Goal: Task Accomplishment & Management: Manage account settings

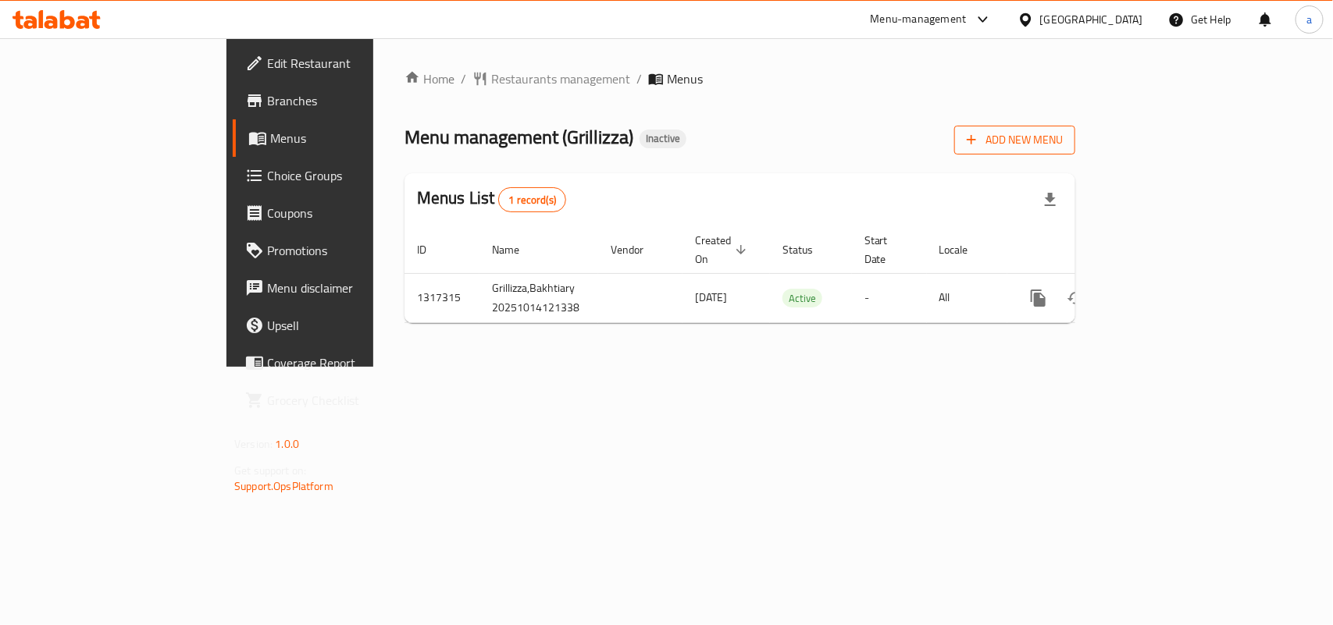
click at [1063, 134] on span "Add New Menu" at bounding box center [1015, 140] width 96 height 20
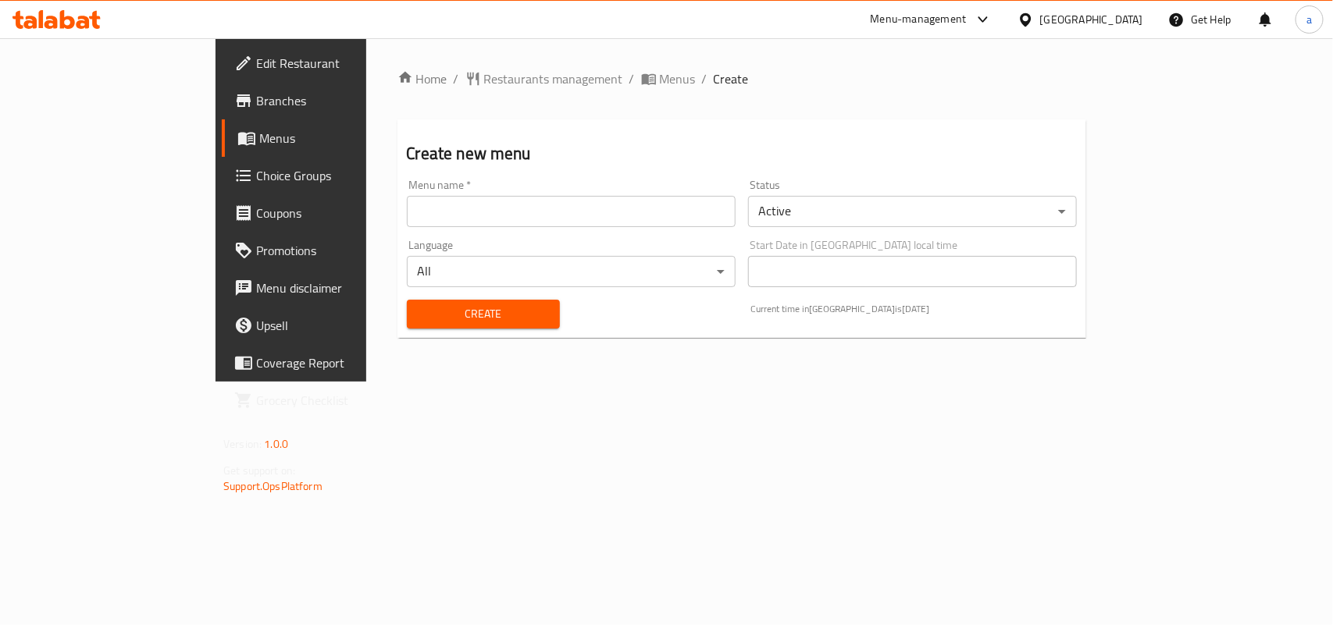
click at [672, 215] on input "text" at bounding box center [571, 211] width 329 height 31
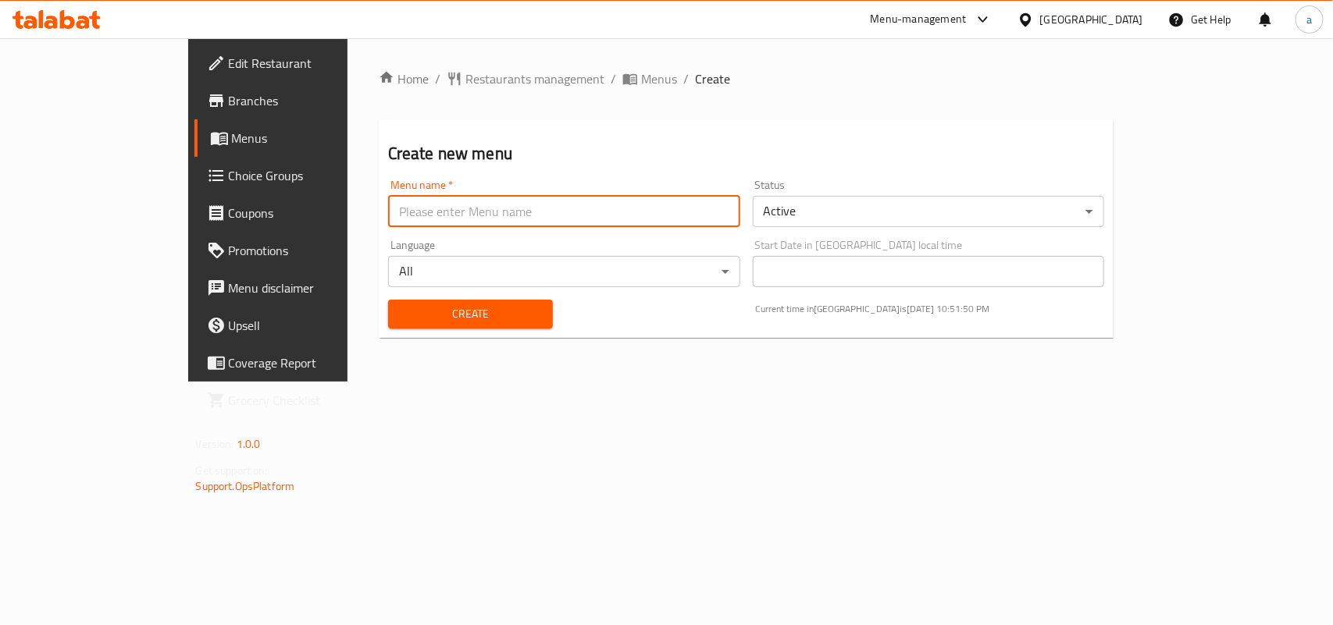
type input "AMAR"
click at [401, 318] on span "Create" at bounding box center [471, 315] width 140 height 20
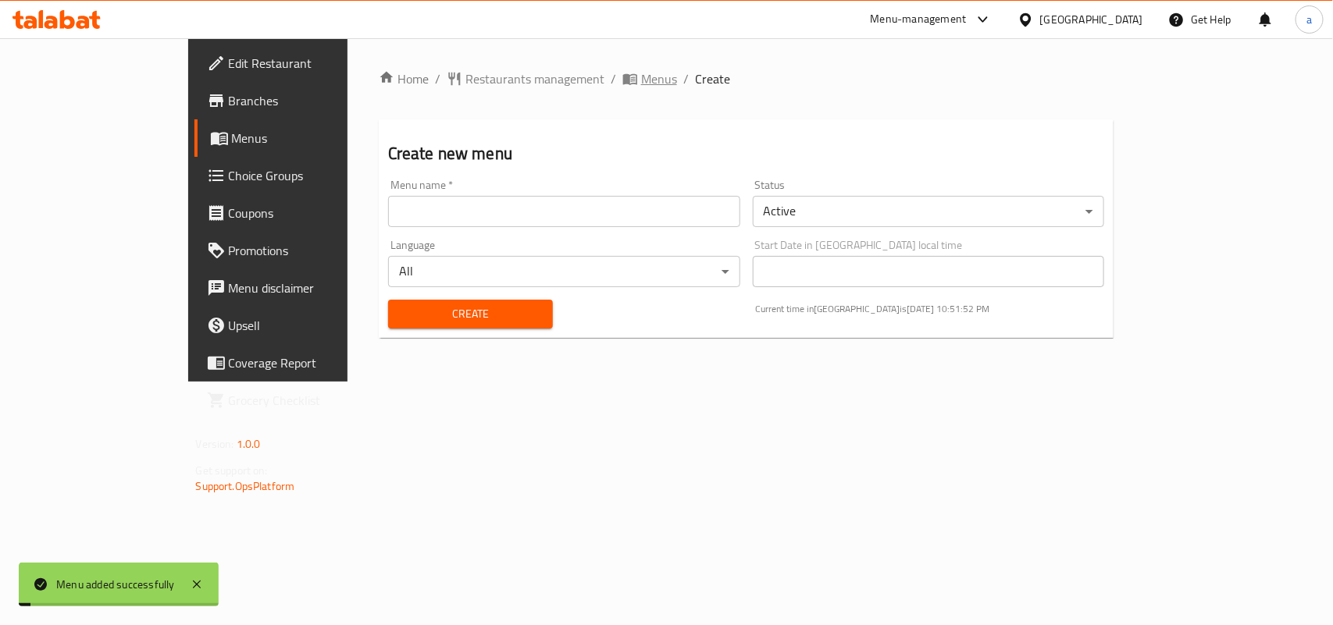
click at [641, 83] on span "Menus" at bounding box center [659, 78] width 36 height 19
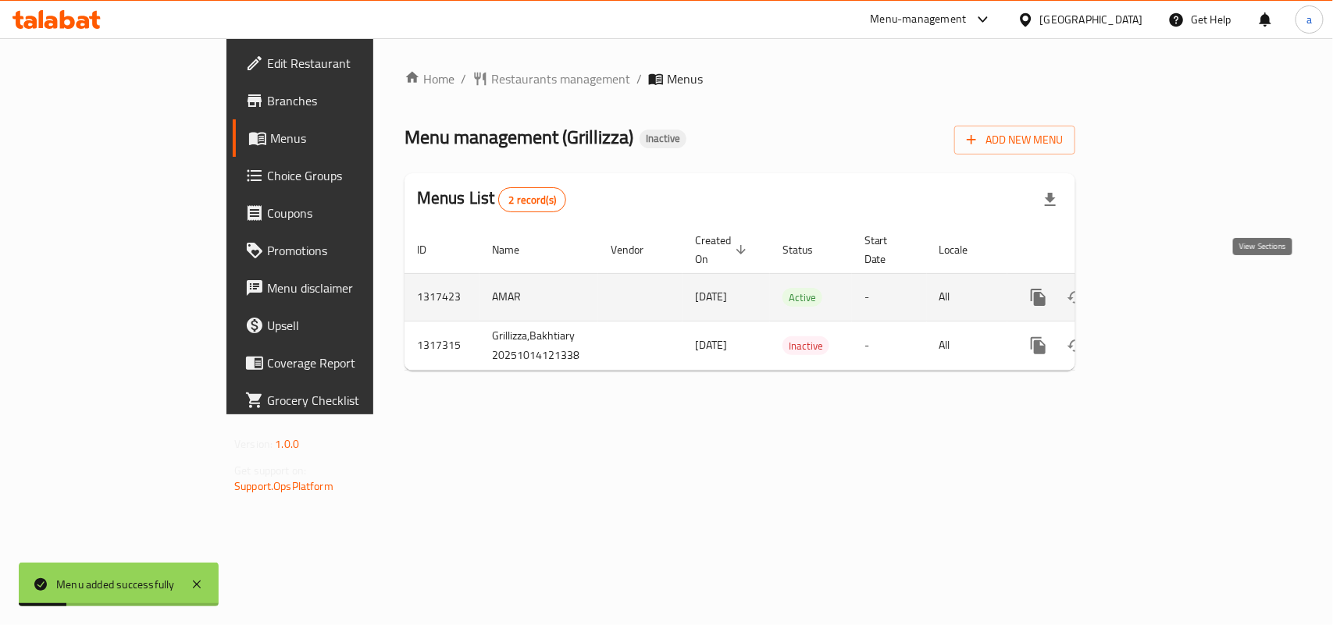
click at [1158, 290] on icon "enhanced table" at bounding box center [1151, 297] width 14 height 14
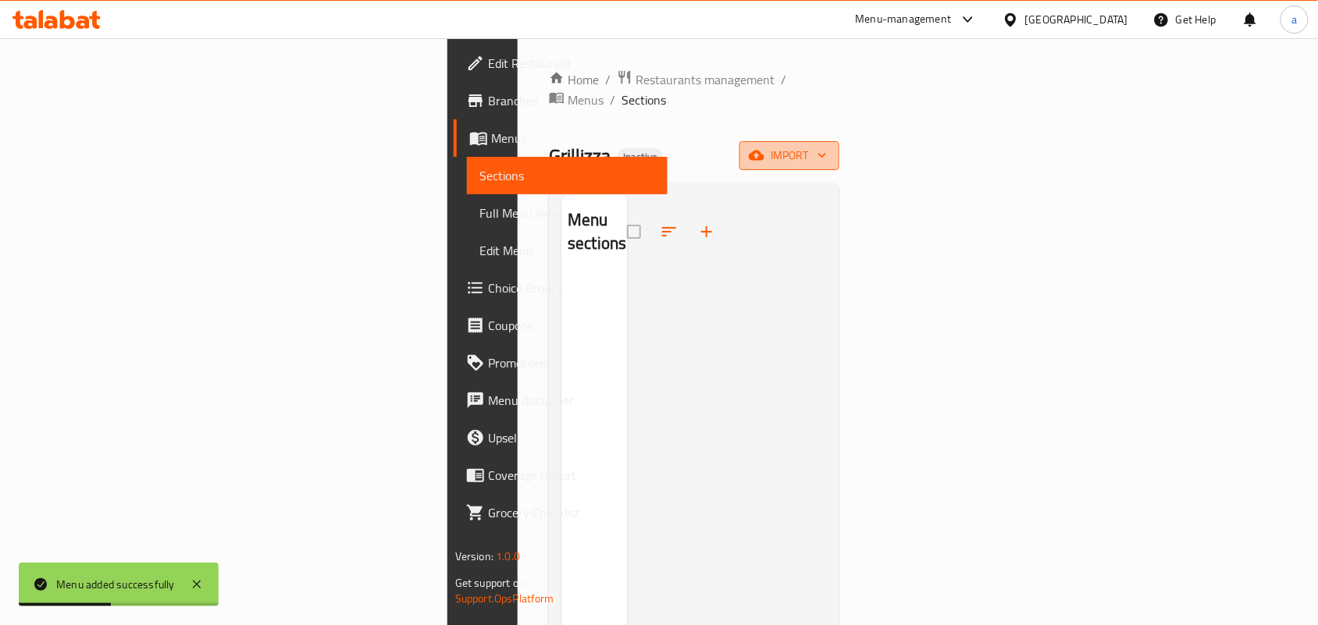
click at [827, 146] on span "import" at bounding box center [789, 156] width 75 height 20
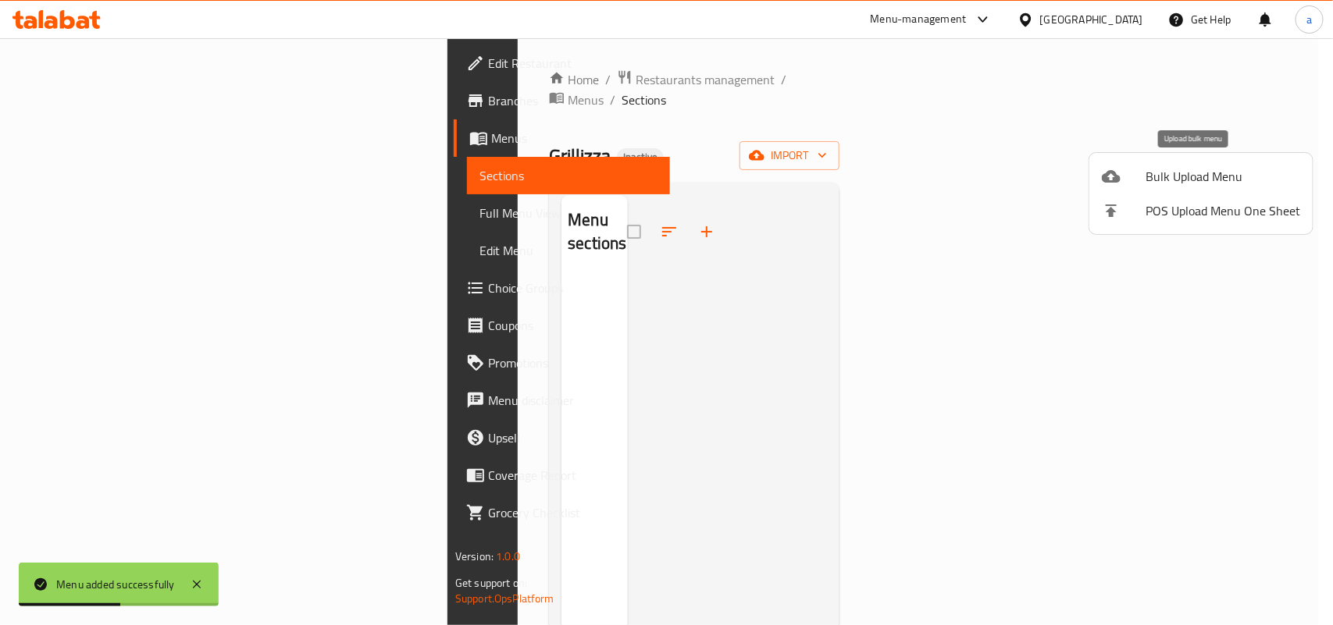
click at [1157, 176] on span "Bulk Upload Menu" at bounding box center [1223, 176] width 155 height 19
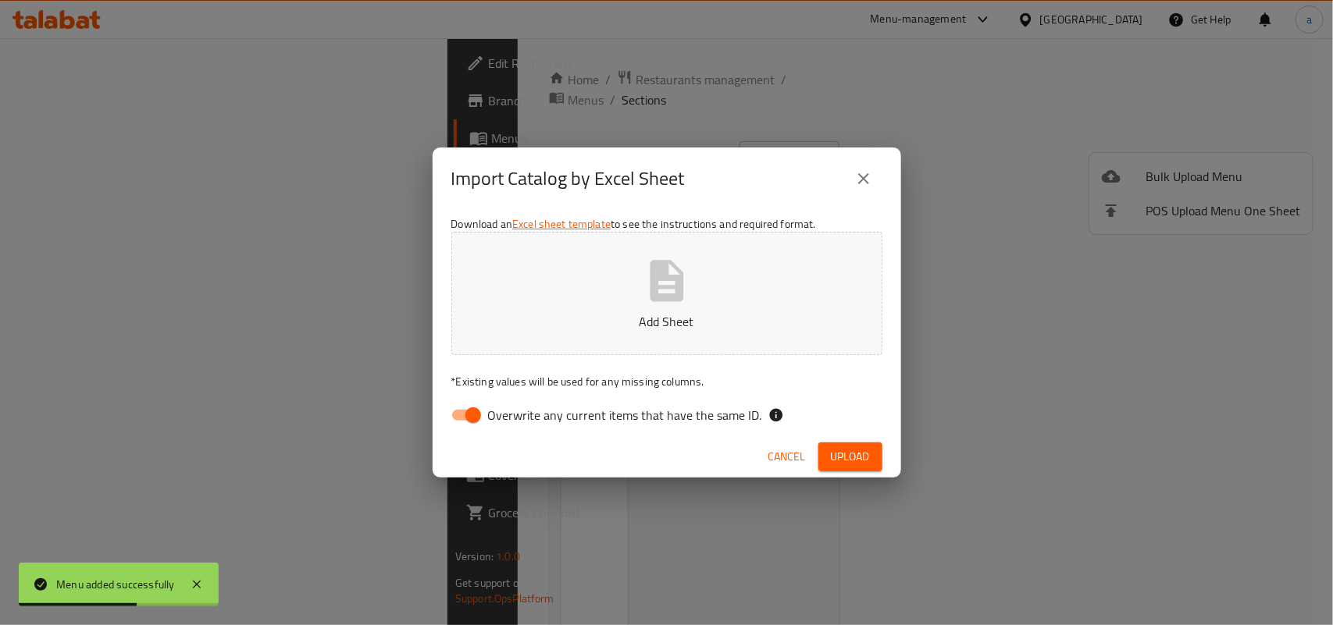
click at [458, 423] on input "Overwrite any current items that have the same ID." at bounding box center [473, 416] width 89 height 30
checkbox input "false"
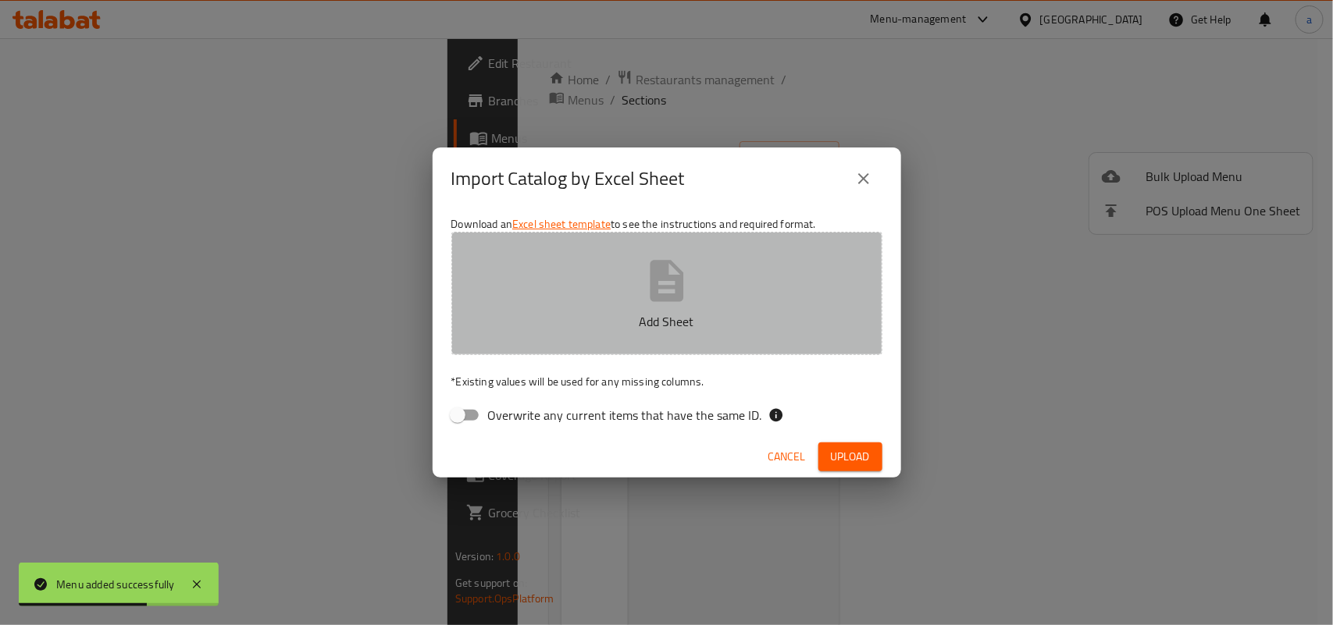
click at [593, 318] on p "Add Sheet" at bounding box center [667, 321] width 383 height 19
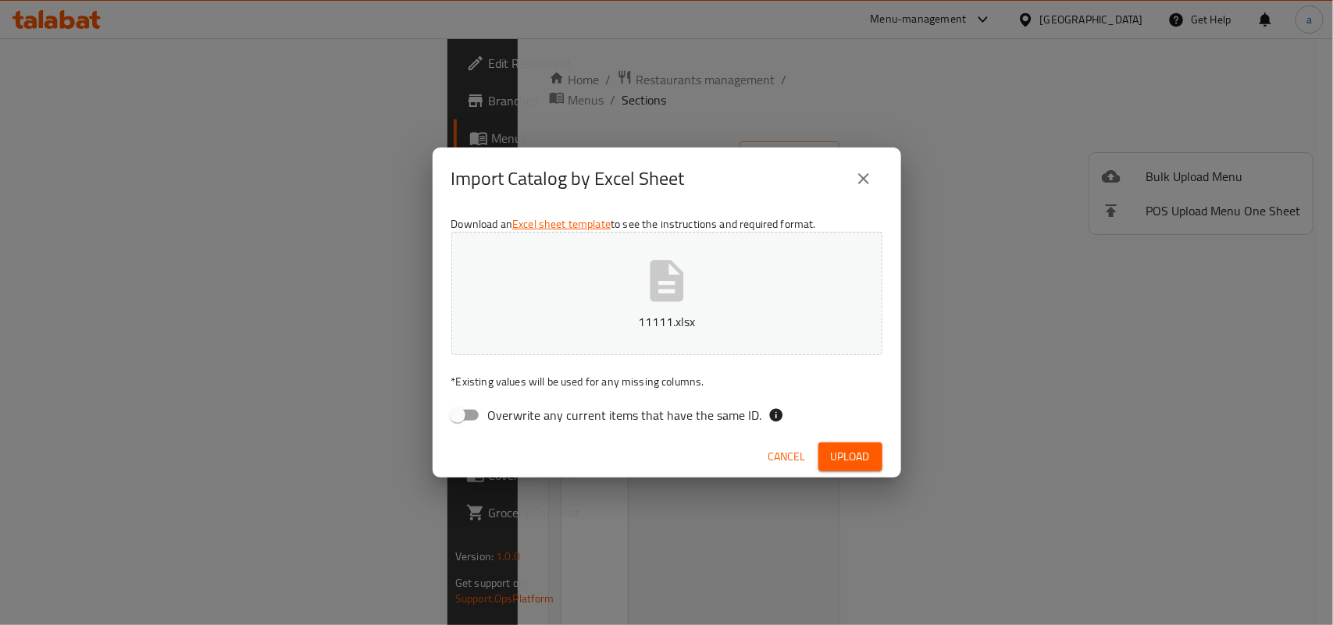
click at [852, 462] on span "Upload" at bounding box center [850, 457] width 39 height 20
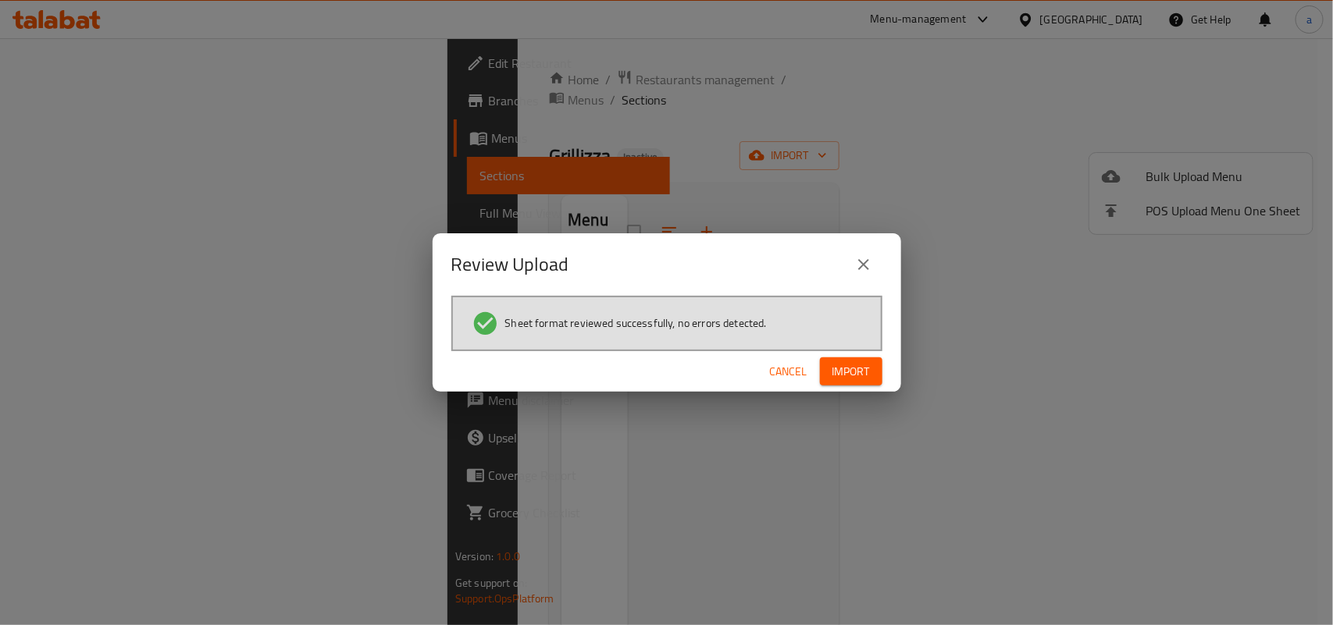
click at [845, 367] on span "Import" at bounding box center [850, 372] width 37 height 20
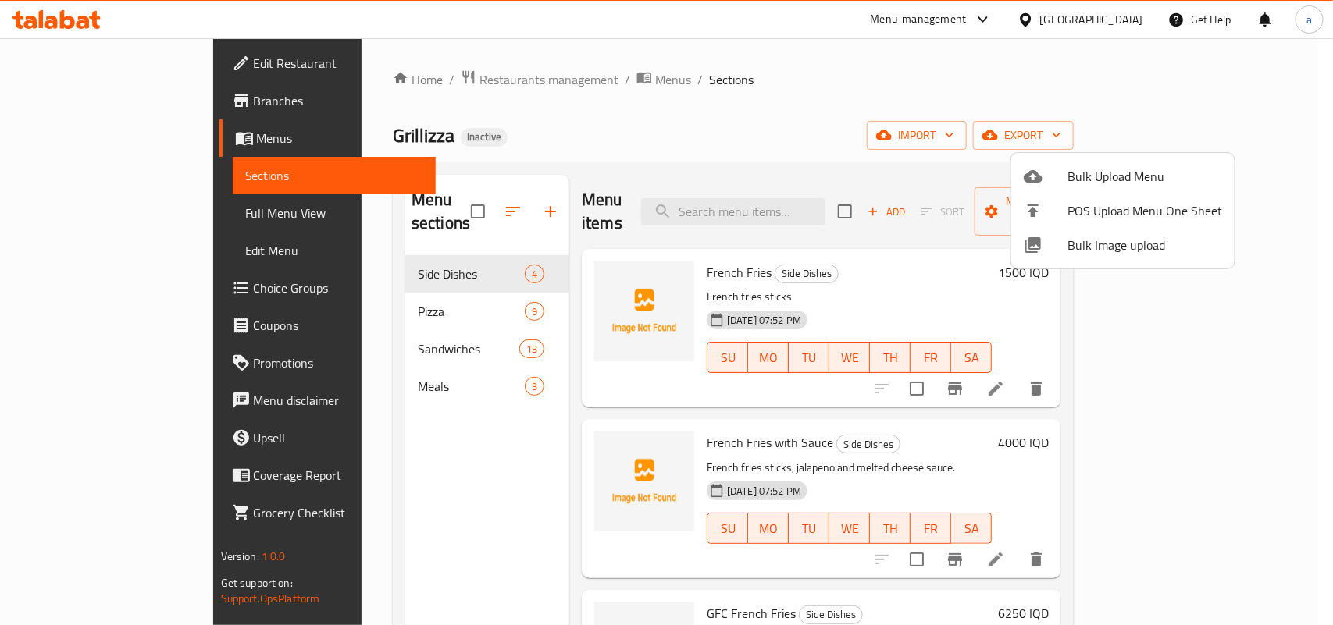
click at [341, 500] on div at bounding box center [666, 312] width 1333 height 625
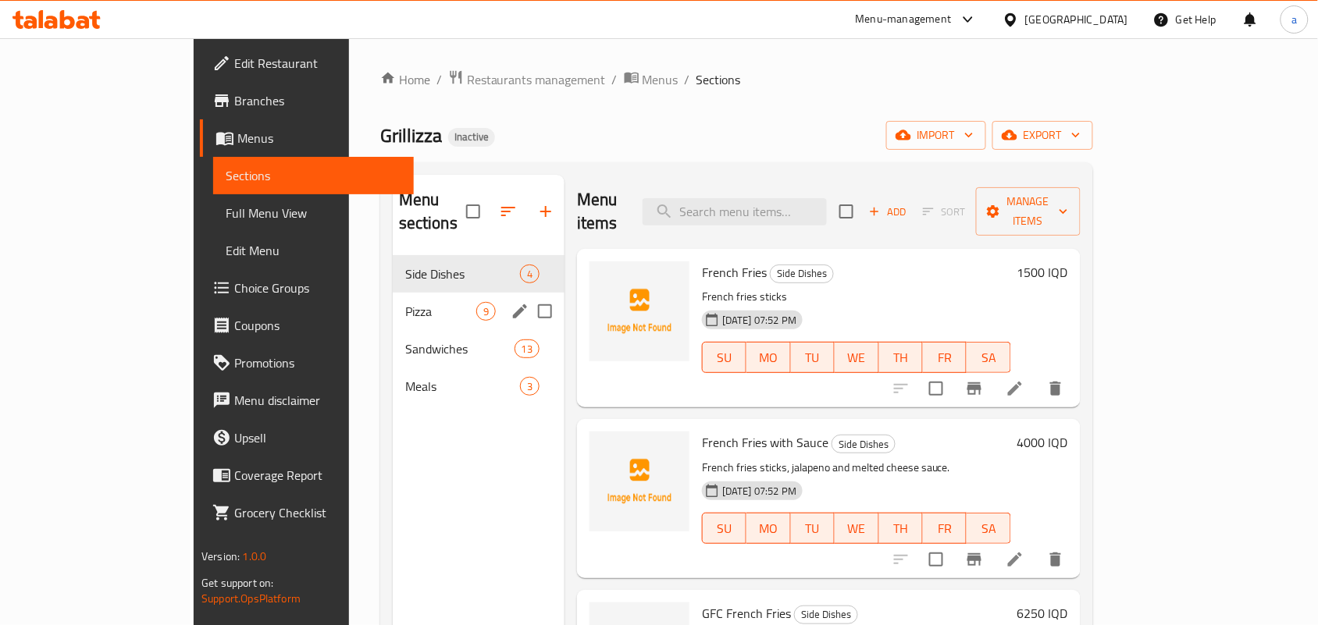
click at [405, 302] on span "Pizza" at bounding box center [440, 311] width 71 height 19
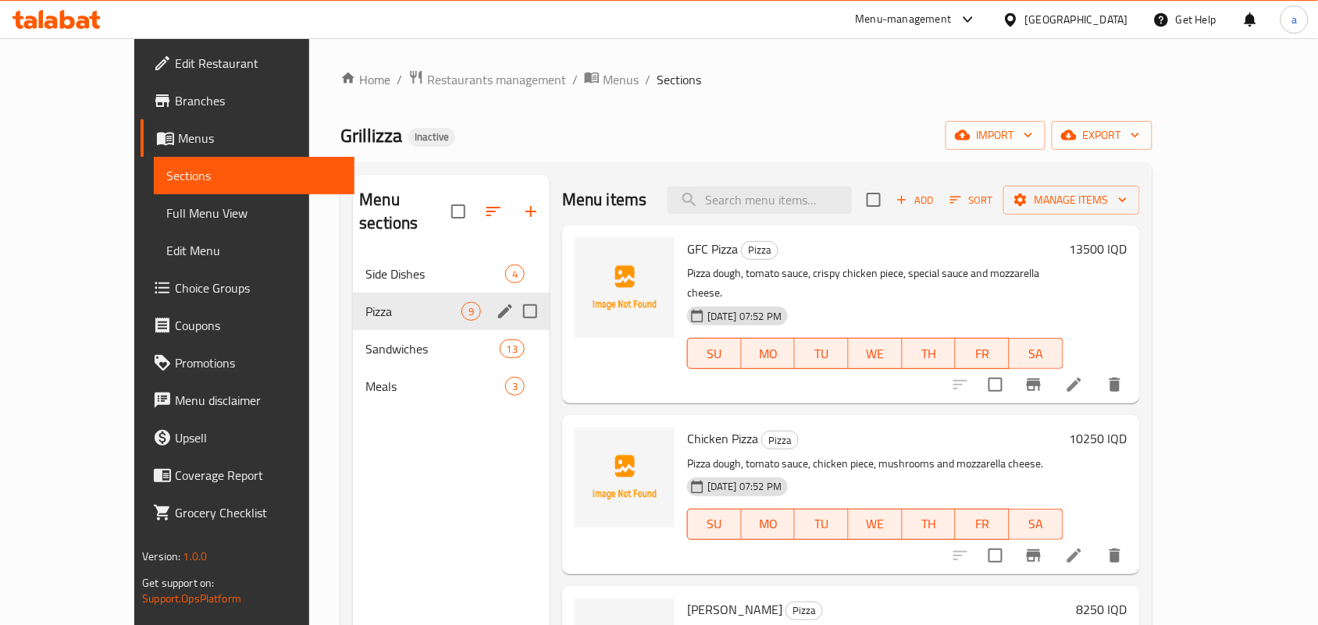
click at [365, 340] on span "Sandwiches" at bounding box center [432, 349] width 134 height 19
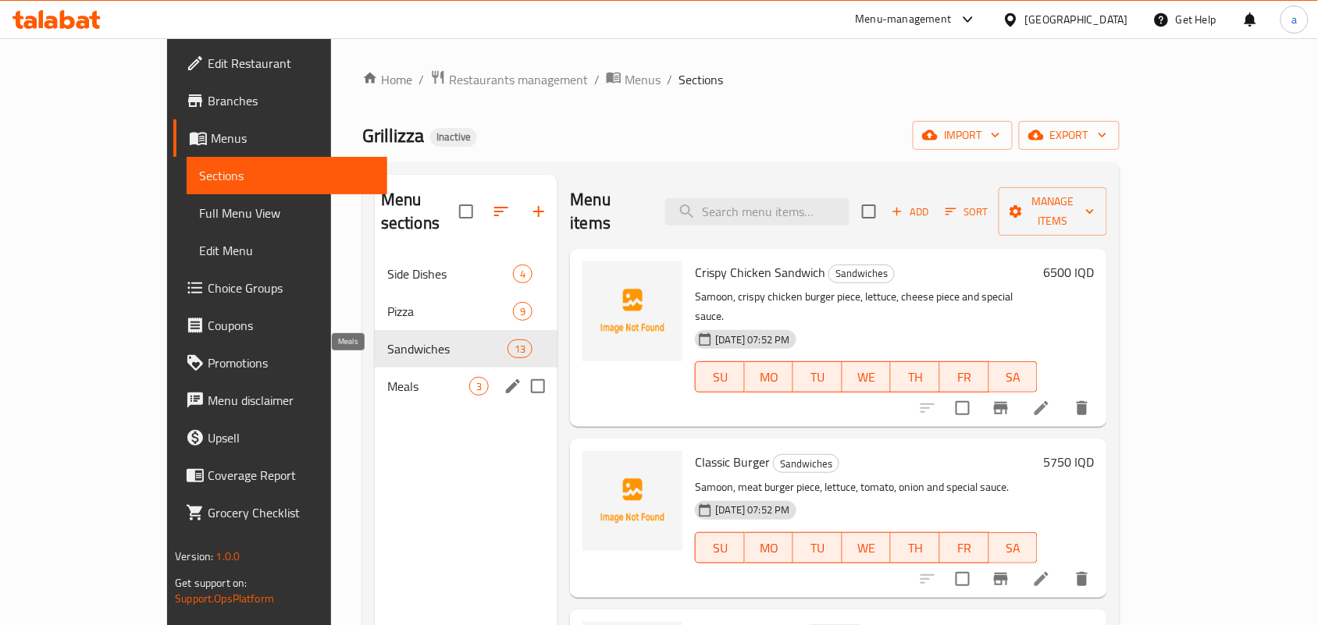
click at [387, 377] on span "Meals" at bounding box center [428, 386] width 82 height 19
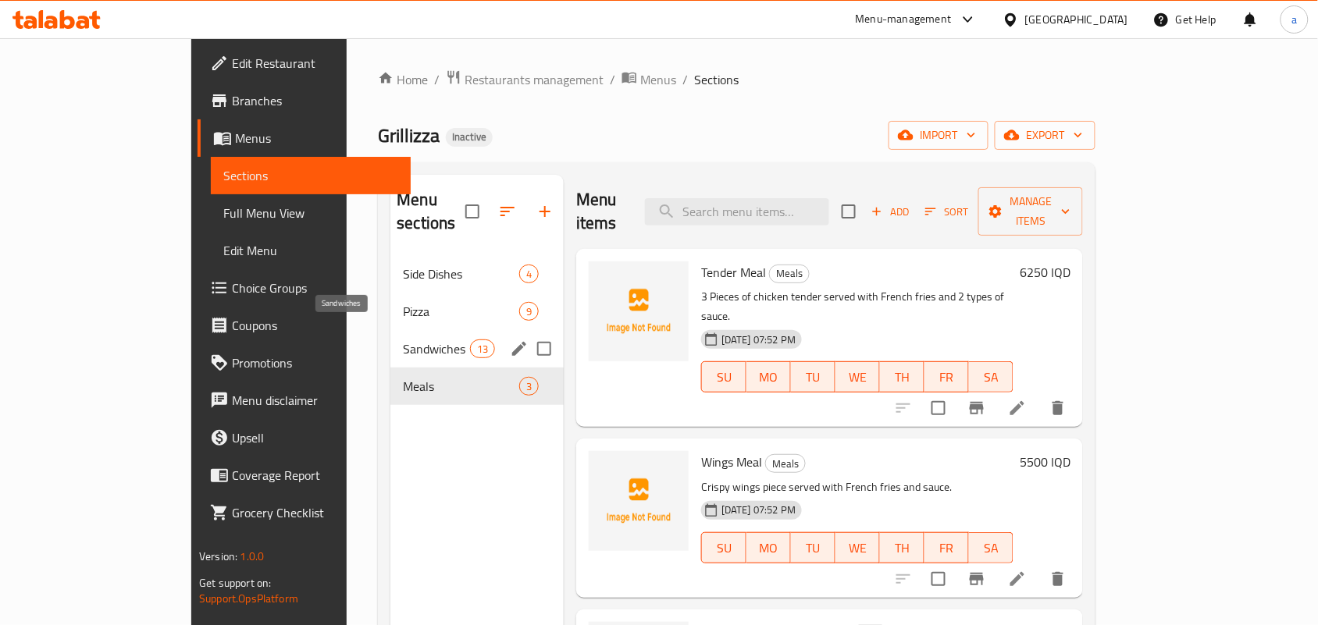
click at [390, 330] on div "Sandwiches 13" at bounding box center [476, 348] width 173 height 37
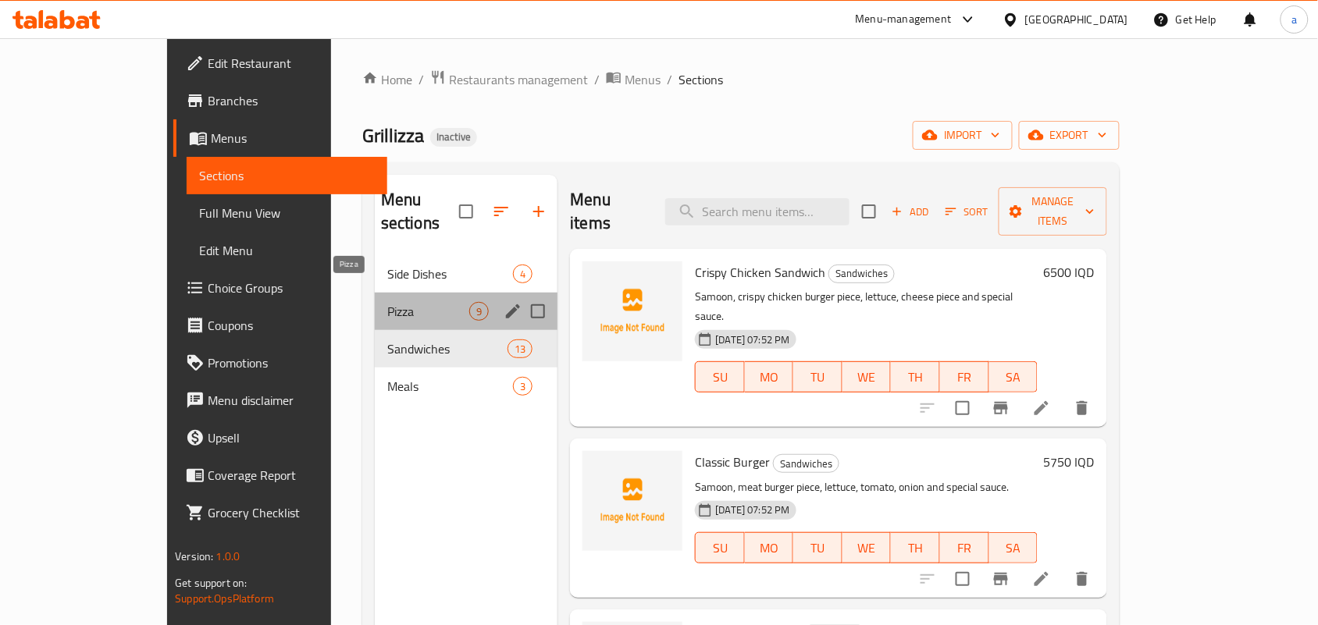
click at [387, 302] on span "Pizza" at bounding box center [428, 311] width 82 height 19
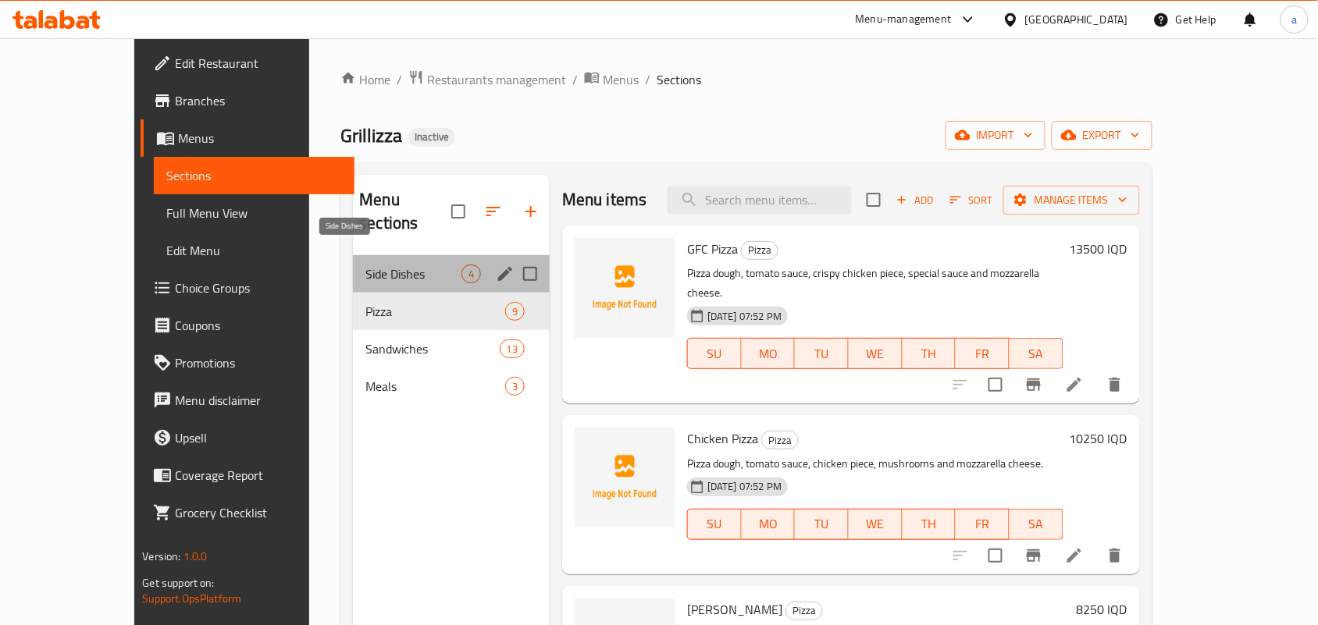
click at [365, 265] on span "Side Dishes" at bounding box center [413, 274] width 96 height 19
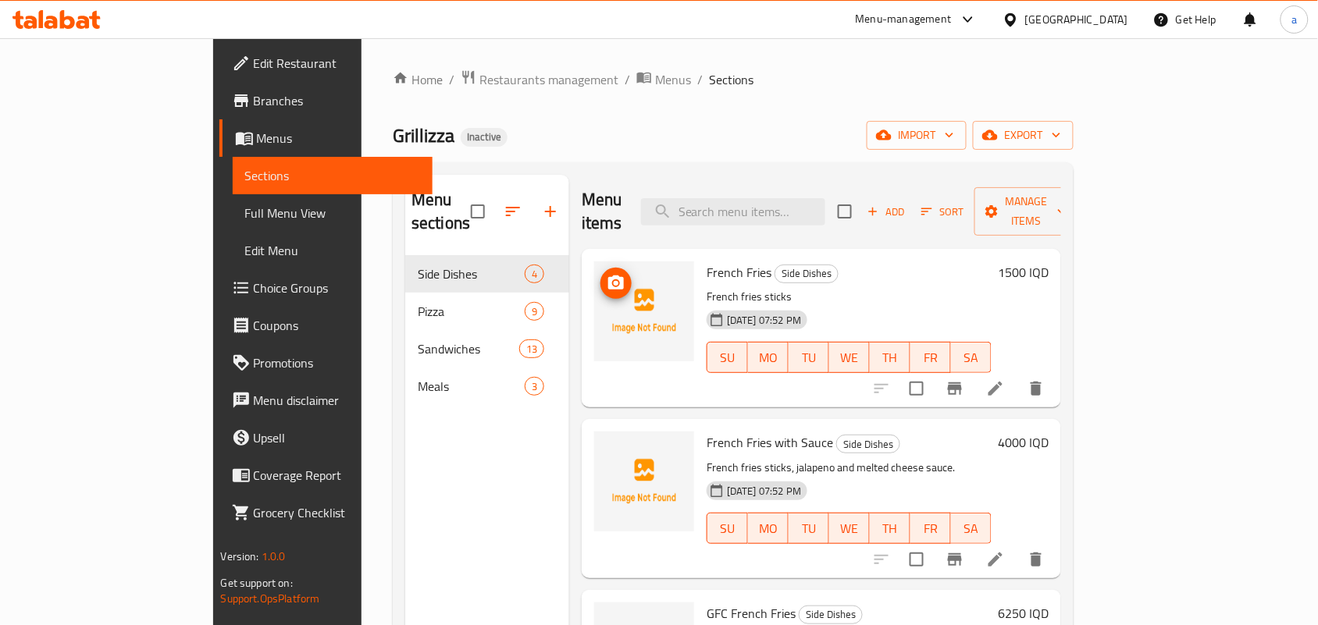
click at [608, 276] on icon "upload picture" at bounding box center [616, 283] width 16 height 14
click at [1005, 380] on icon at bounding box center [995, 389] width 19 height 19
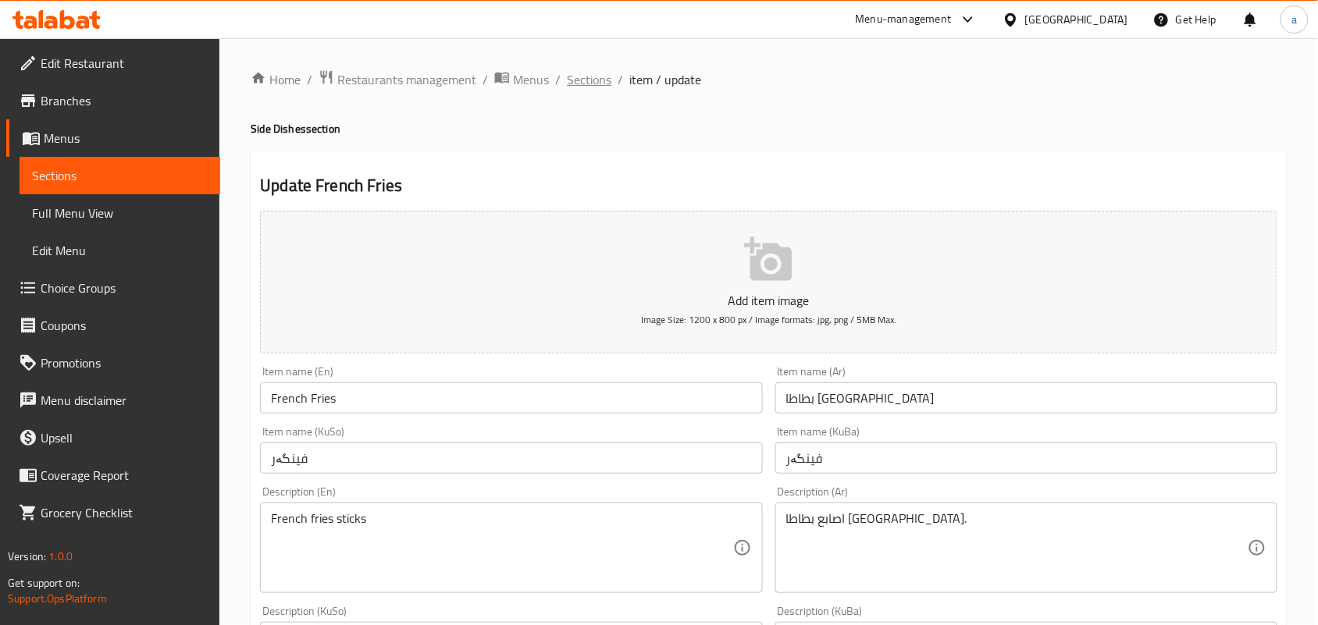
click at [609, 83] on span "Sections" at bounding box center [589, 79] width 45 height 19
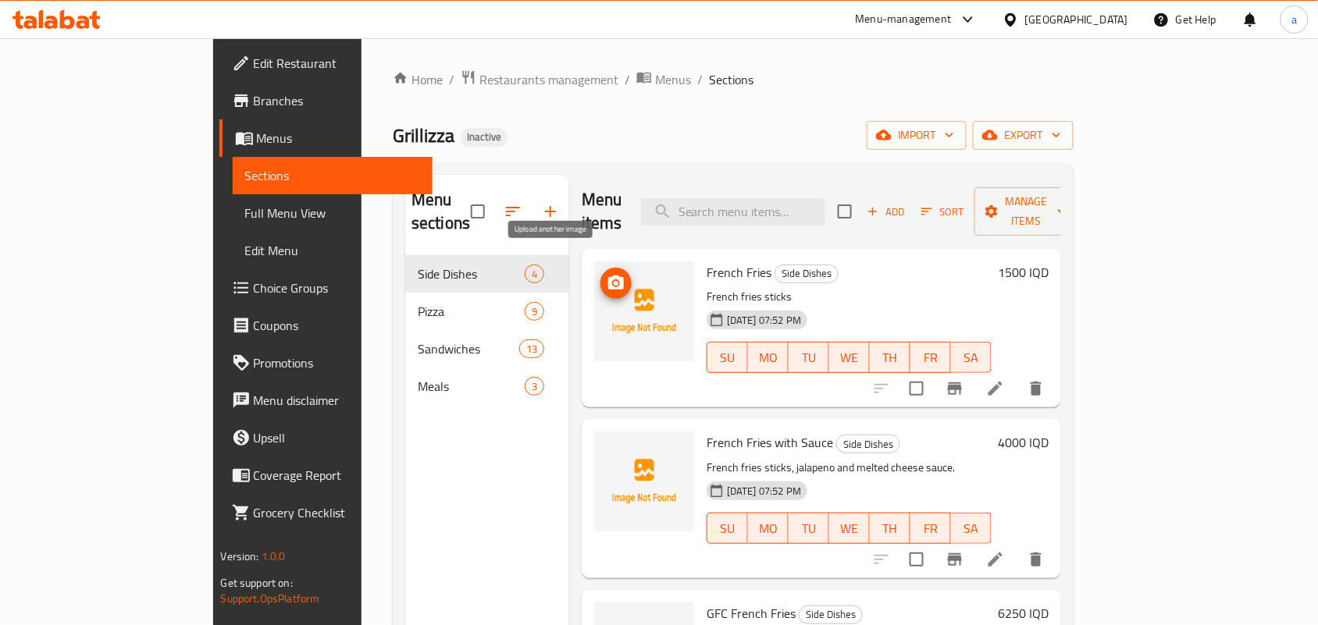
click at [608, 276] on icon "upload picture" at bounding box center [616, 283] width 16 height 14
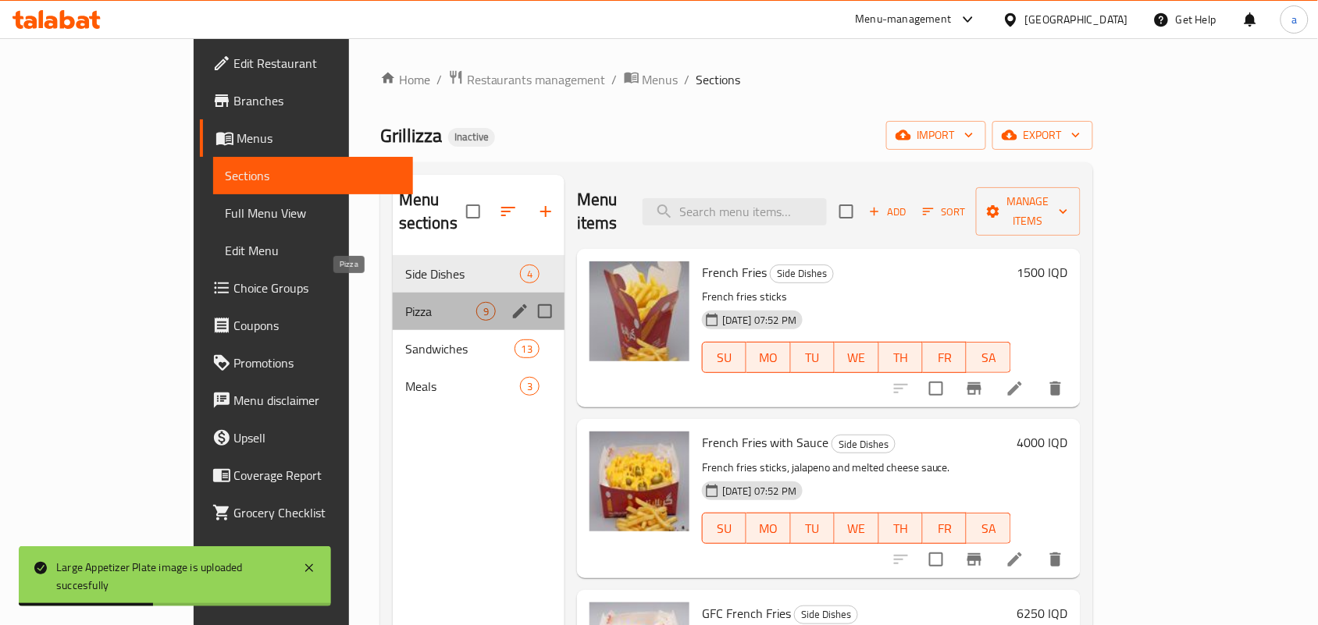
click at [405, 302] on span "Pizza" at bounding box center [440, 311] width 71 height 19
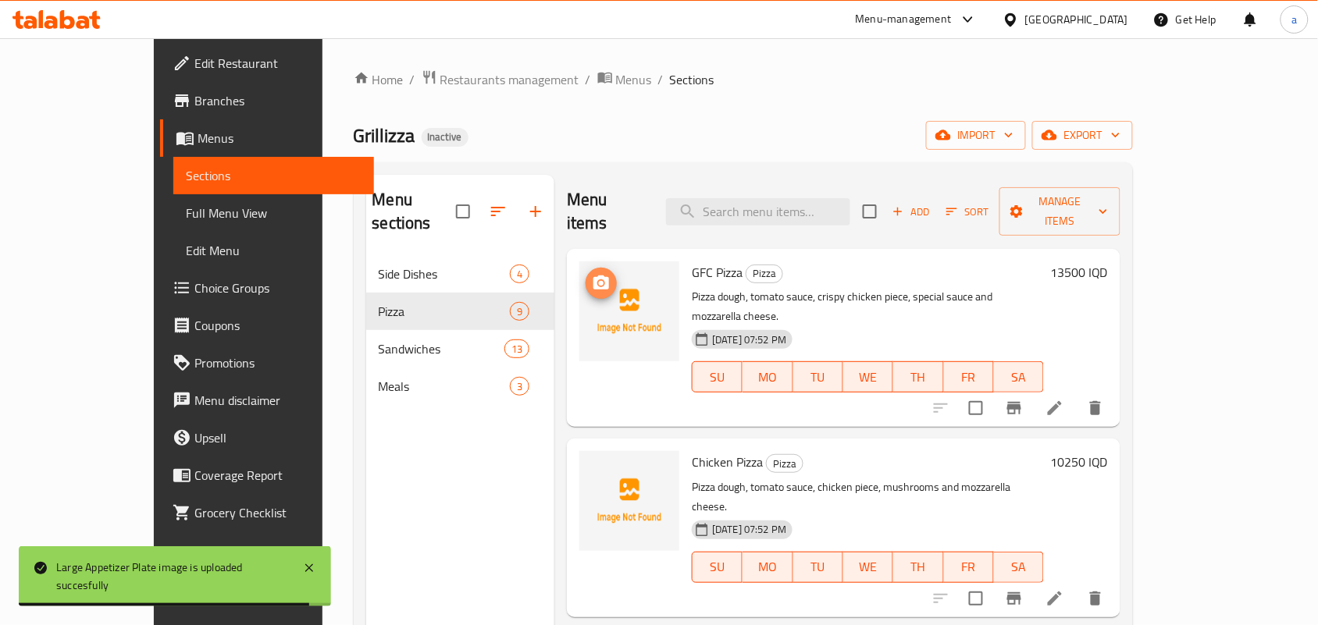
click at [586, 274] on span "upload picture" at bounding box center [601, 283] width 31 height 19
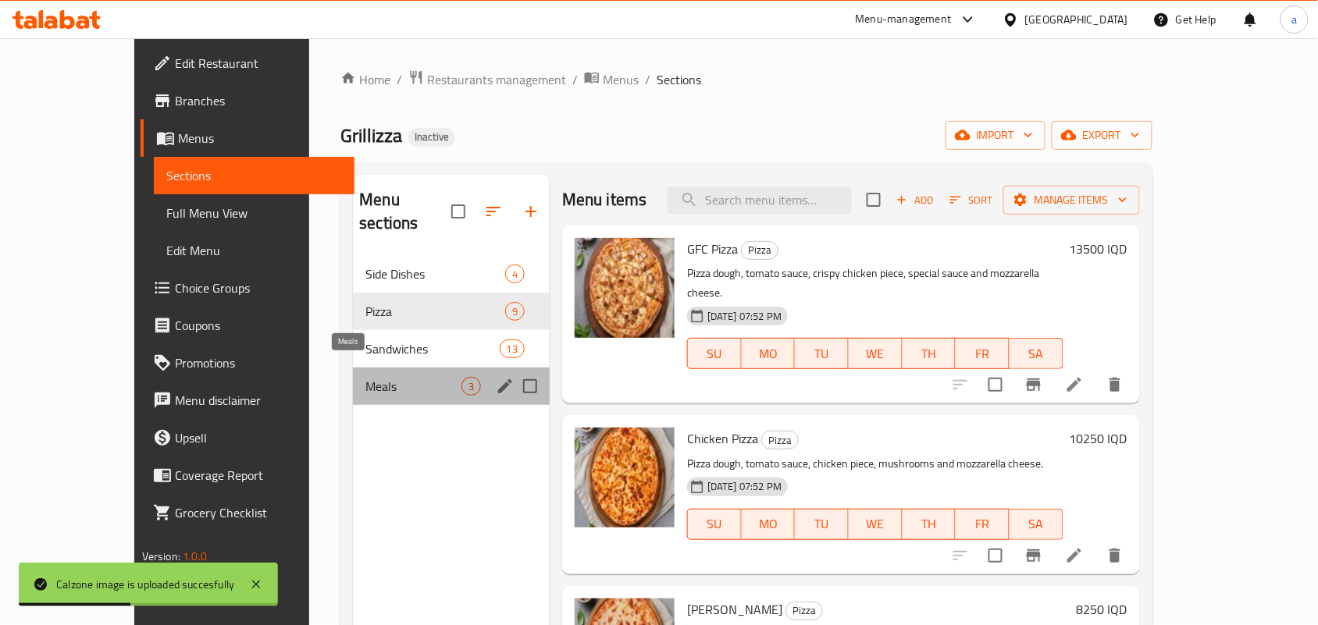
click at [365, 377] on span "Meals" at bounding box center [413, 386] width 96 height 19
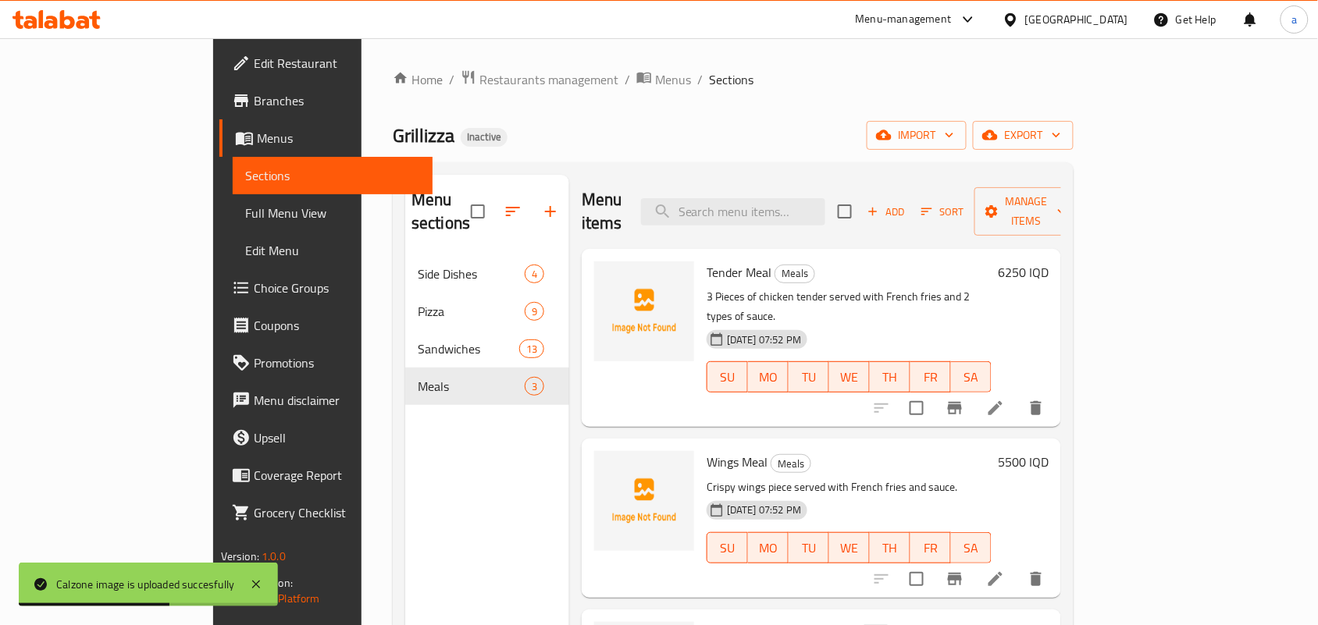
click at [707, 262] on span "Tender Meal" at bounding box center [739, 272] width 65 height 23
click at [707, 263] on span "Tender Meal" at bounding box center [739, 272] width 65 height 23
copy h6 "Meal"
click at [614, 281] on circle "upload picture" at bounding box center [616, 283] width 5 height 5
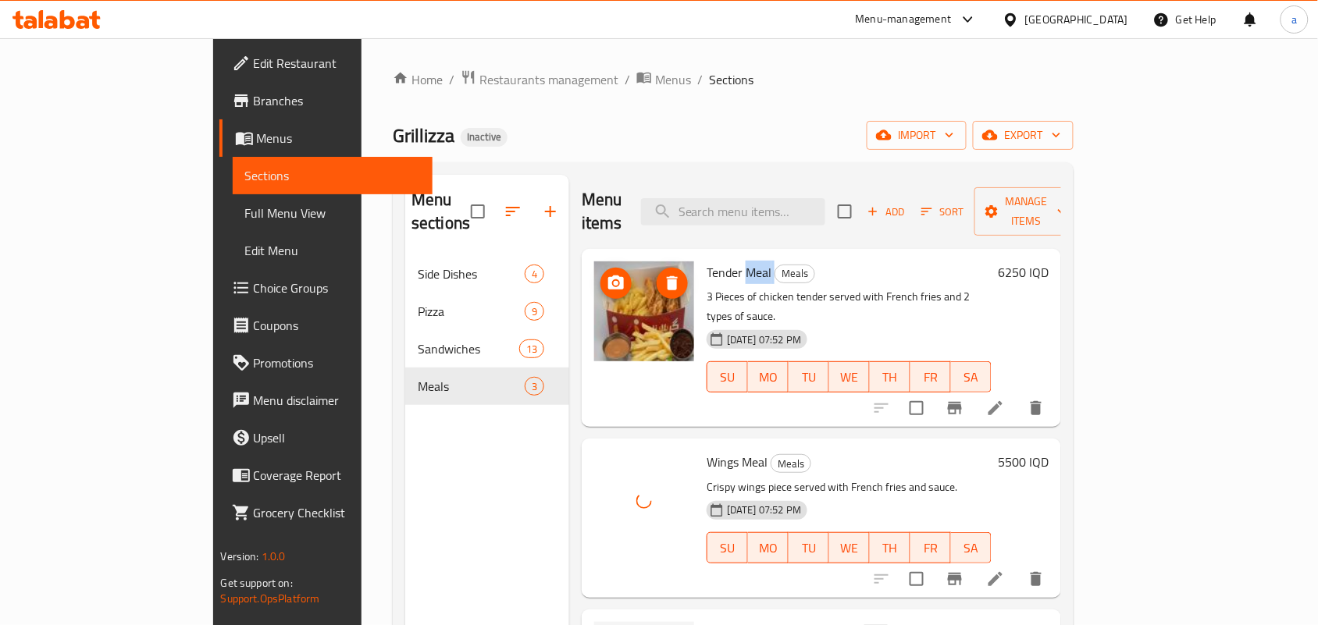
scroll to position [220, 0]
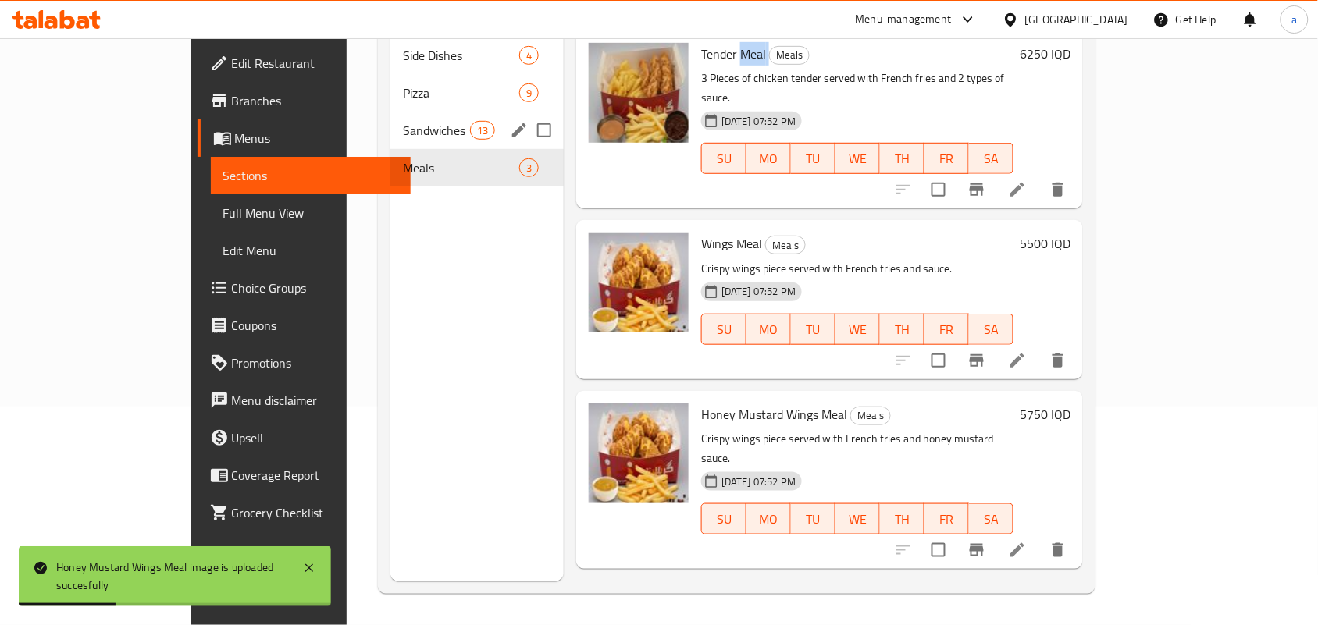
drag, startPoint x: 411, startPoint y: 113, endPoint x: 429, endPoint y: 121, distance: 20.3
click at [411, 121] on span "Sandwiches" at bounding box center [436, 130] width 66 height 19
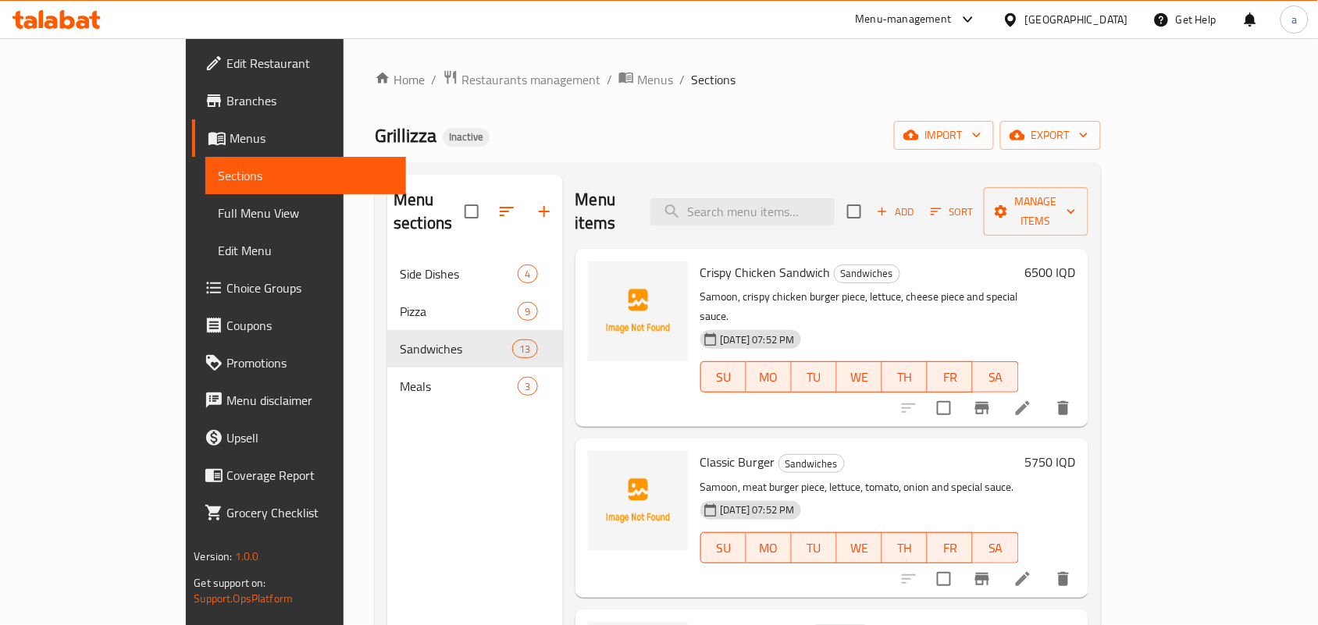
click at [723, 261] on span "Crispy Chicken Sandwich" at bounding box center [765, 272] width 130 height 23
click at [773, 261] on span "Crispy Chicken Sandwich" at bounding box center [765, 272] width 130 height 23
copy h6 "Sandwich"
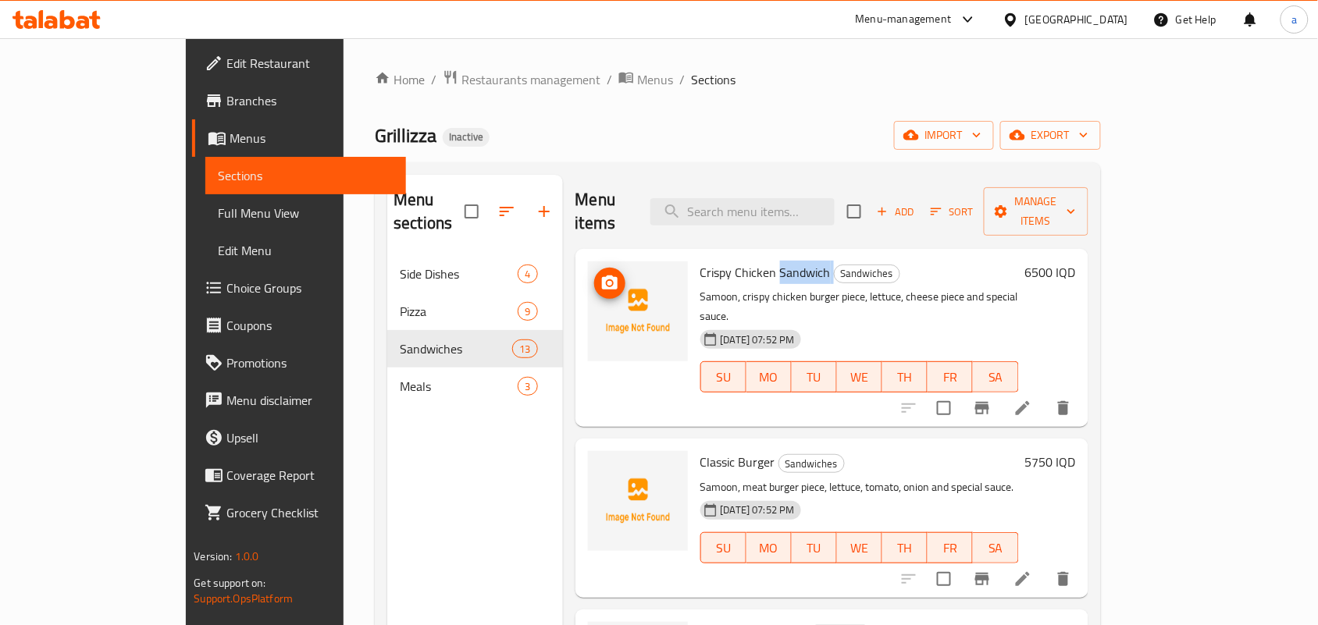
click at [602, 276] on icon "upload picture" at bounding box center [610, 283] width 16 height 14
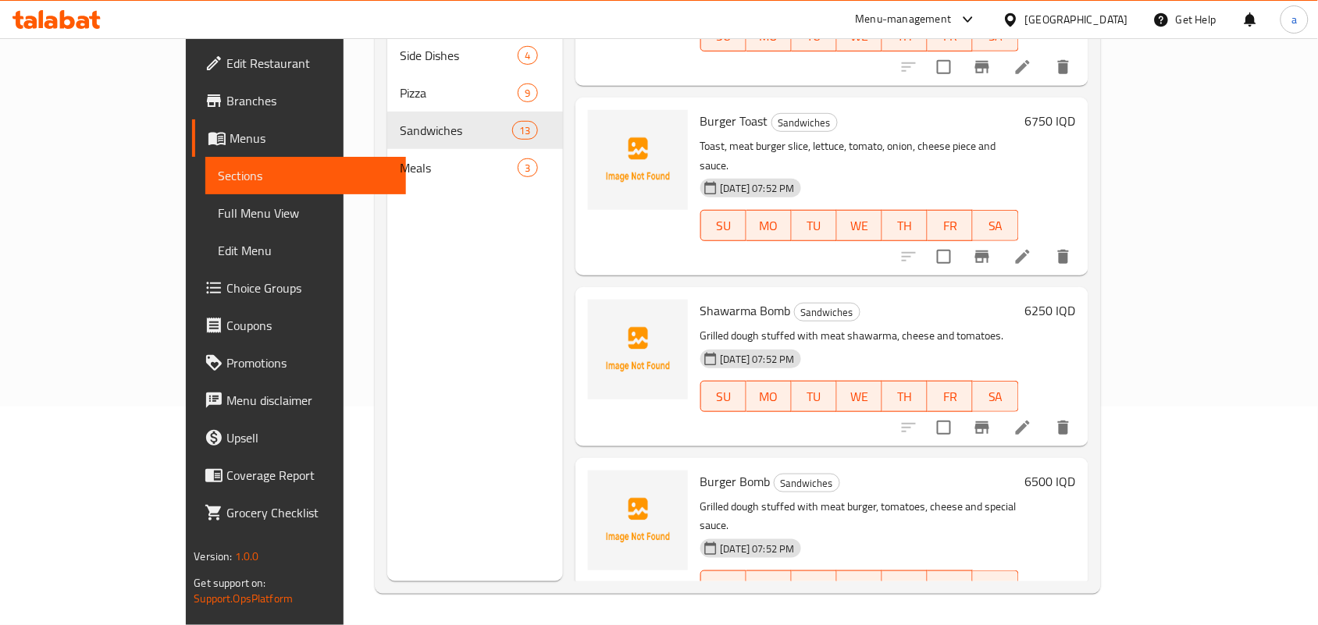
scroll to position [1679, 0]
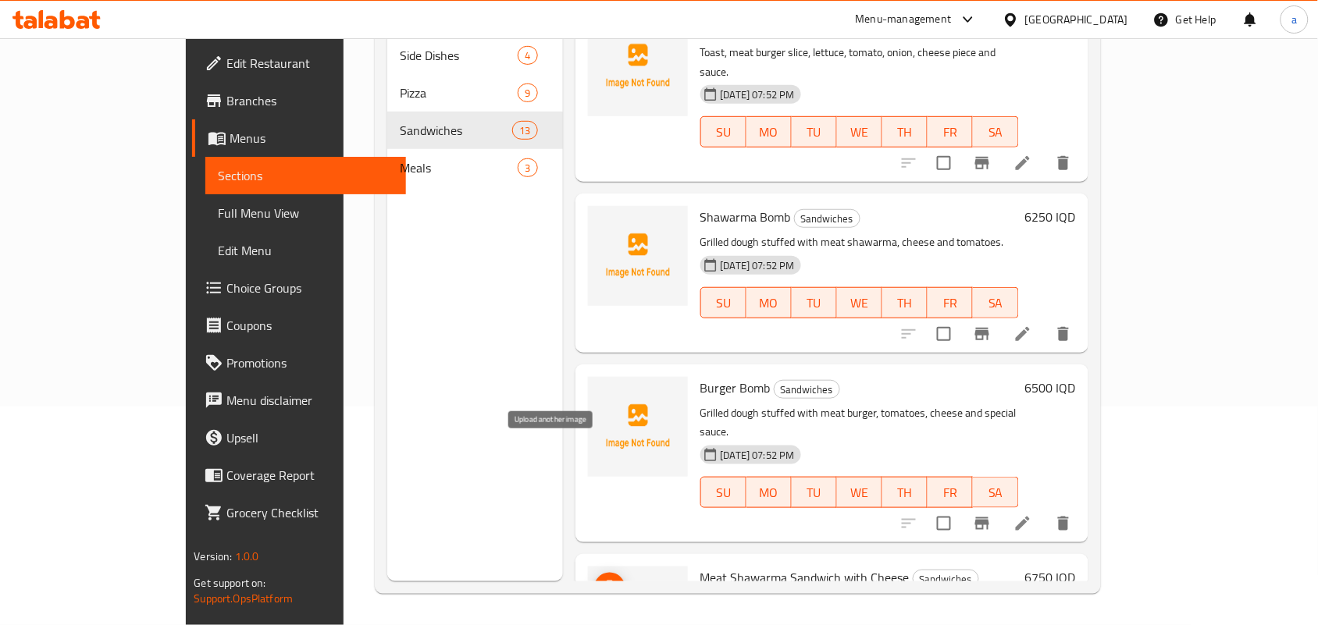
click at [594, 579] on span "upload picture" at bounding box center [609, 588] width 31 height 19
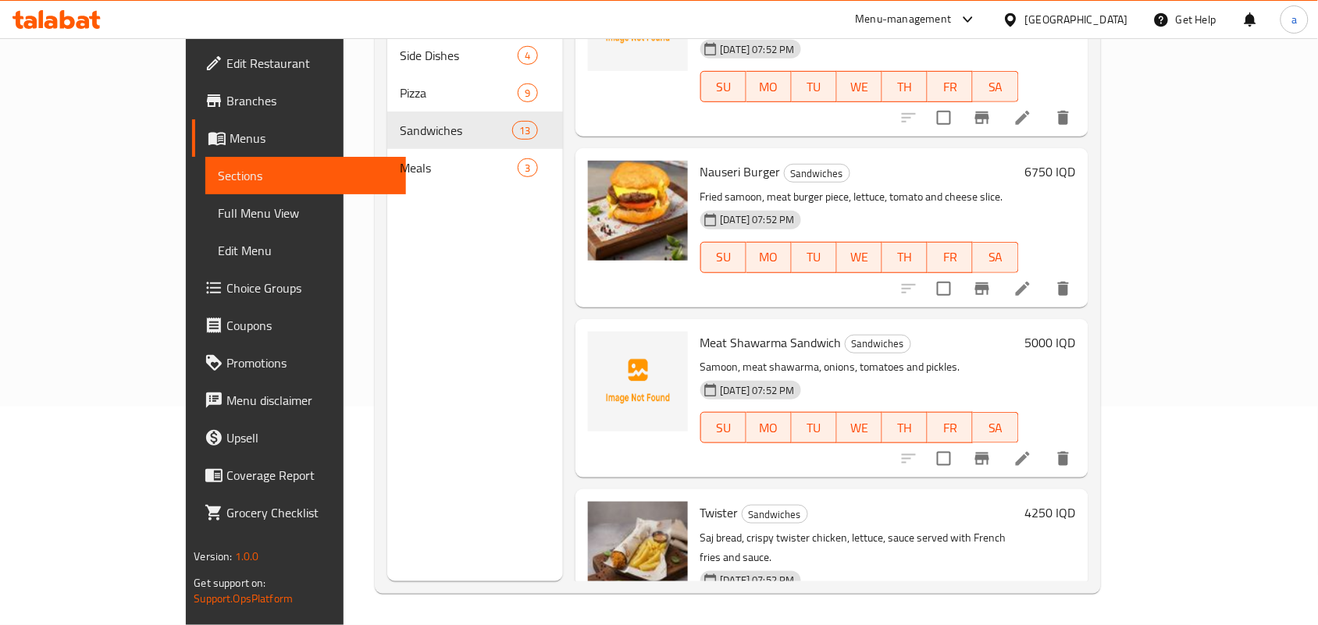
scroll to position [769, 0]
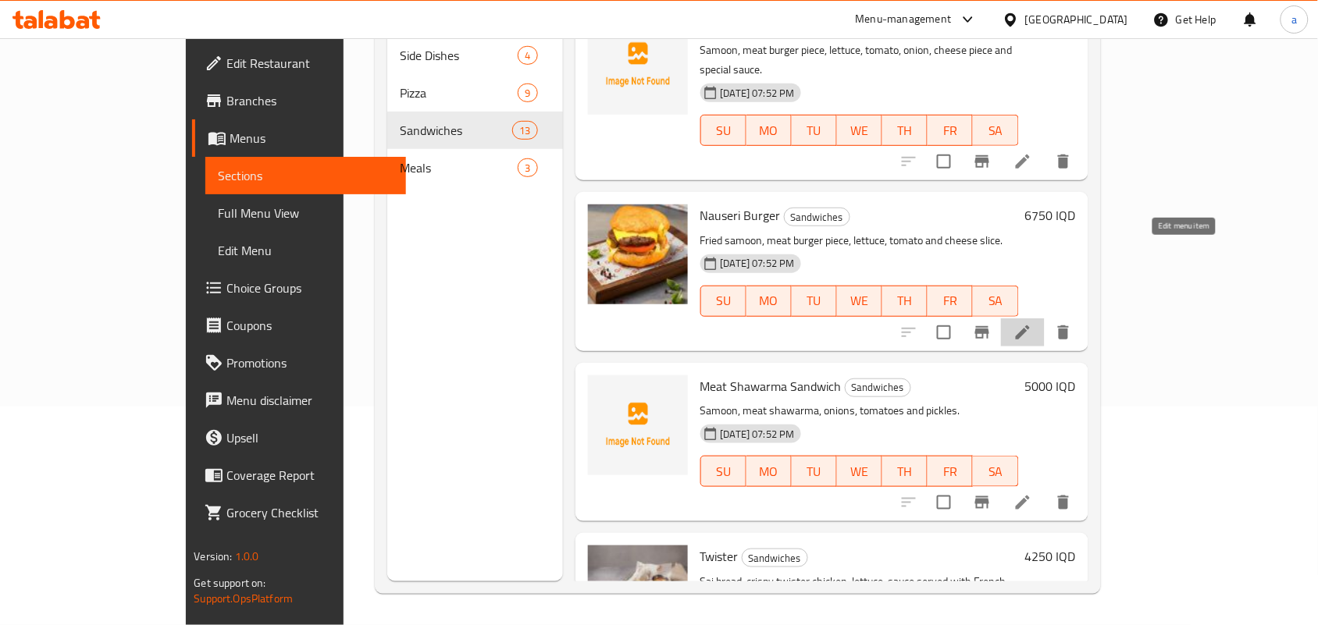
click at [1032, 323] on icon at bounding box center [1023, 332] width 19 height 19
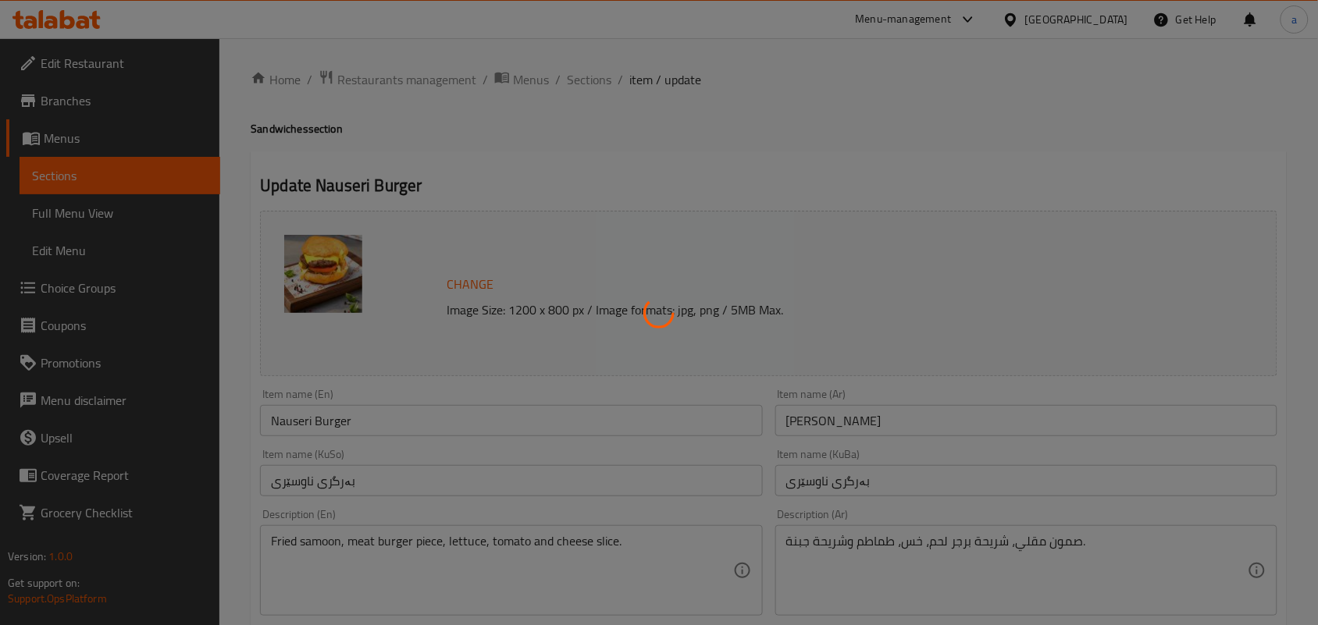
scroll to position [227, 0]
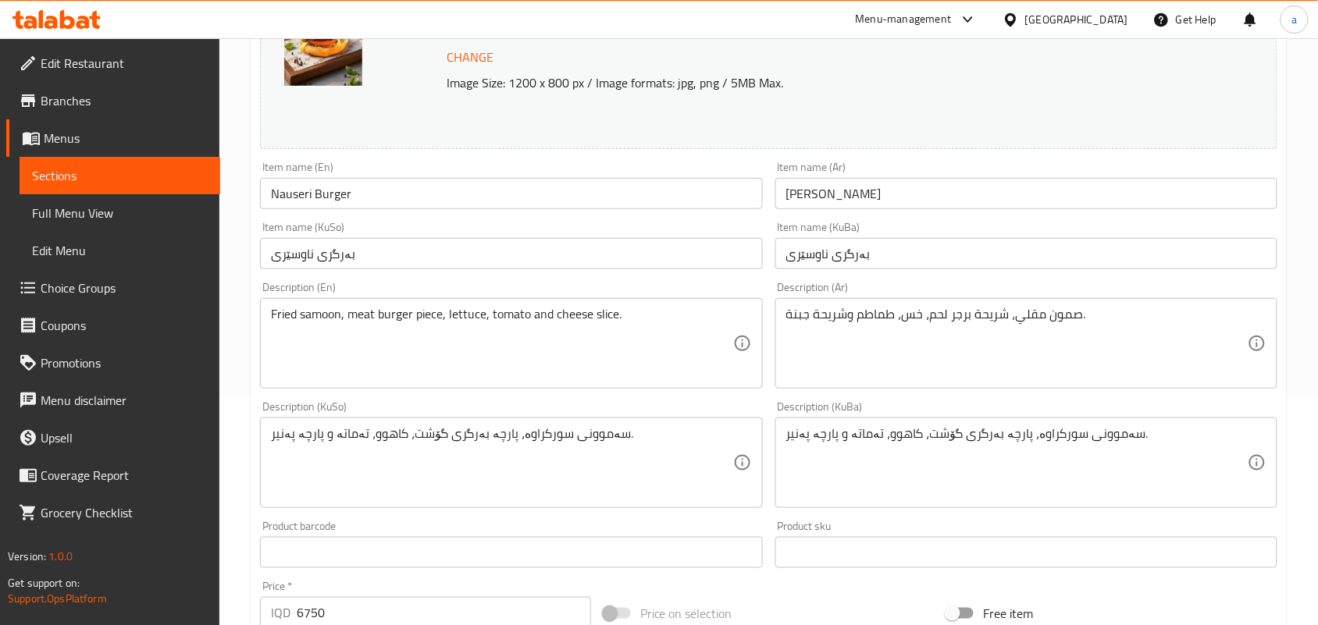
click at [285, 198] on input "Nauseri Burger" at bounding box center [511, 193] width 502 height 31
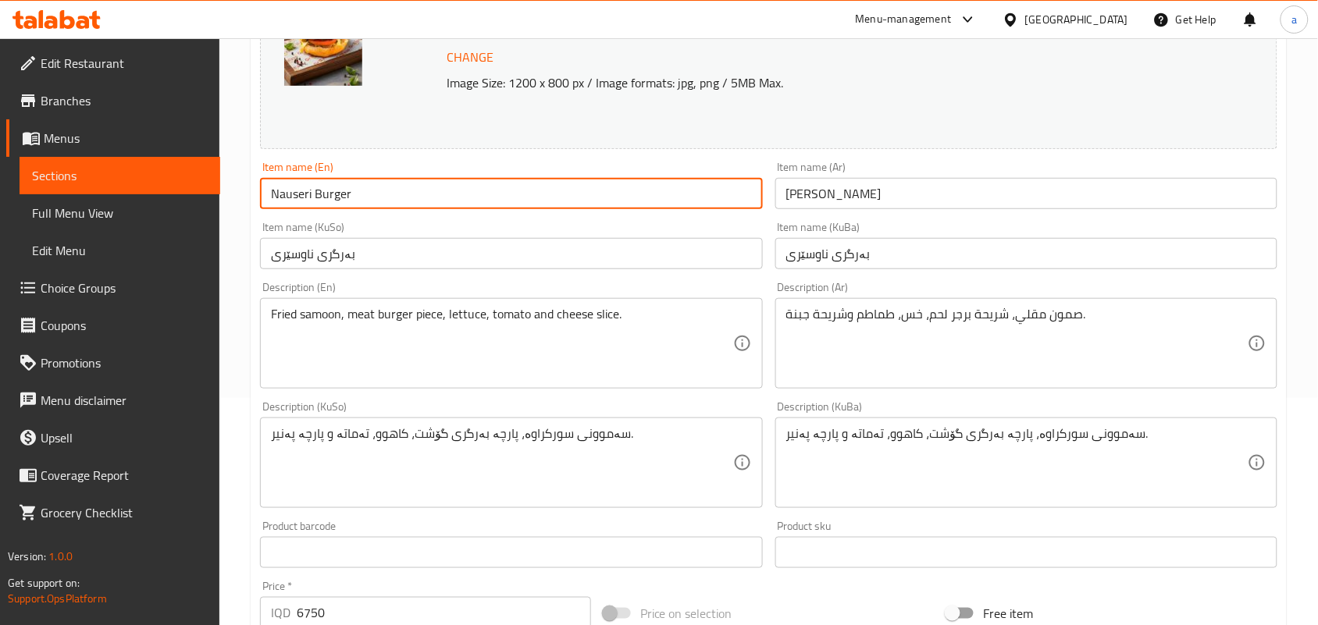
click at [285, 198] on input "Nauseri Burger" at bounding box center [511, 193] width 502 height 31
type input "Nawseri Burger"
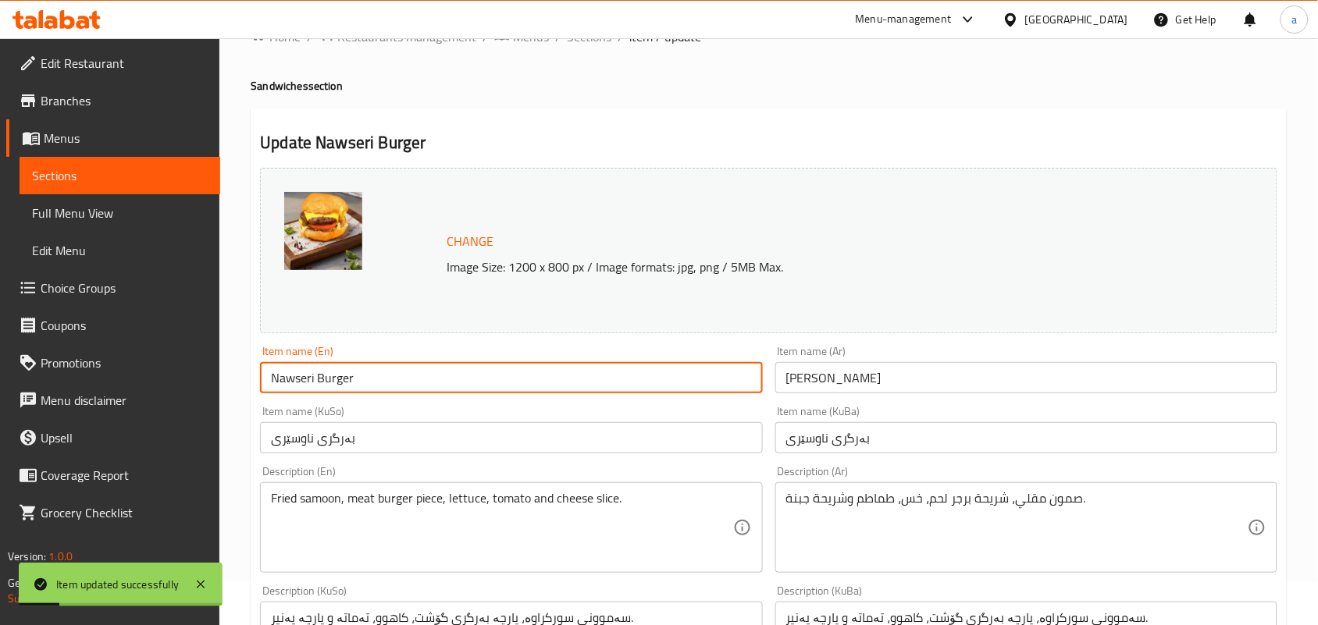
scroll to position [0, 0]
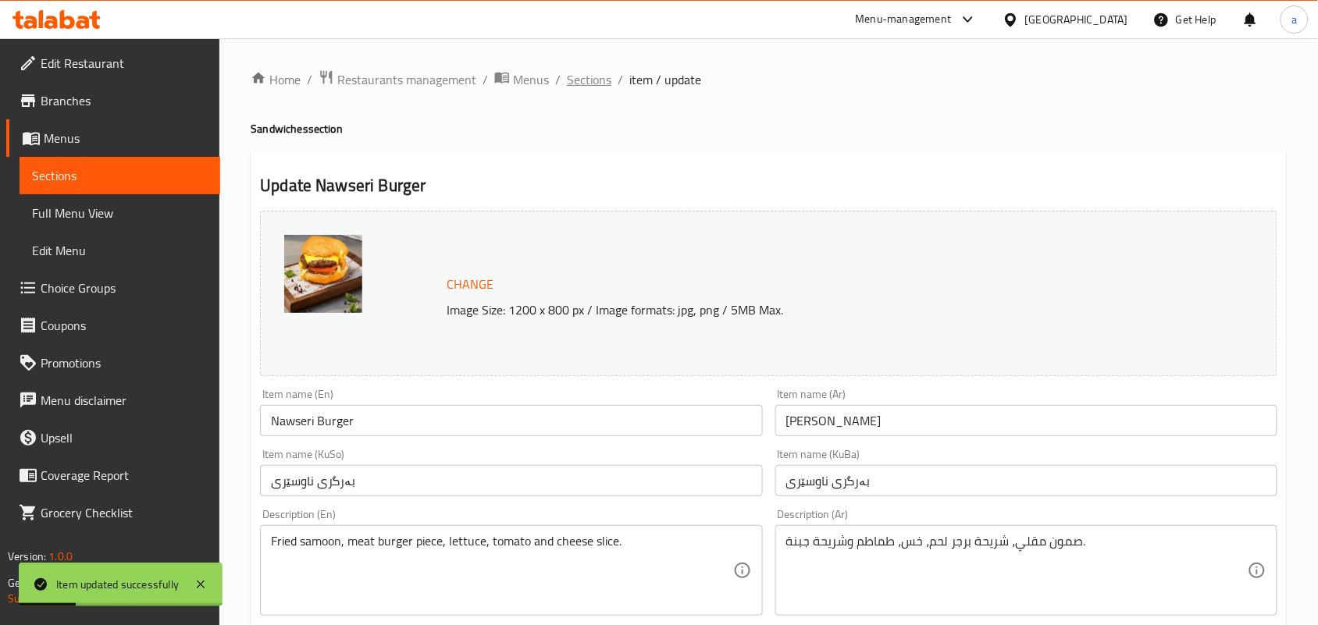
click at [606, 80] on span "Sections" at bounding box center [589, 79] width 45 height 19
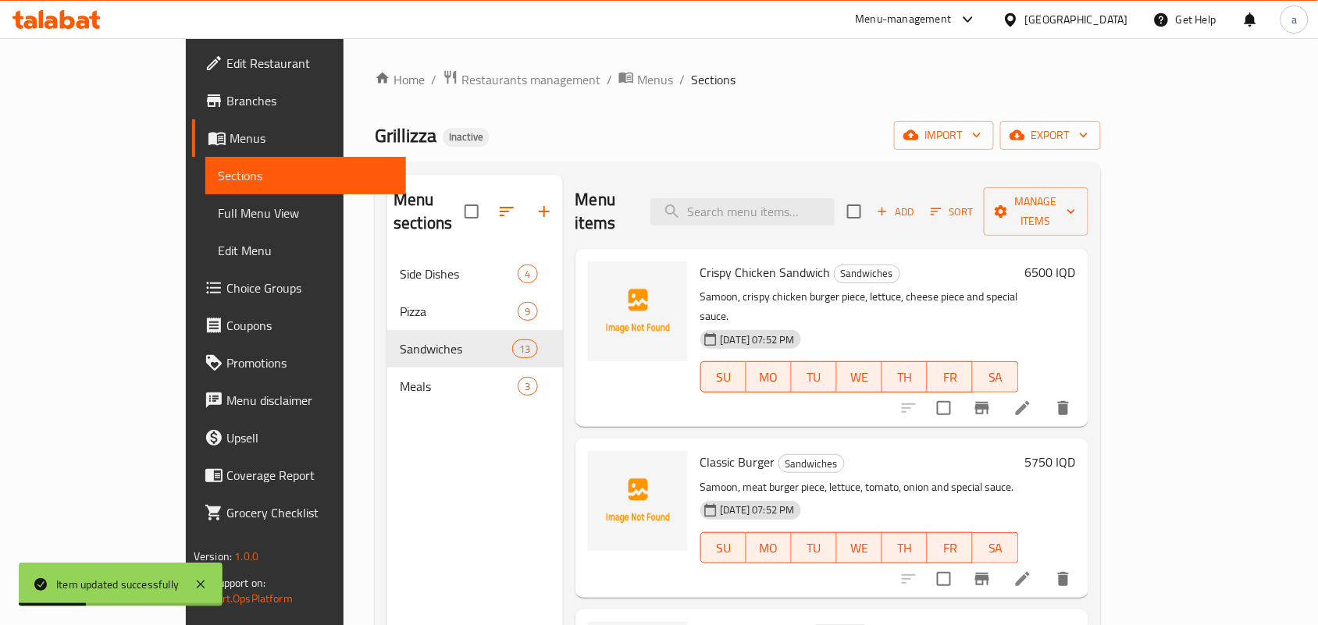
scroll to position [227, 0]
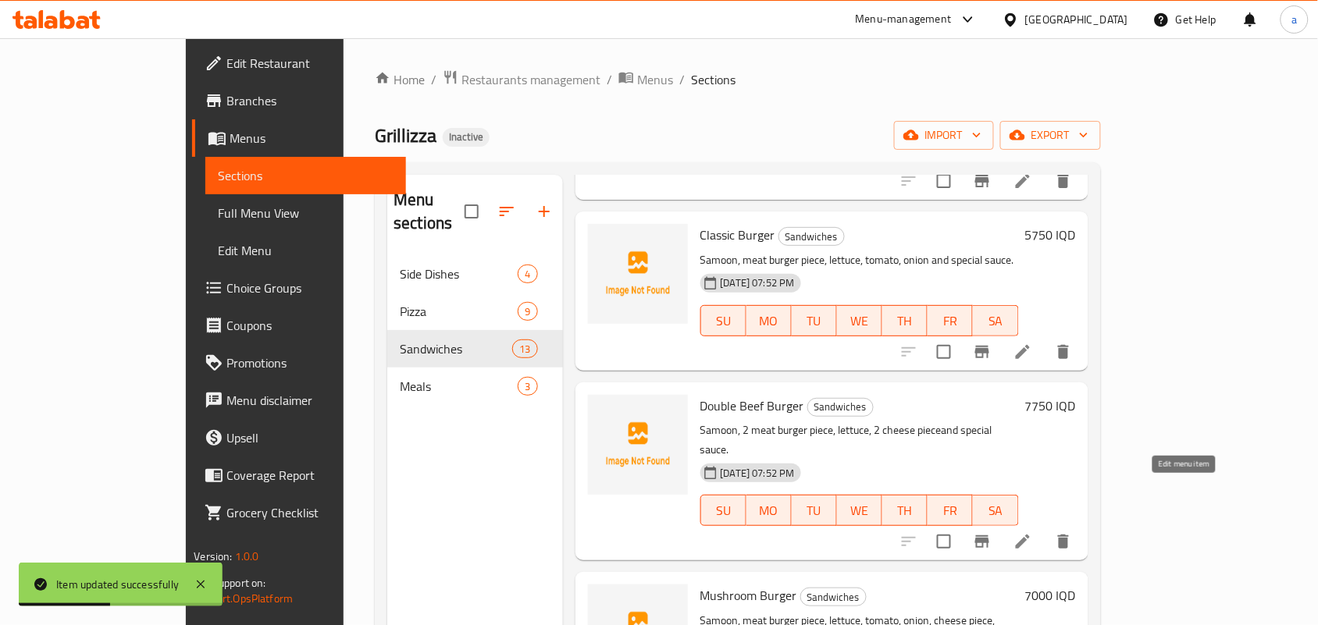
click at [1032, 533] on icon at bounding box center [1023, 542] width 19 height 19
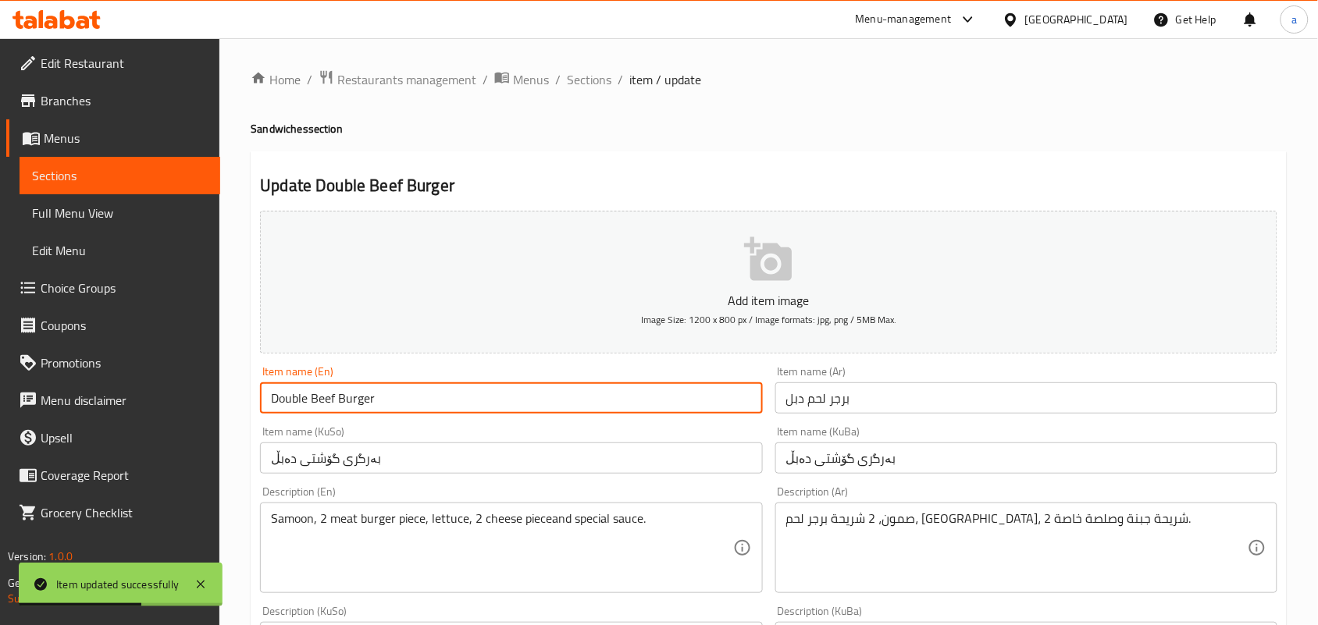
click at [321, 412] on input "Double Beef Burger" at bounding box center [511, 398] width 502 height 31
type input "Double Meat Burger"
click at [605, 80] on span "Sections" at bounding box center [589, 79] width 45 height 19
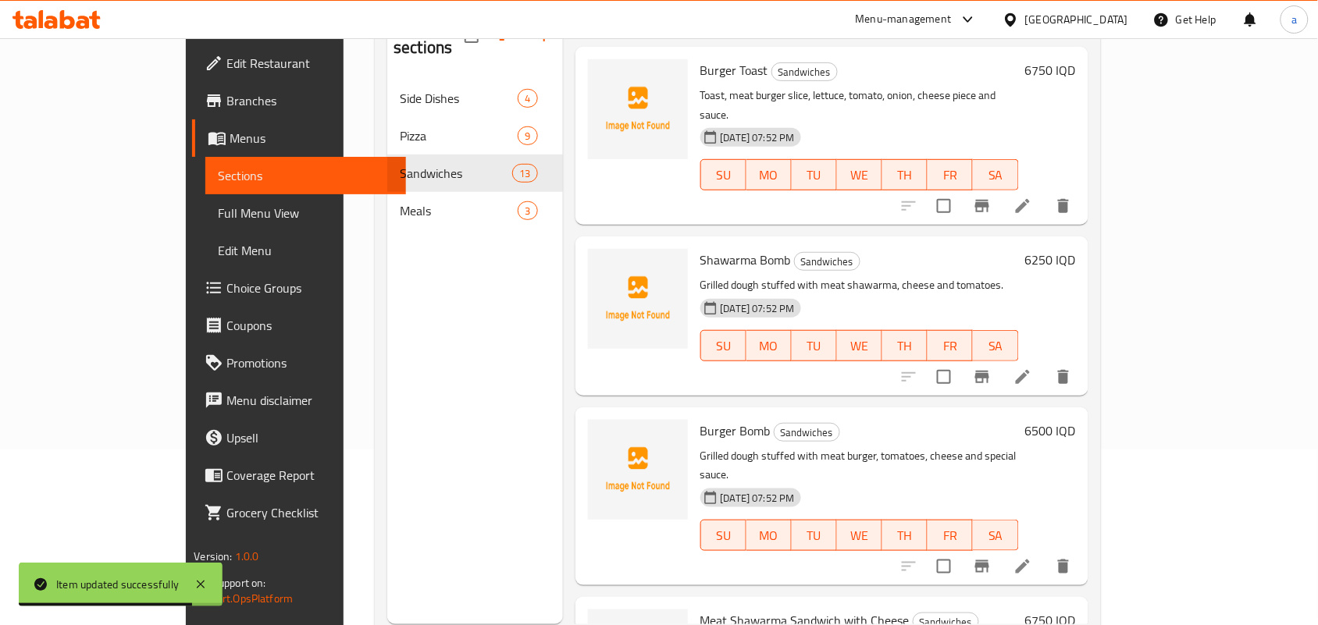
scroll to position [220, 0]
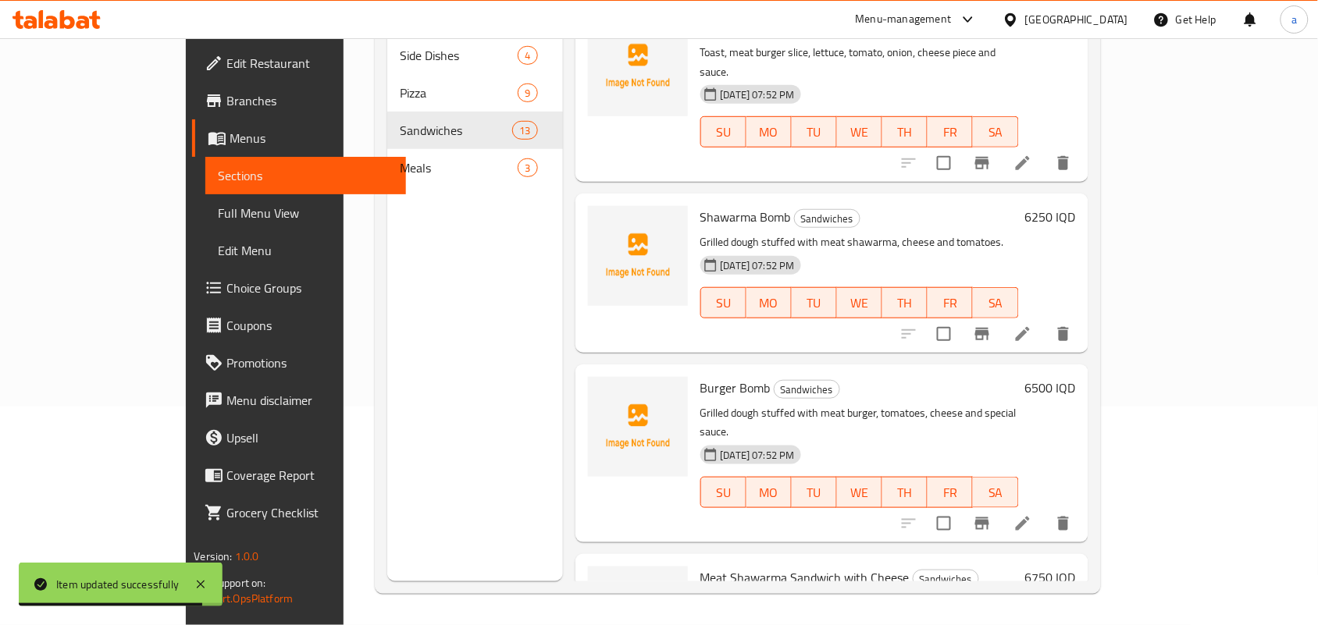
click at [704, 566] on span "Meat Shawarma Sandwich with Cheese" at bounding box center [804, 577] width 209 height 23
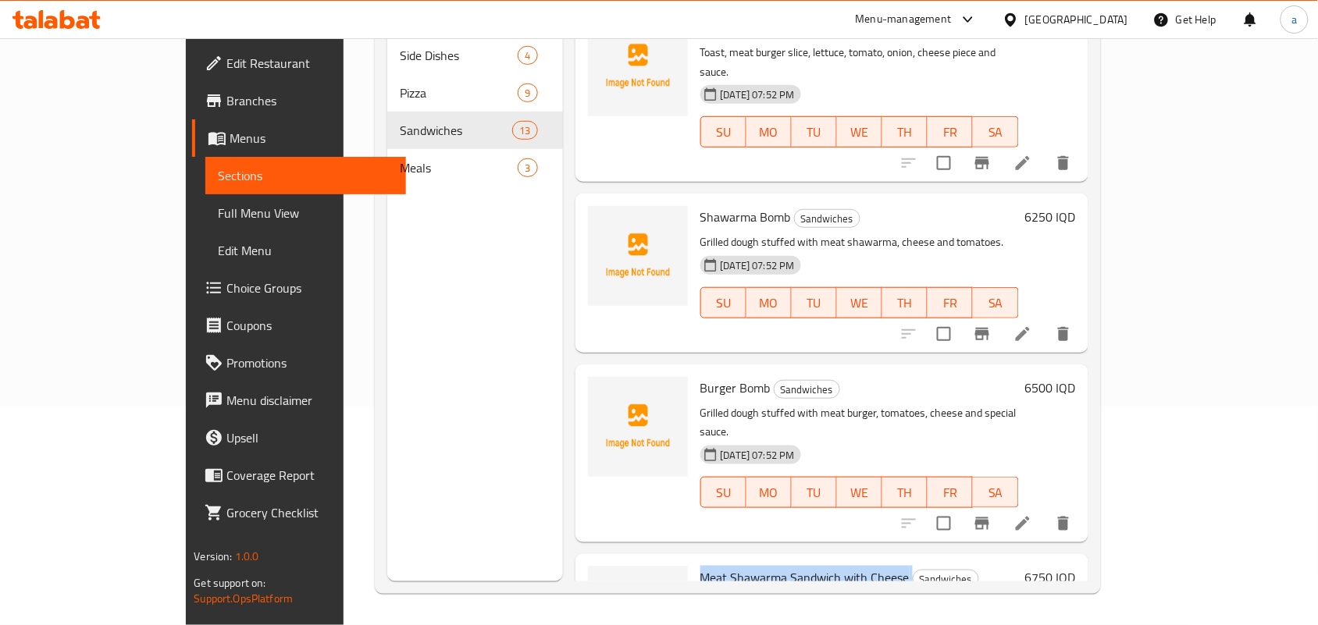
copy h6 "Meat Shawarma Sandwich with Cheese"
click at [700, 376] on span "Burger Bomb" at bounding box center [735, 387] width 70 height 23
copy h6 "Burger Bomb"
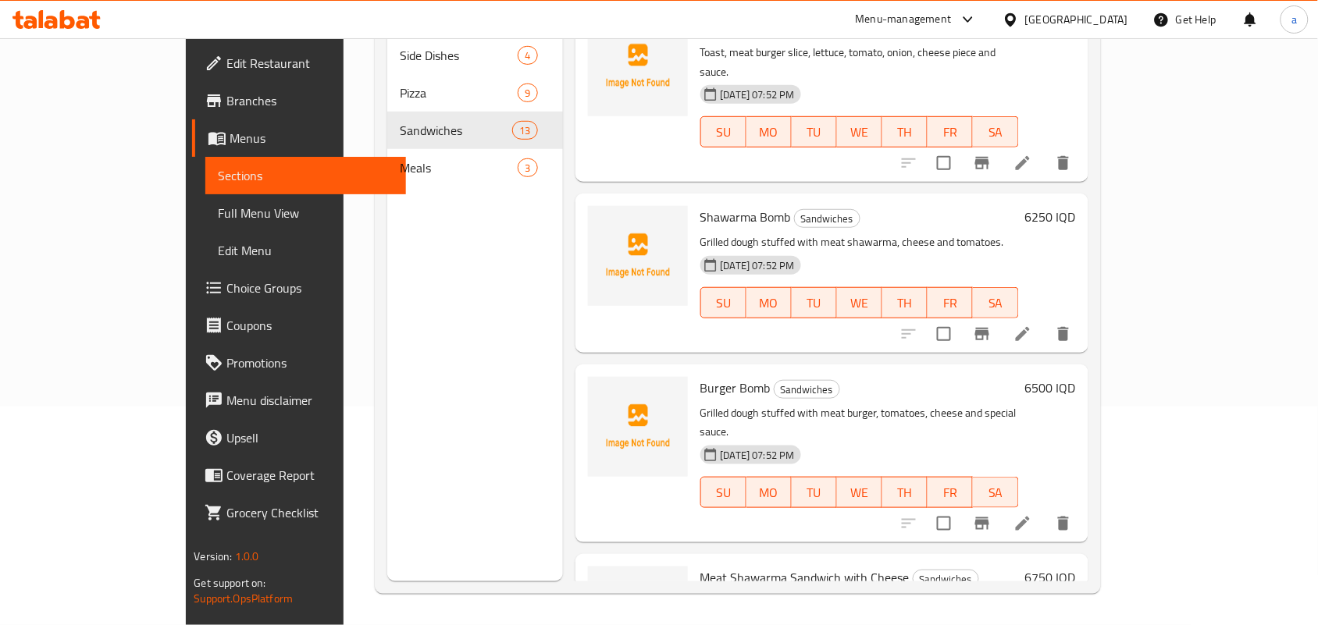
click at [707, 205] on span "Shawarma Bomb" at bounding box center [745, 216] width 91 height 23
copy h6 "Shawarma Bomb"
click at [826, 404] on p "Grilled dough stuffed with meat burger, tomatoes, cheese and special sauce." at bounding box center [859, 423] width 319 height 39
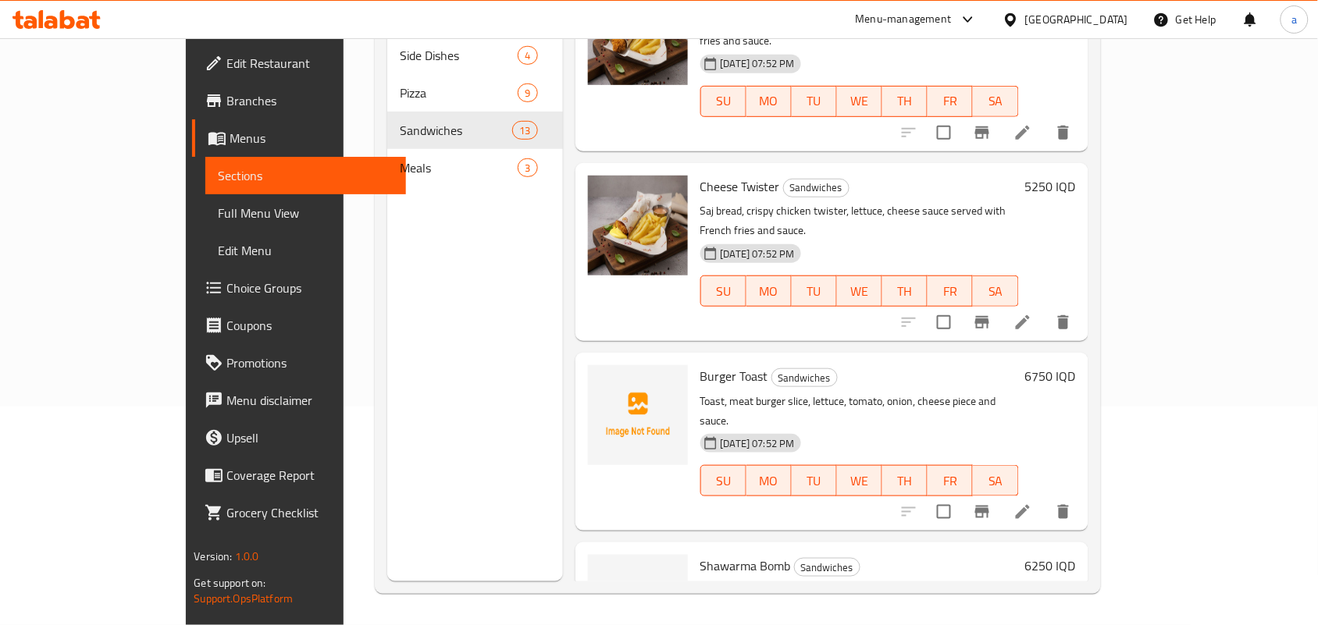
scroll to position [1223, 0]
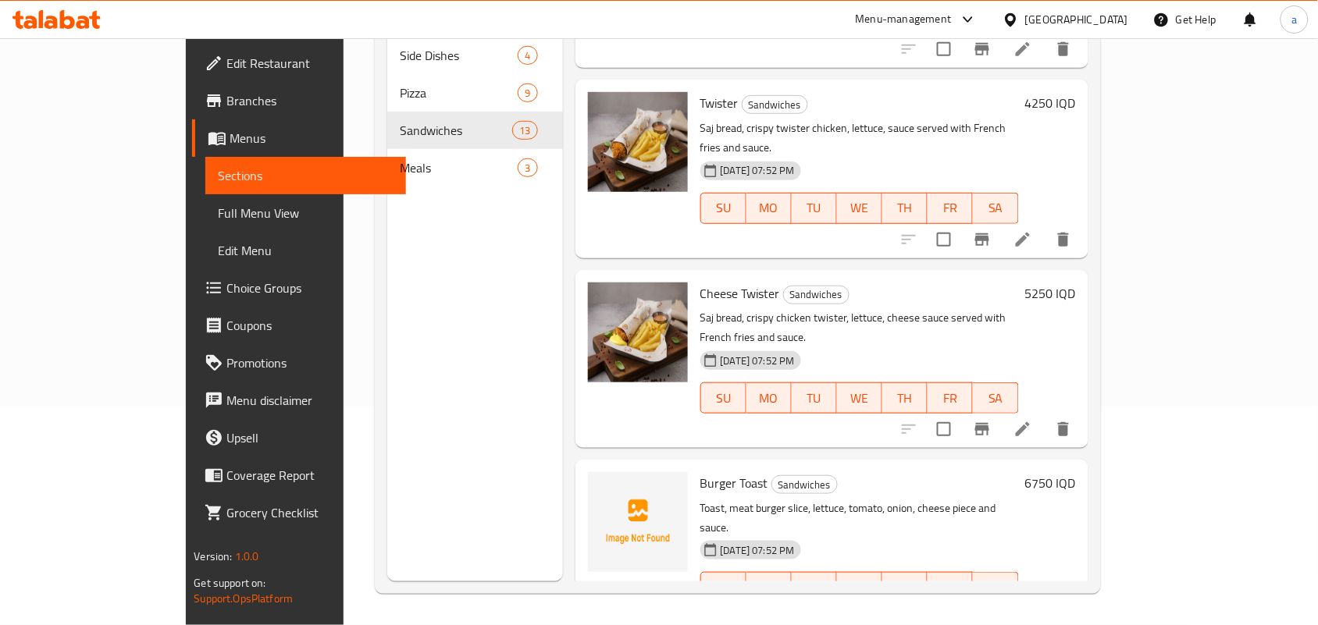
click at [700, 472] on span "Burger Toast" at bounding box center [734, 483] width 68 height 23
copy h6 "Burger Toast"
click at [836, 499] on p "Toast, meat burger slice, lettuce, tomato, onion, cheese piece and sauce." at bounding box center [859, 518] width 319 height 39
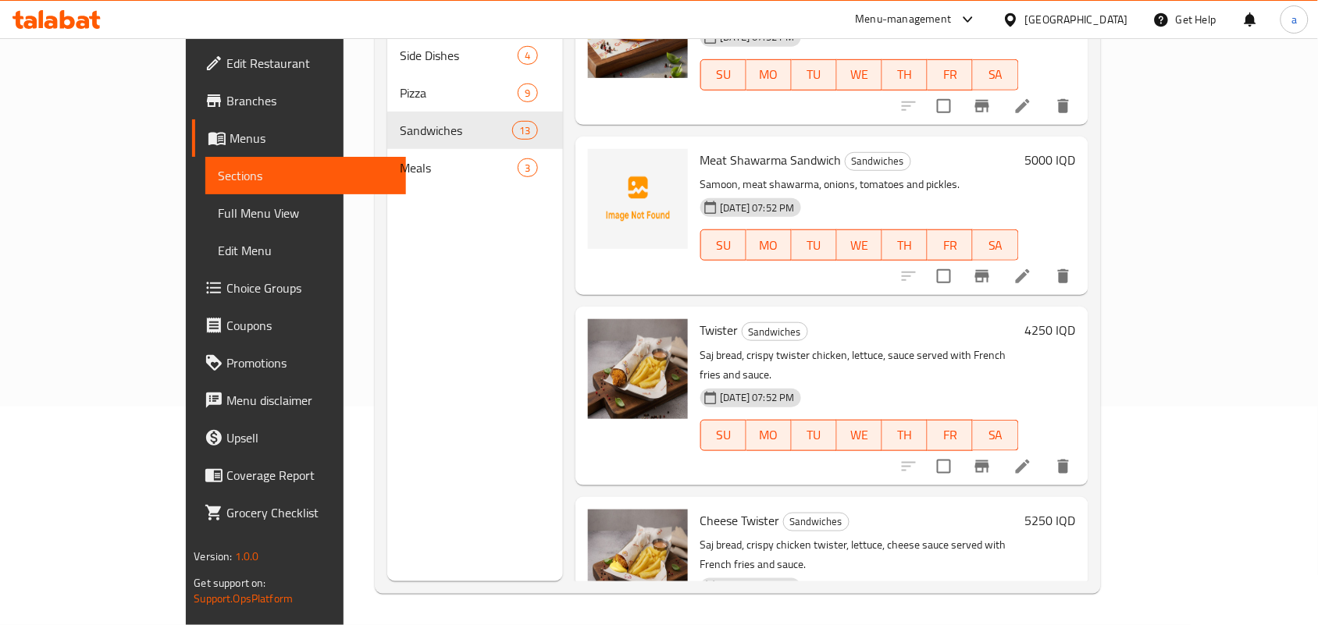
scroll to position [768, 0]
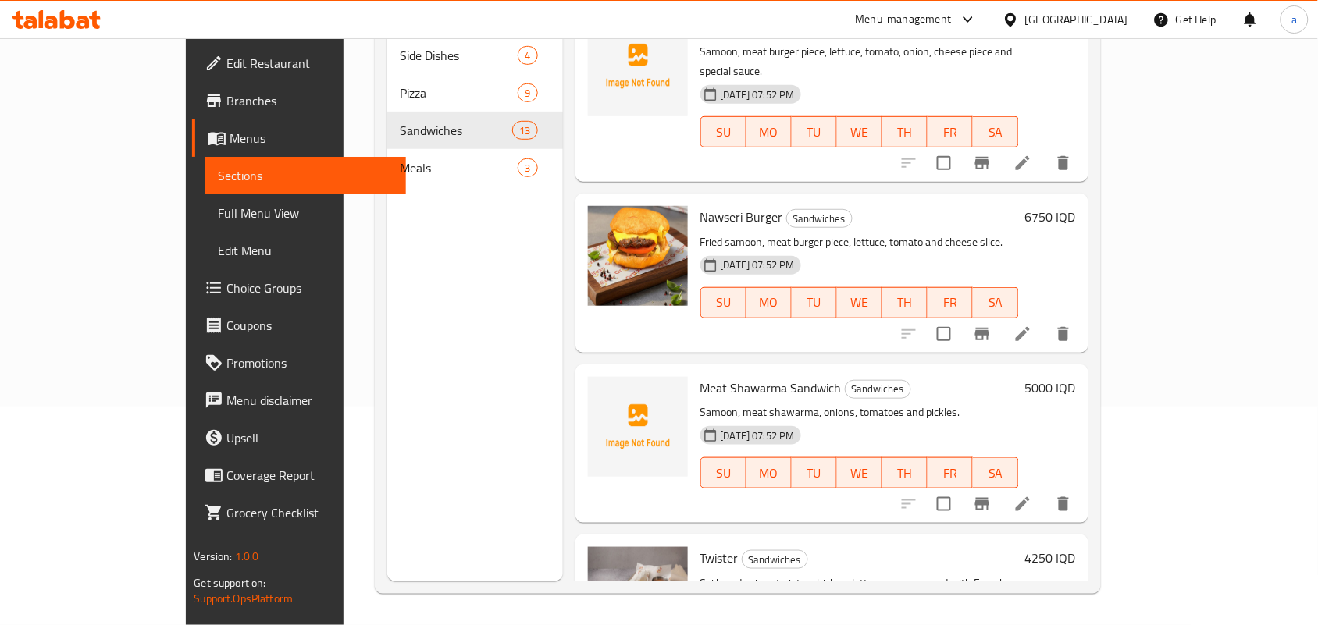
click at [700, 376] on span "Meat Shawarma Sandwich" at bounding box center [770, 387] width 141 height 23
copy h6 "Meat Shawarma Sandwich"
click at [900, 377] on h6 "Meat Shawarma Sandwich Sandwiches" at bounding box center [859, 388] width 319 height 22
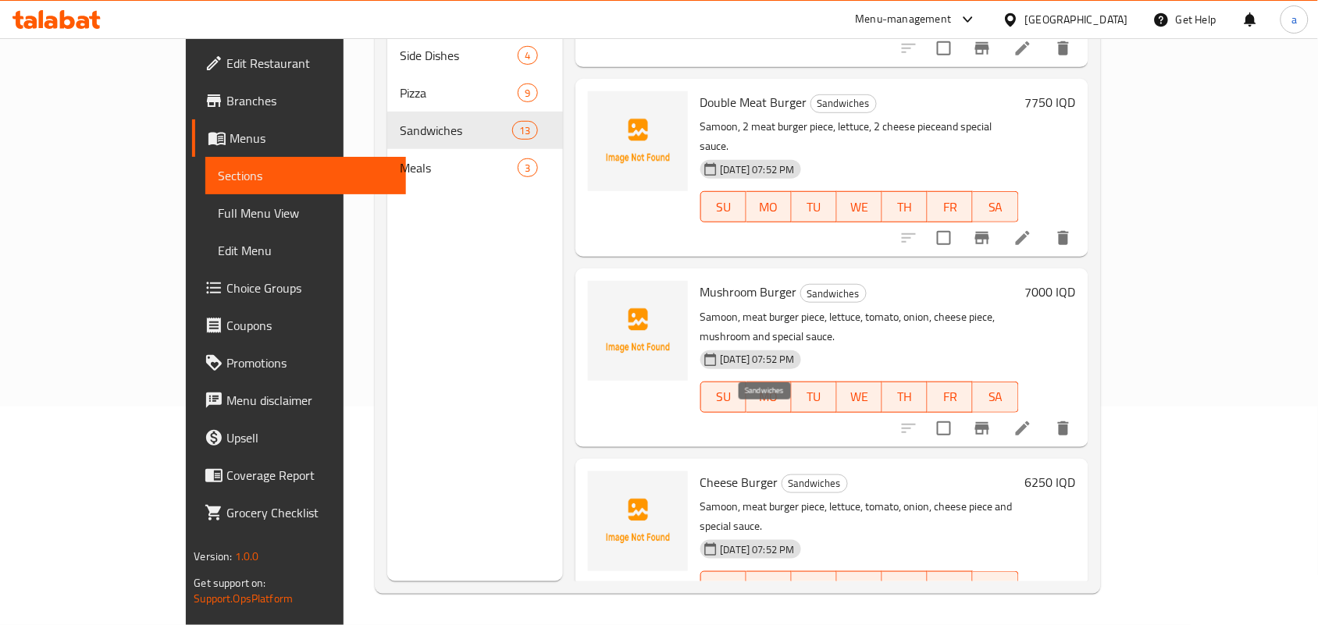
scroll to position [540, 0]
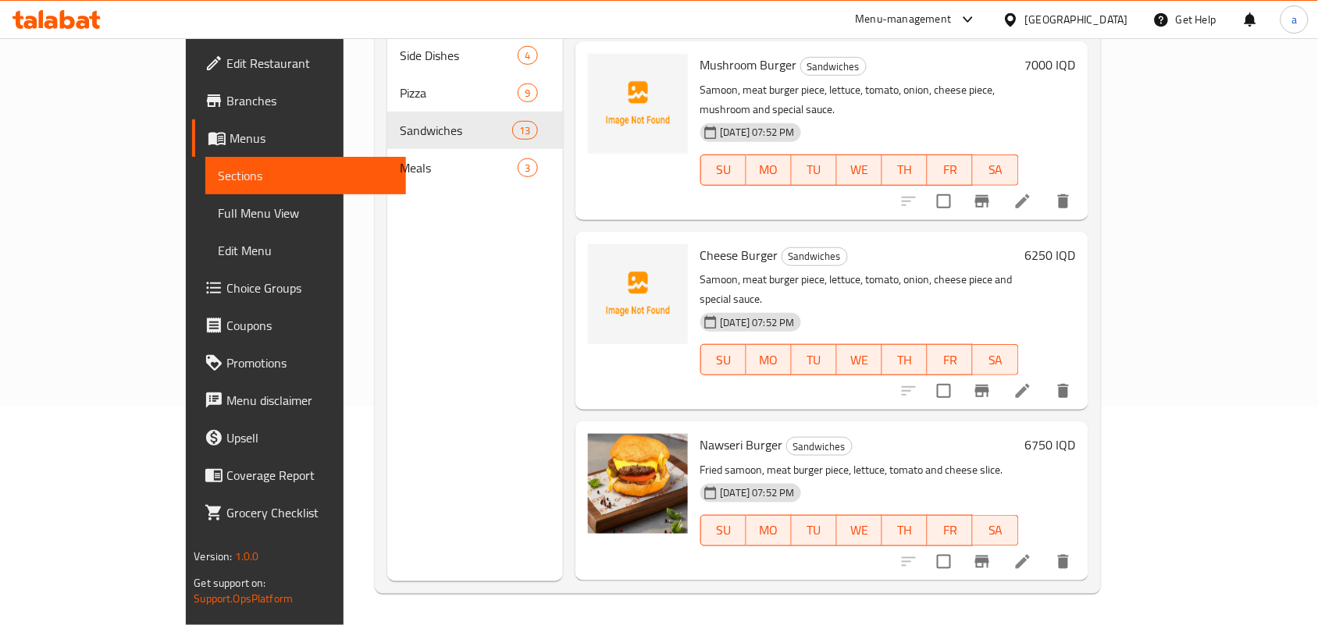
click at [700, 244] on span "Cheese Burger" at bounding box center [739, 255] width 78 height 23
copy h6 "Cheese Burger"
click at [975, 461] on p "Fried samoon, meat burger piece, lettuce, tomato and cheese slice." at bounding box center [859, 471] width 319 height 20
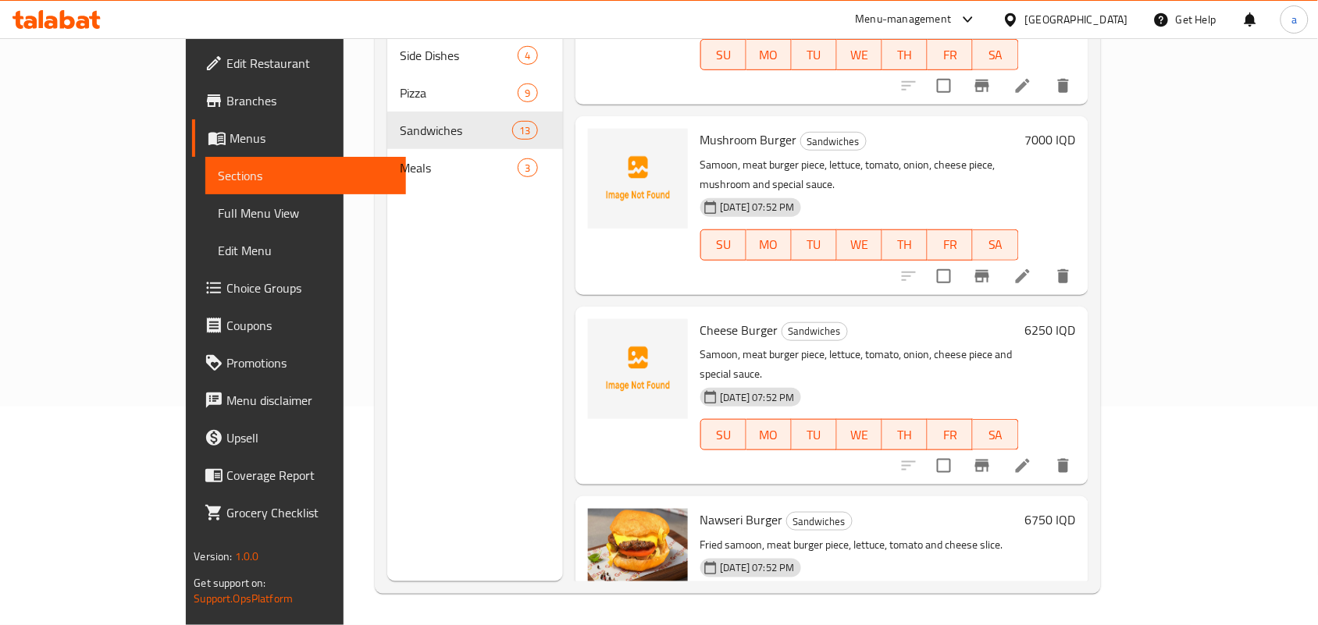
scroll to position [312, 0]
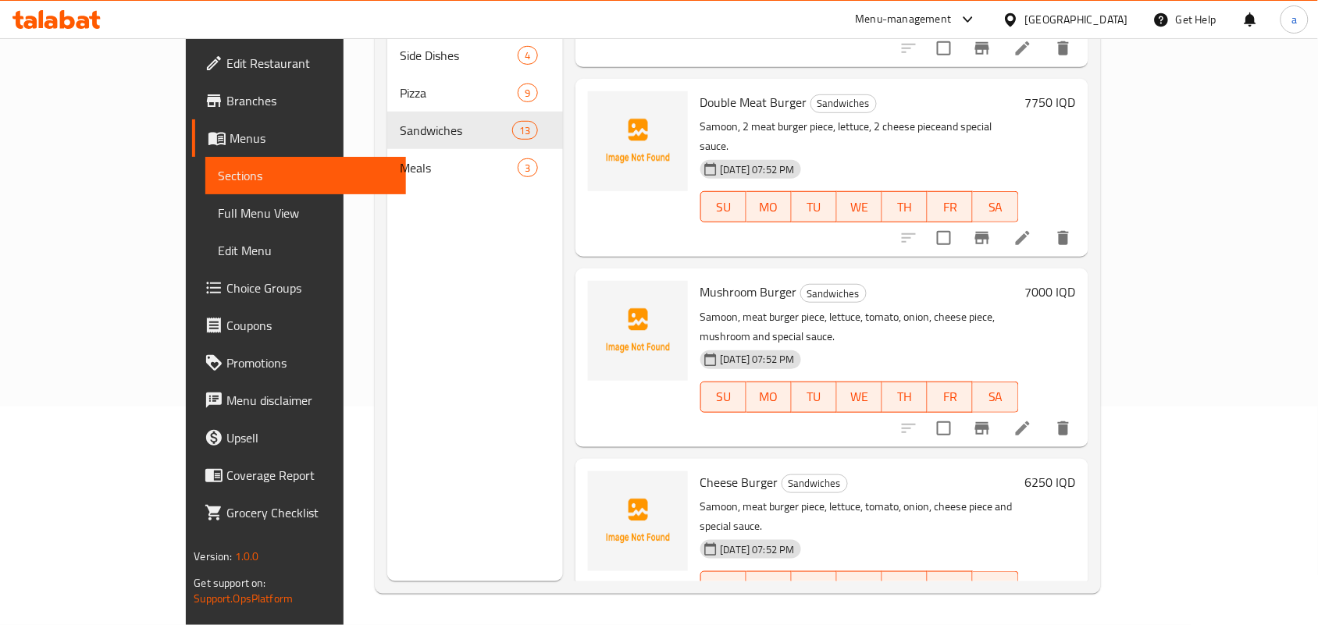
click at [715, 280] on span "Mushroom Burger" at bounding box center [748, 291] width 97 height 23
copy h6 "Mushroom Burger"
click at [934, 459] on div "Cheese Burger Sandwiches Samoon, meat burger piece, lettuce, tomato, onion, che…" at bounding box center [832, 548] width 513 height 178
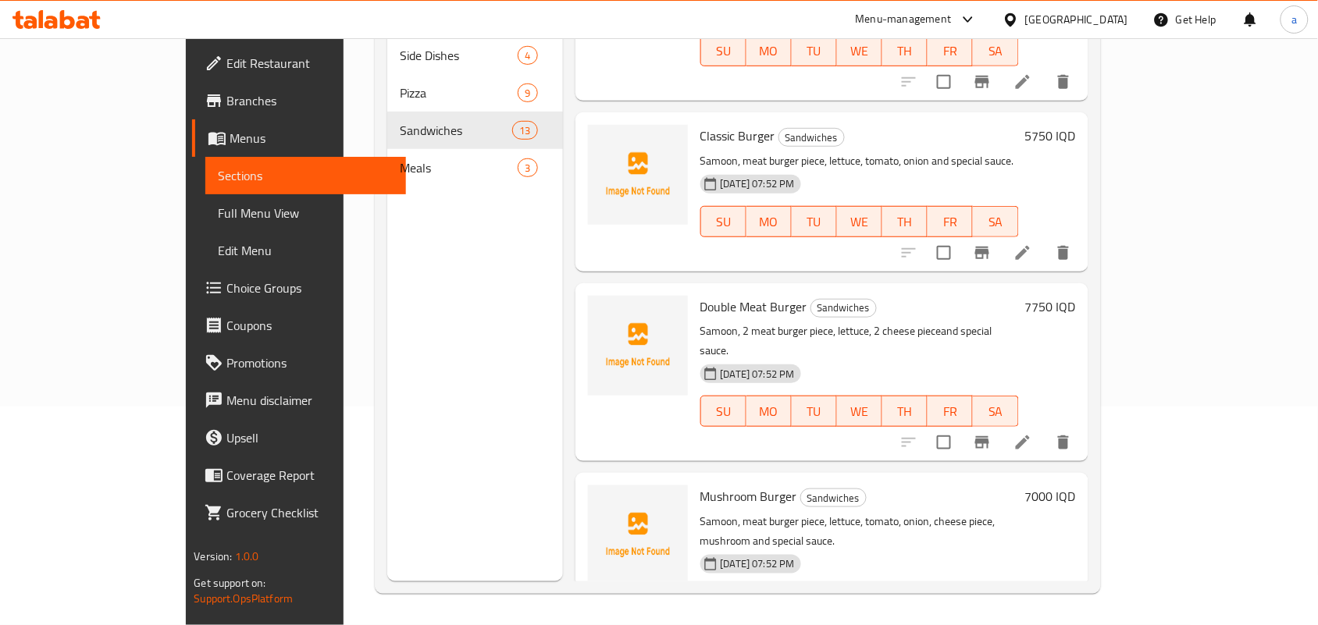
scroll to position [0, 0]
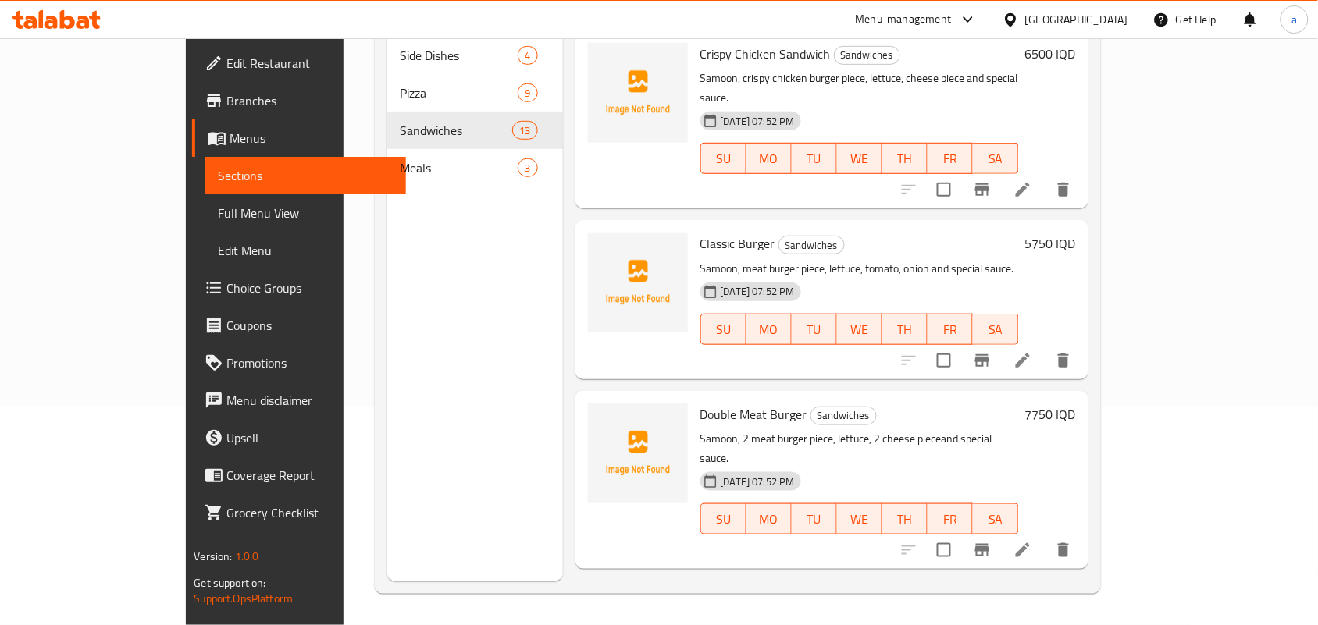
click at [700, 403] on span "Double Meat Burger" at bounding box center [753, 414] width 107 height 23
copy h6 "Double Meat Burger"
click at [1019, 404] on h6 "Double Meat Burger Sandwiches" at bounding box center [859, 415] width 319 height 22
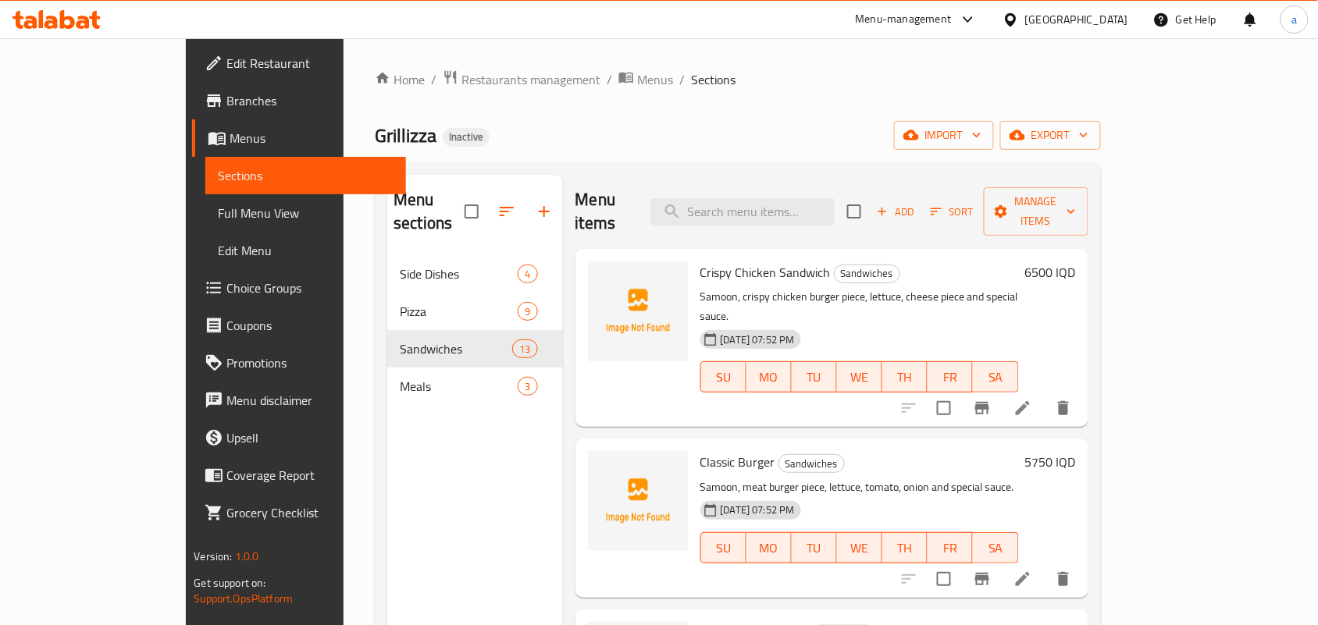
click at [700, 451] on span "Classic Burger" at bounding box center [737, 462] width 75 height 23
click at [730, 261] on span "Crispy Chicken Sandwich" at bounding box center [765, 272] width 130 height 23
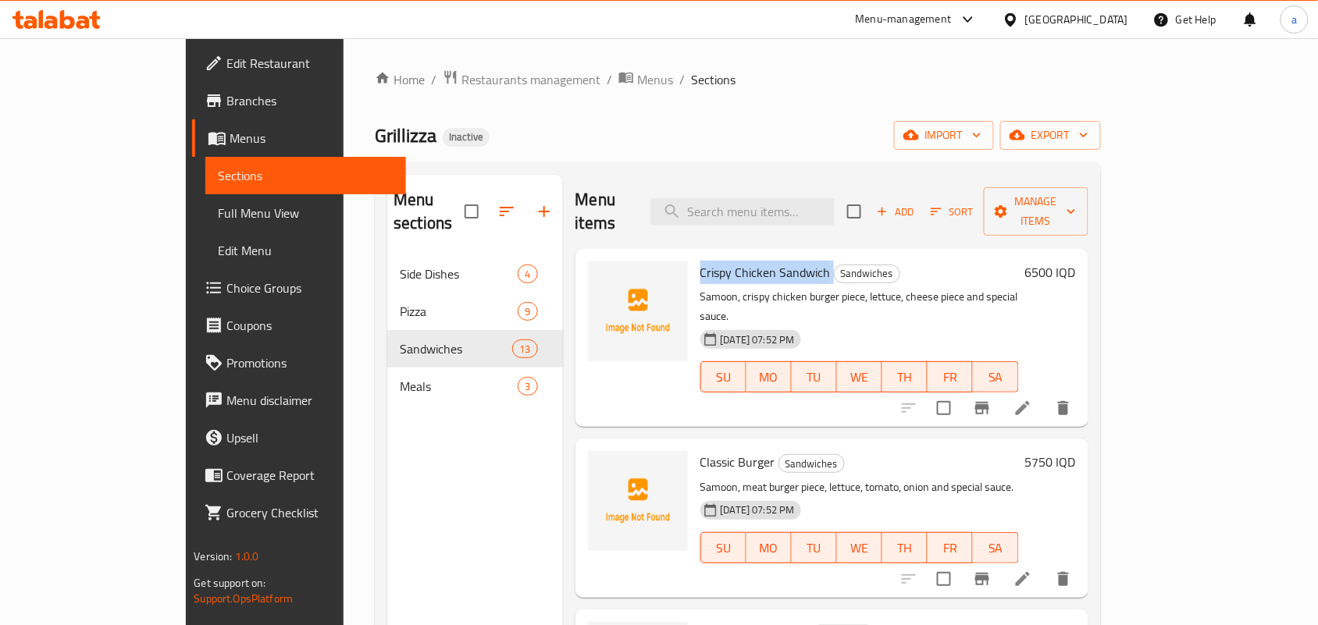
click at [730, 261] on span "Crispy Chicken Sandwich" at bounding box center [765, 272] width 130 height 23
click at [1019, 451] on h6 "Classic Burger Sandwiches" at bounding box center [859, 462] width 319 height 22
click at [218, 219] on span "Full Menu View" at bounding box center [306, 213] width 176 height 19
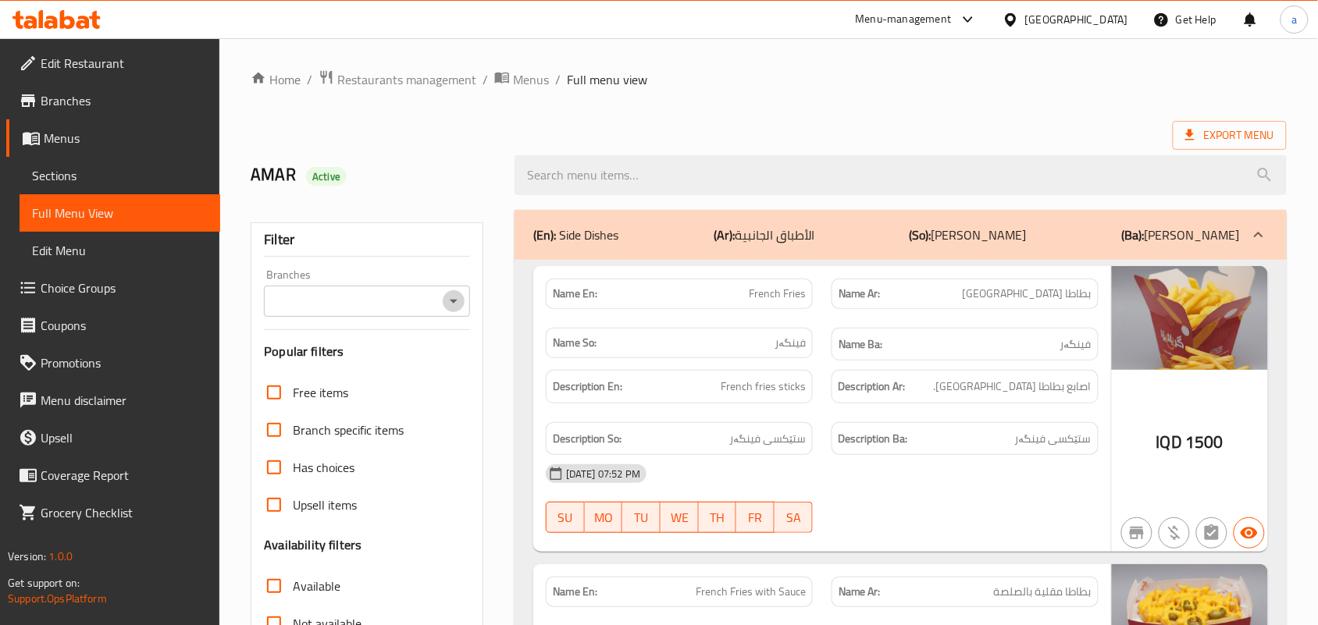
click at [454, 311] on icon "Open" at bounding box center [453, 301] width 19 height 19
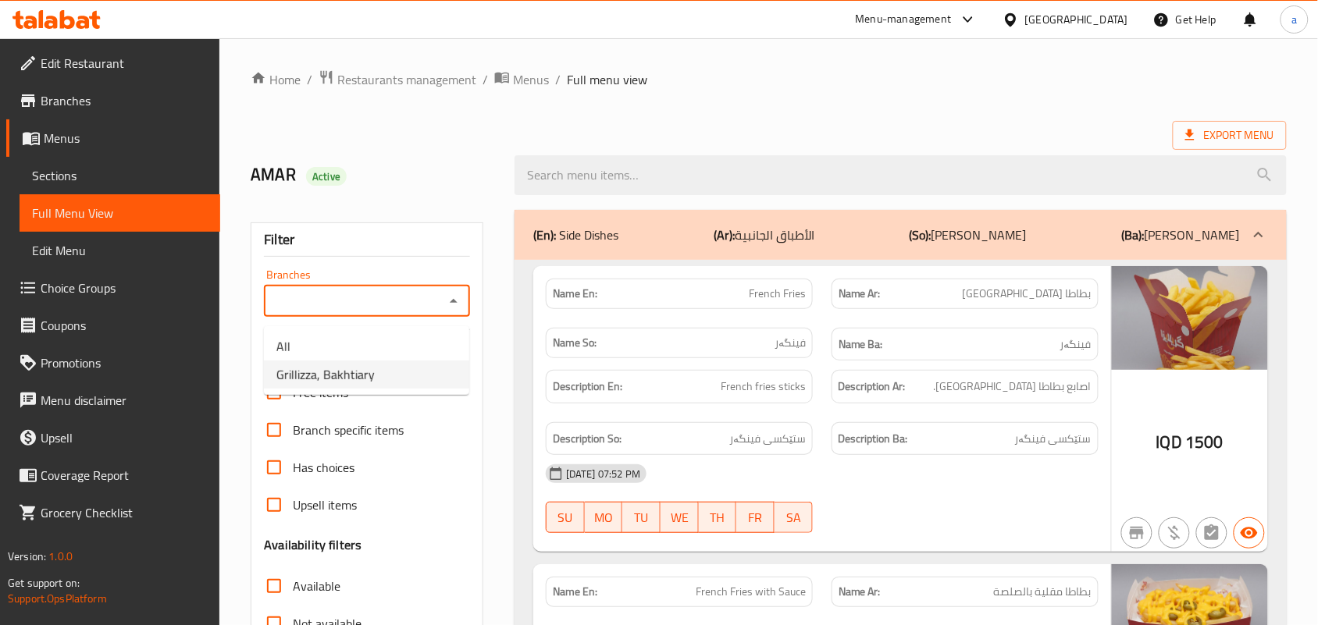
click at [353, 372] on span "Grillizza, Bakhtiary" at bounding box center [325, 374] width 98 height 19
type input "Grillizza, Bakhtiary"
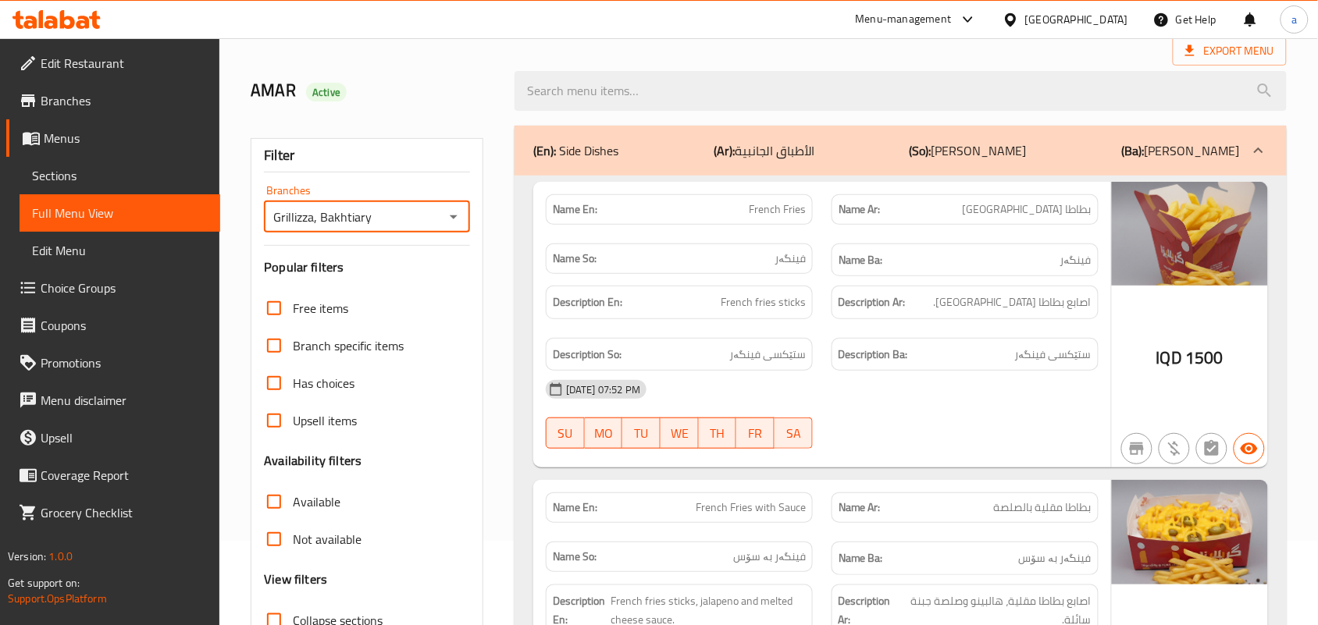
scroll to position [227, 0]
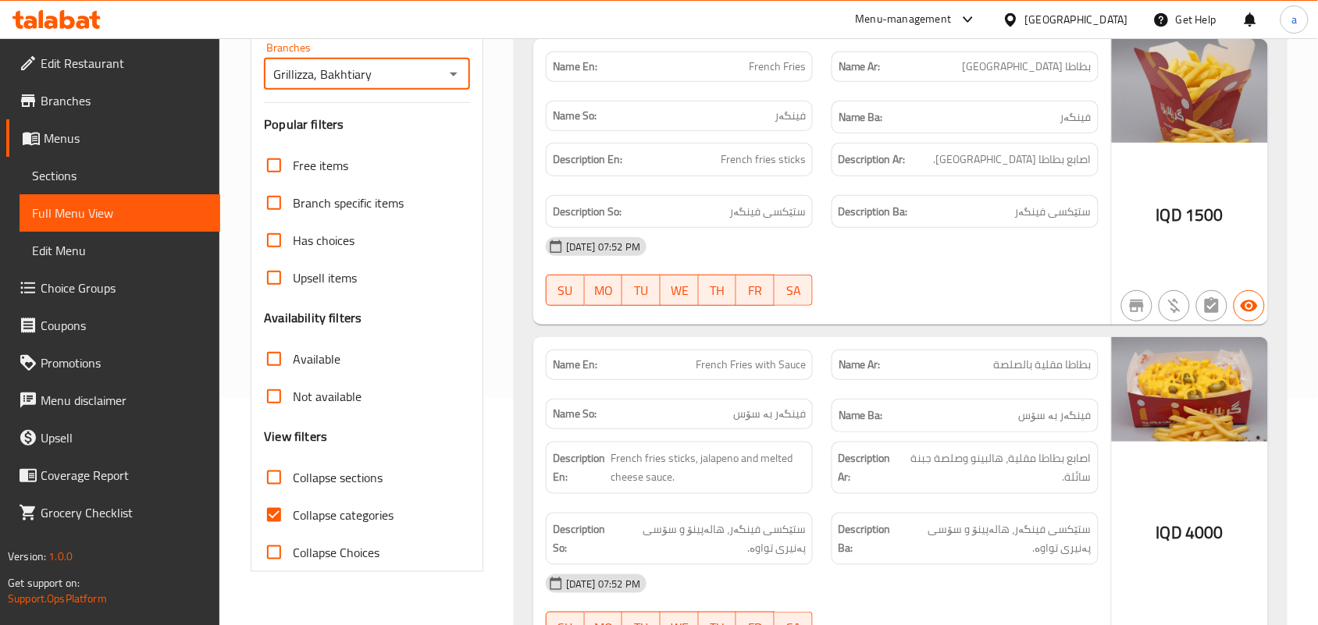
click at [275, 522] on input "Collapse categories" at bounding box center [273, 515] width 37 height 37
checkbox input "false"
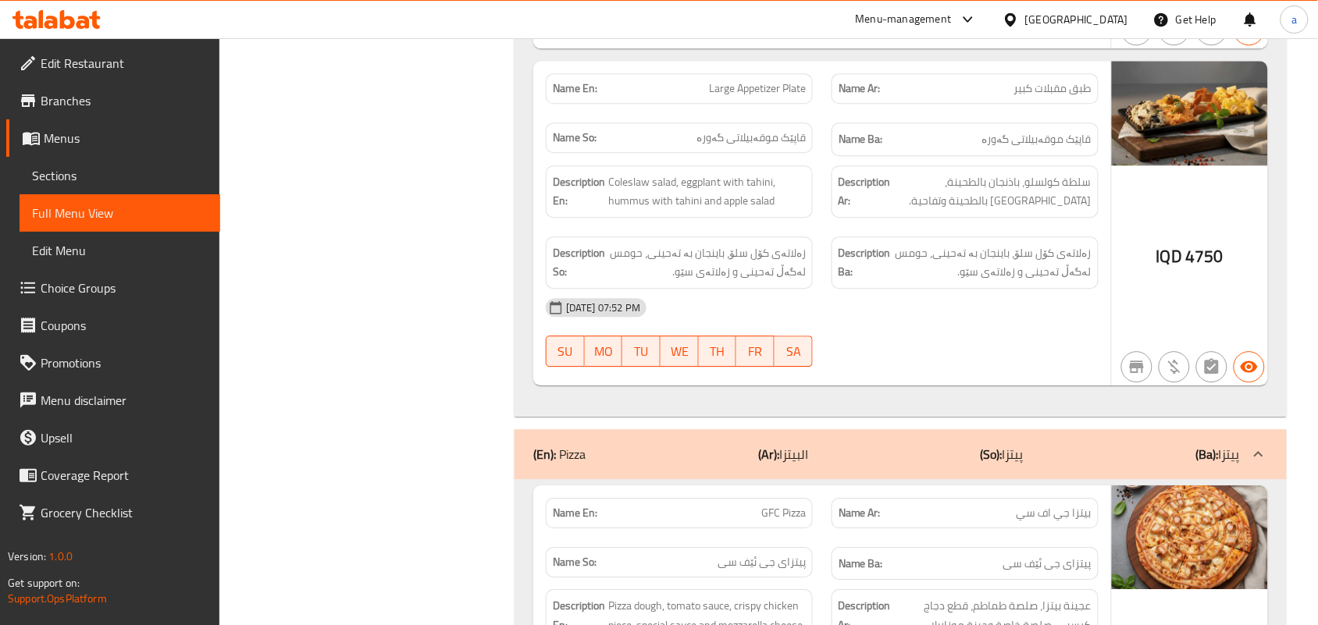
scroll to position [1217, 0]
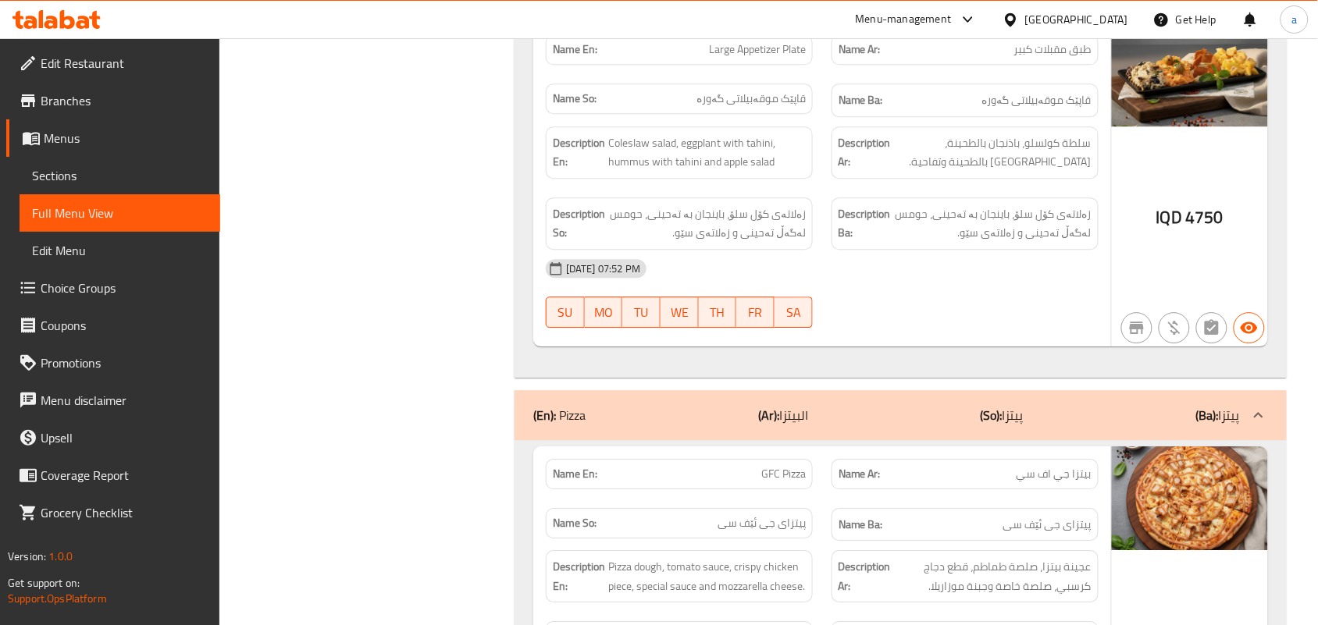
click at [754, 58] on span "Large Appetizer Plate" at bounding box center [757, 49] width 97 height 16
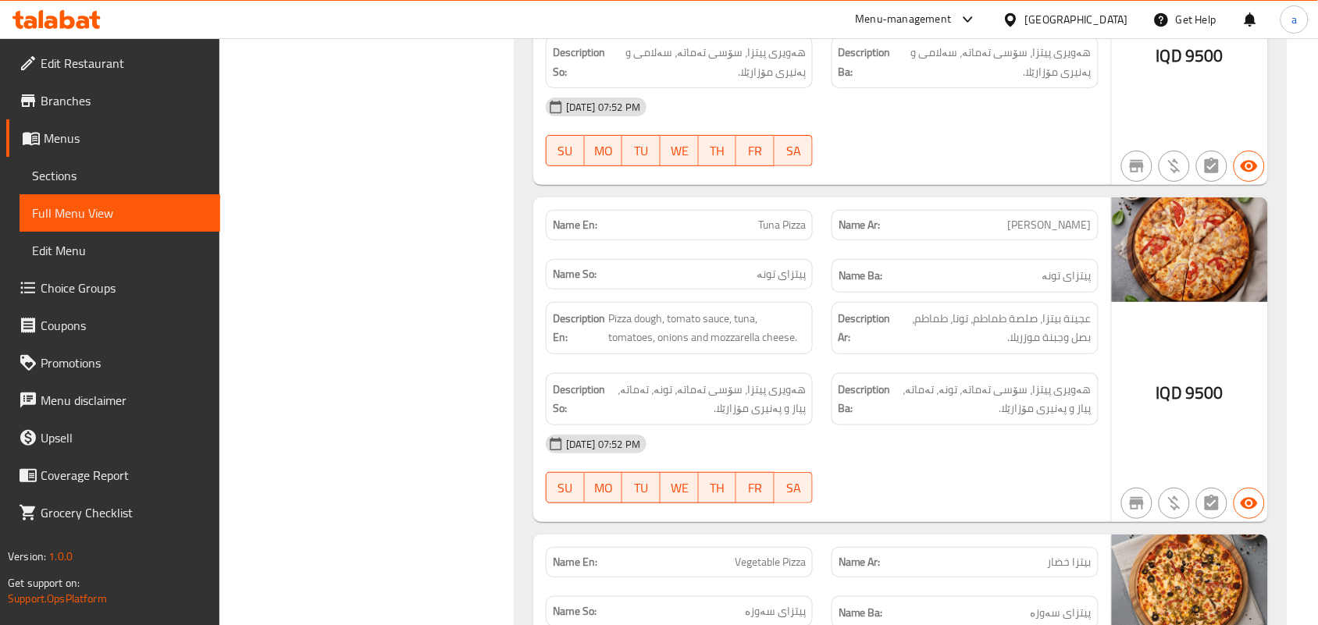
scroll to position [3637, 0]
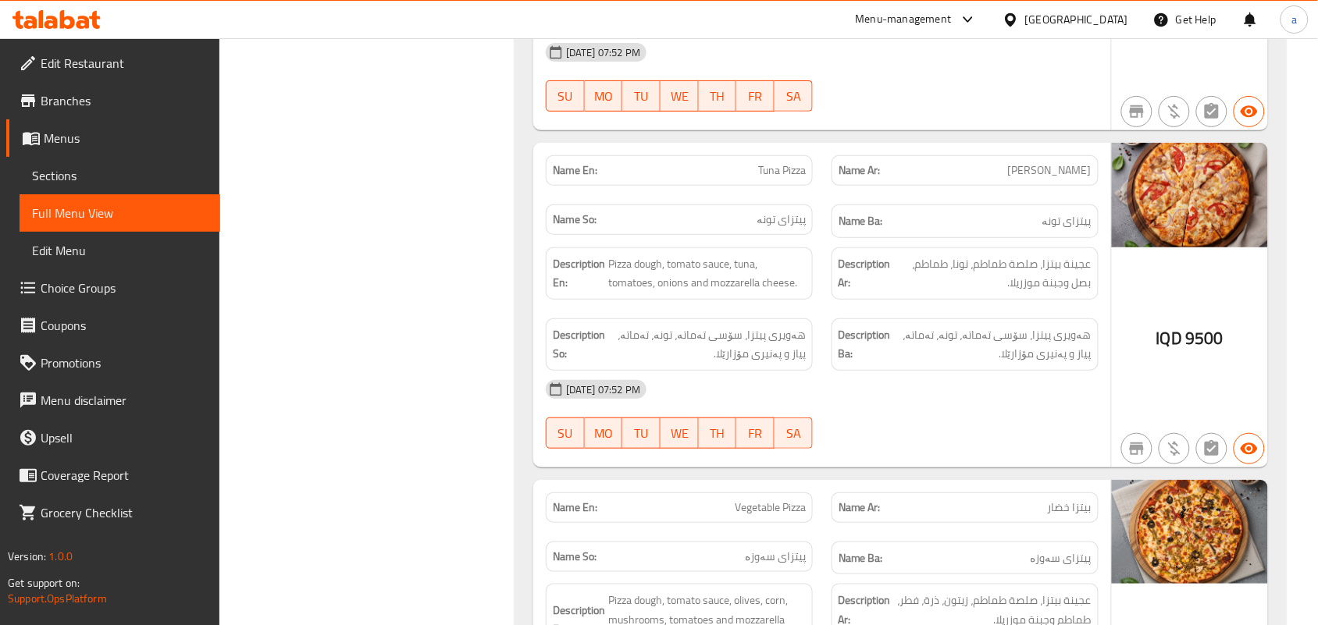
click at [772, 177] on span "Tuna Pizza" at bounding box center [782, 170] width 48 height 16
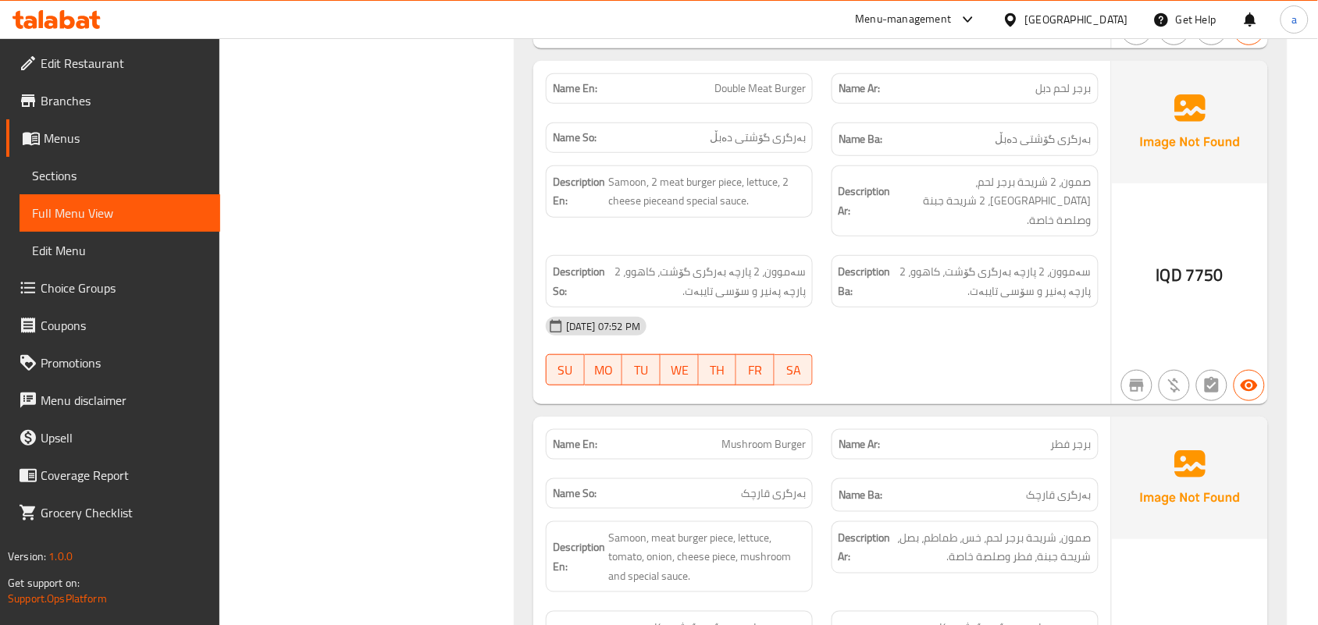
scroll to position [5511, 0]
click at [758, 80] on span "Double Meat Burger" at bounding box center [760, 88] width 91 height 16
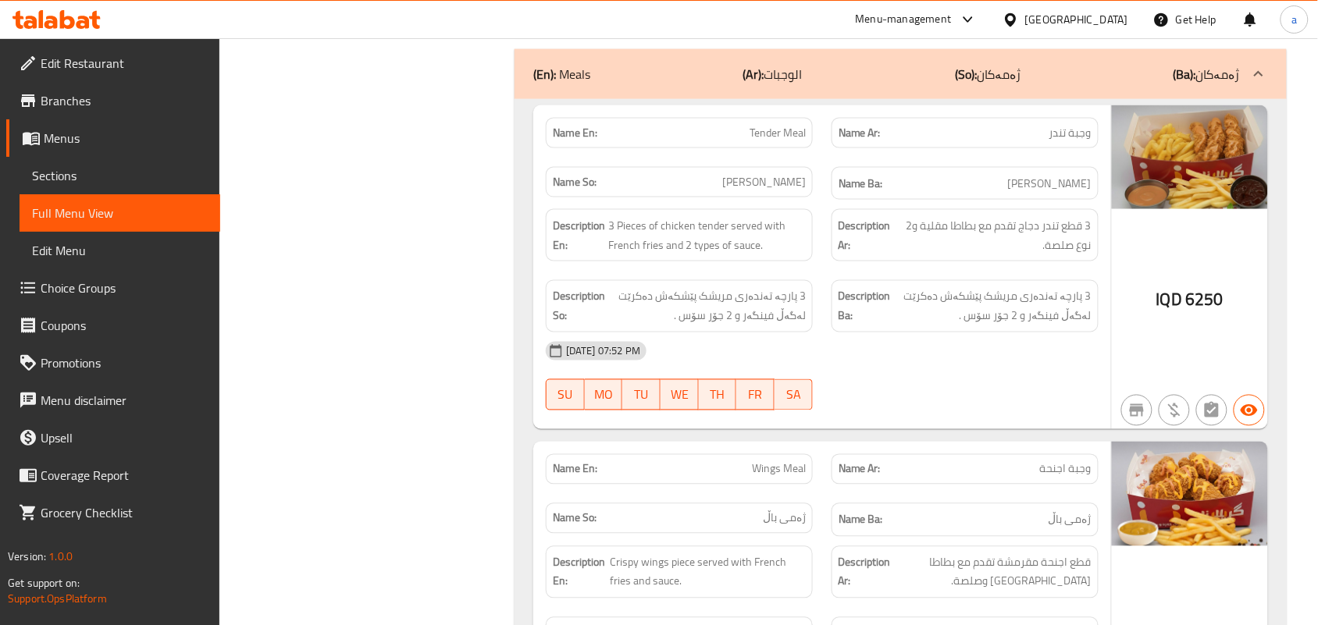
scroll to position [9410, 0]
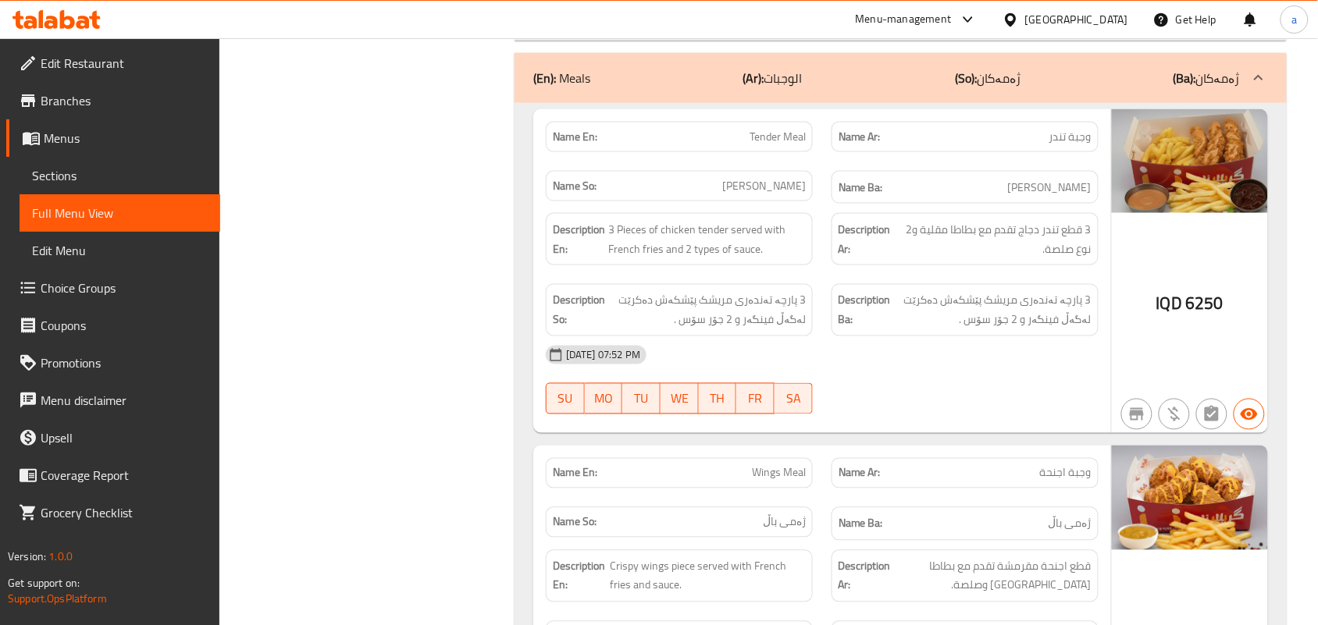
click at [766, 129] on span "Tender Meal" at bounding box center [778, 137] width 56 height 16
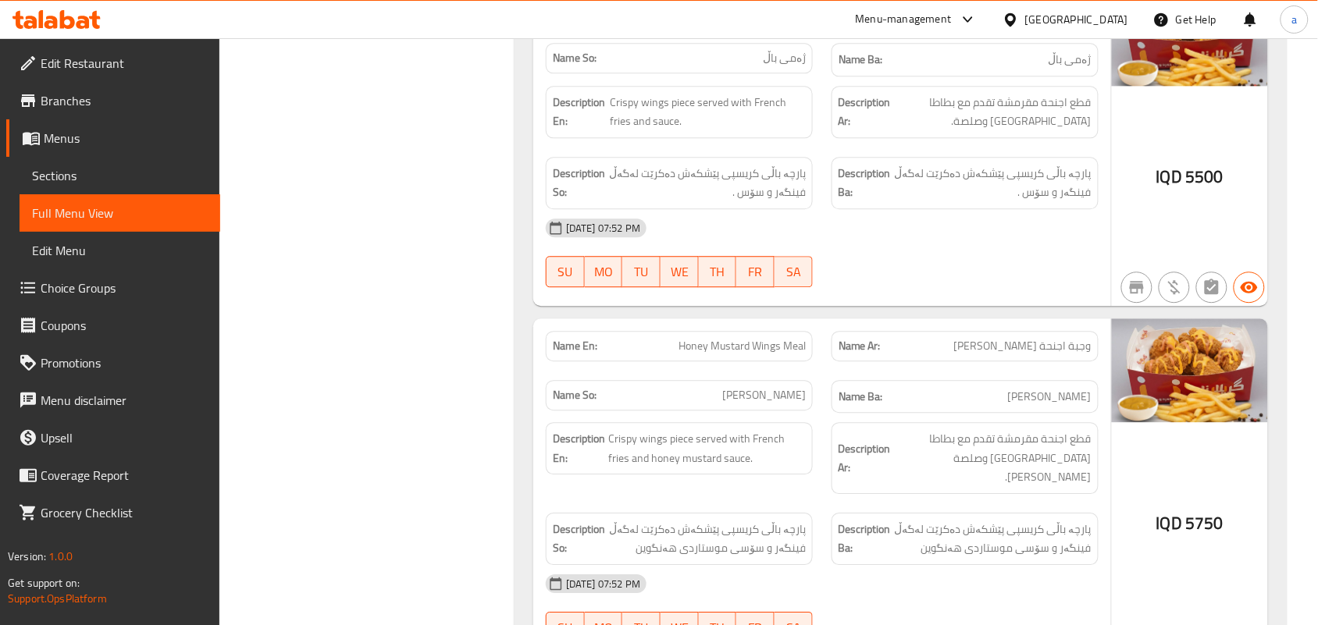
scroll to position [9888, 0]
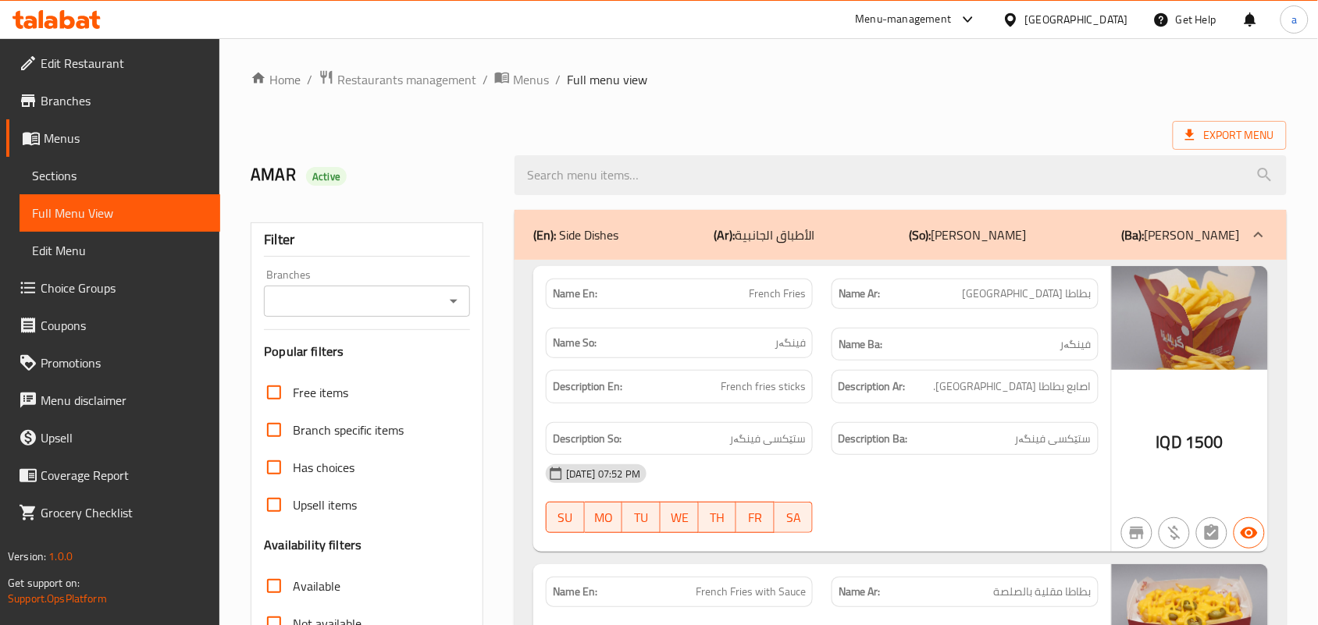
click at [96, 166] on link "Sections" at bounding box center [120, 175] width 201 height 37
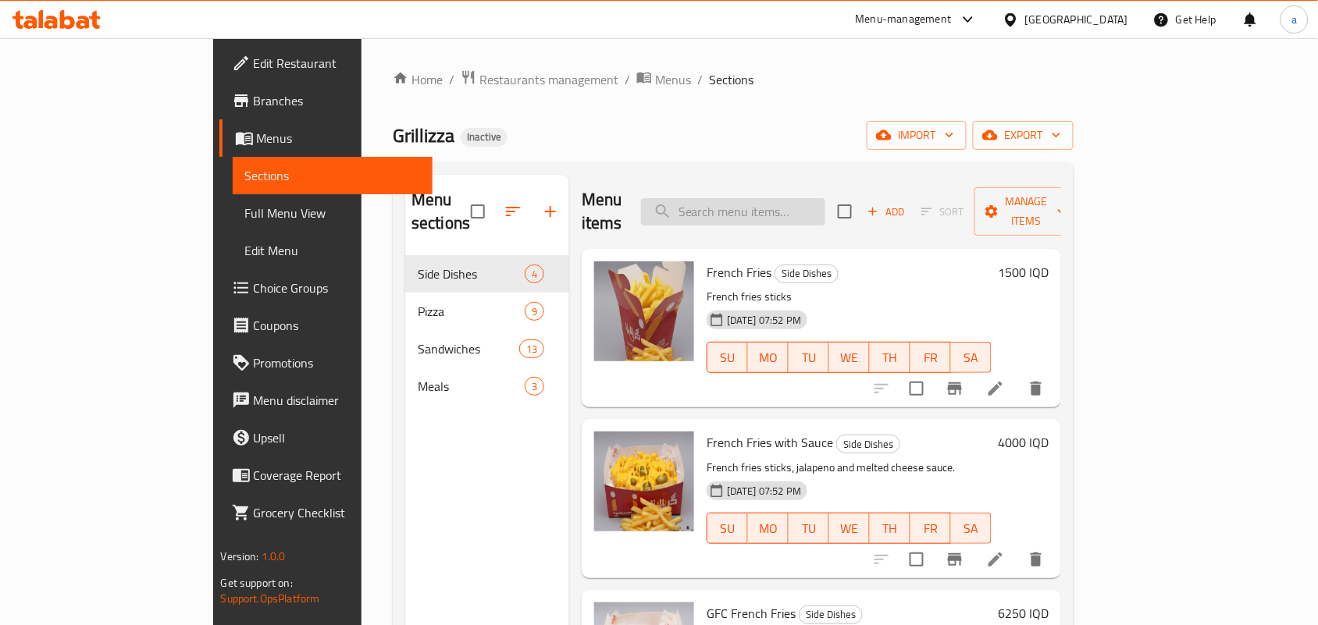
click at [759, 208] on input "search" at bounding box center [733, 211] width 184 height 27
paste input "Large Appetizer Plate"
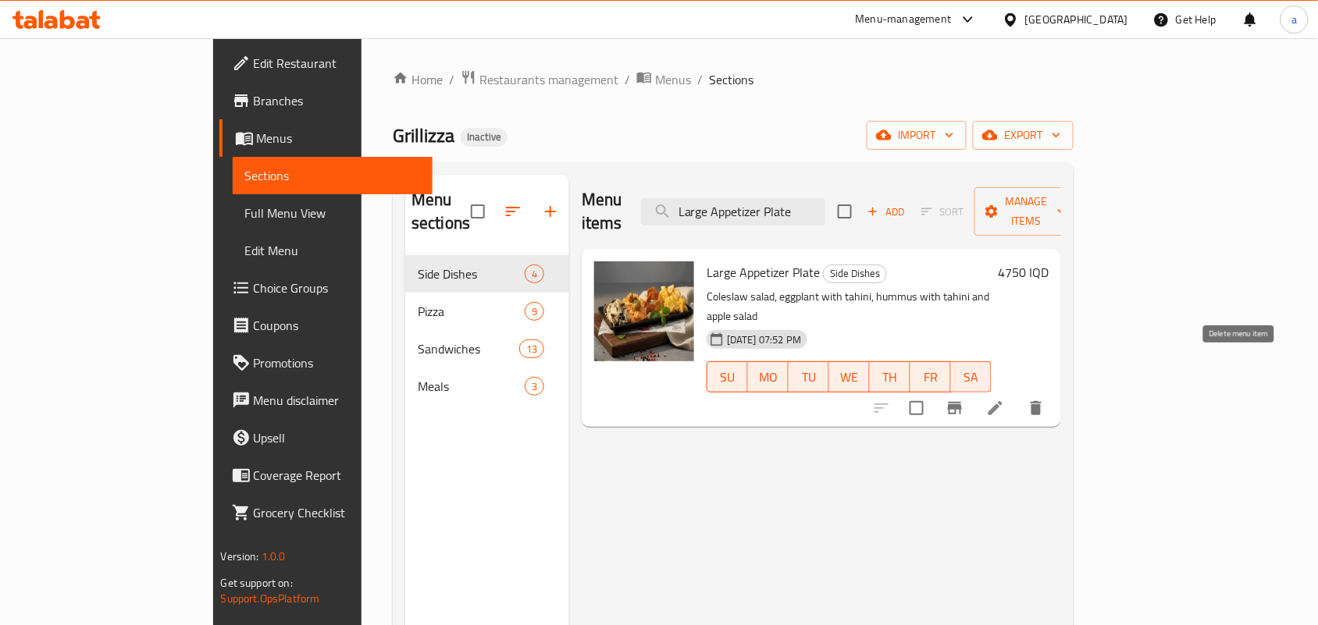
type input "Large Appetizer Plate"
click at [1005, 399] on icon at bounding box center [995, 408] width 19 height 19
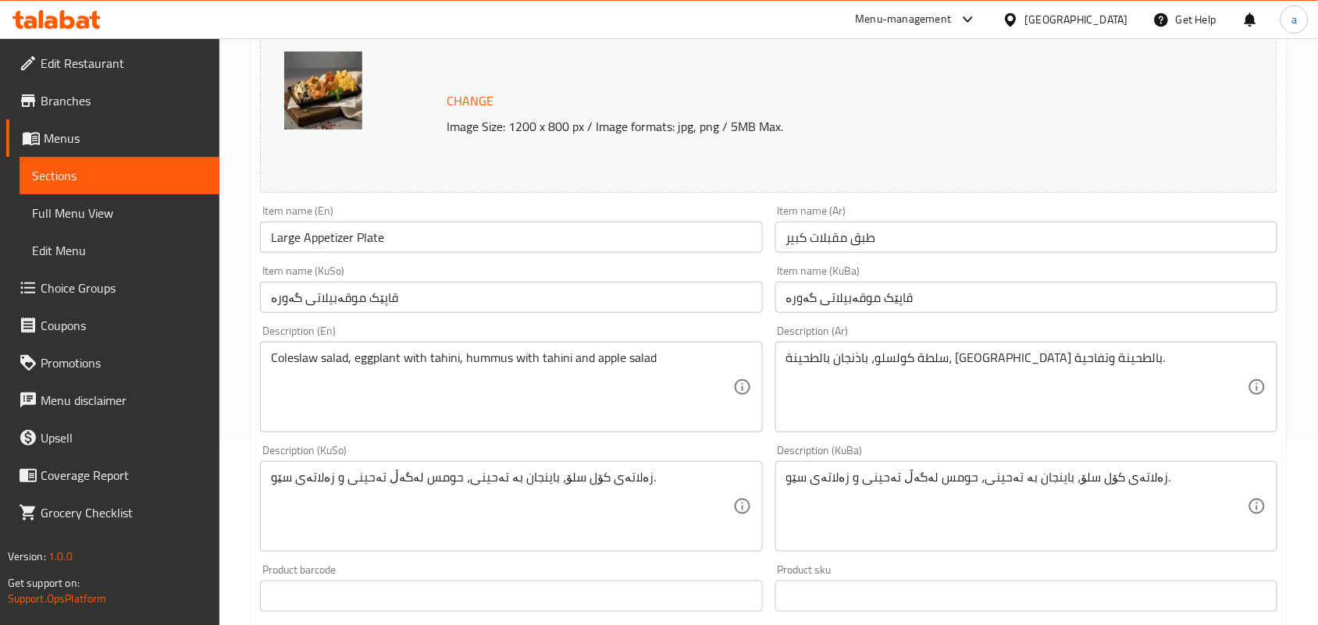
scroll to position [227, 0]
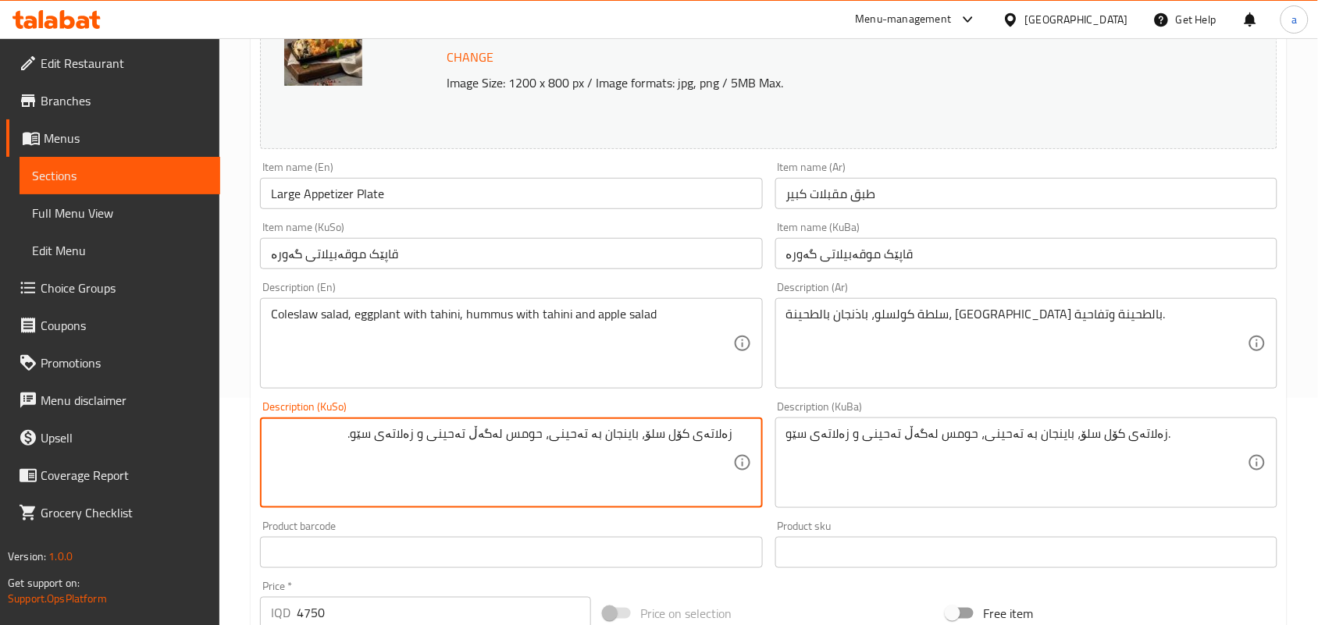
click at [492, 445] on textarea "زەلاتەی کۆل سلۆ، باینجان بە تەحینی، حومس لەگەڵ تەحینی و زەلاتەی سێو." at bounding box center [502, 463] width 462 height 74
click at [540, 445] on textarea "زەلاتەی کۆل سلۆ، باینجان بە تەحینی، حومس بە تەحینی و زەلاتەی سێو." at bounding box center [502, 463] width 462 height 74
type textarea "زەلاتەی کۆل سلۆ، باینجان بە تەحینی، حومس بە تەحینی و زەلاتەی سێو."
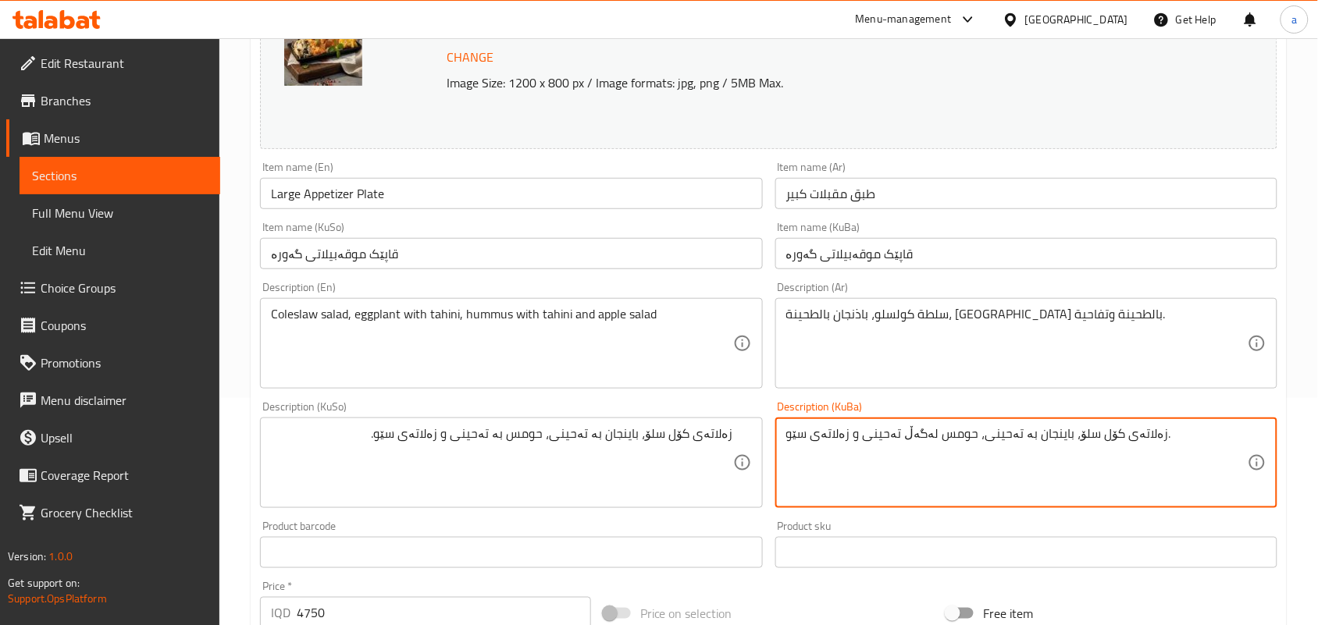
paste textarea "بە"
type textarea "زەلاتەی کۆل سلۆ، باینجان بە تەحینی، حومس بە تەحینی و زەلاتەی سێو."
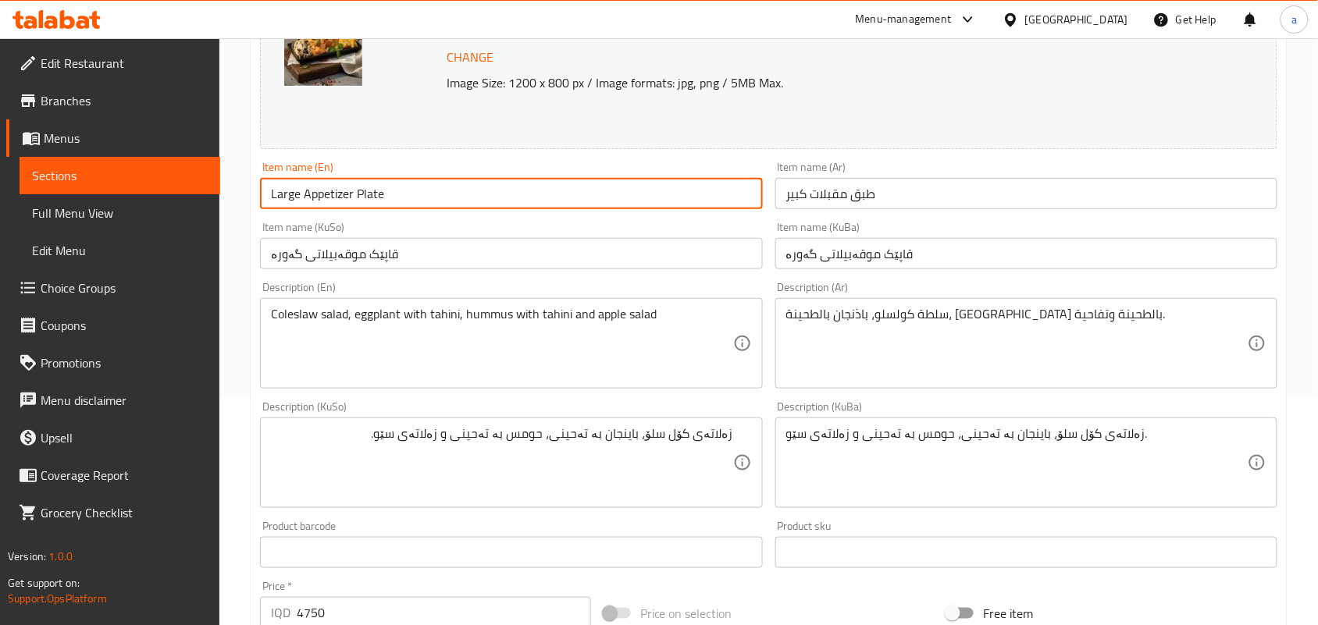
click at [426, 201] on input "Large Appetizer Plate" at bounding box center [511, 193] width 502 height 31
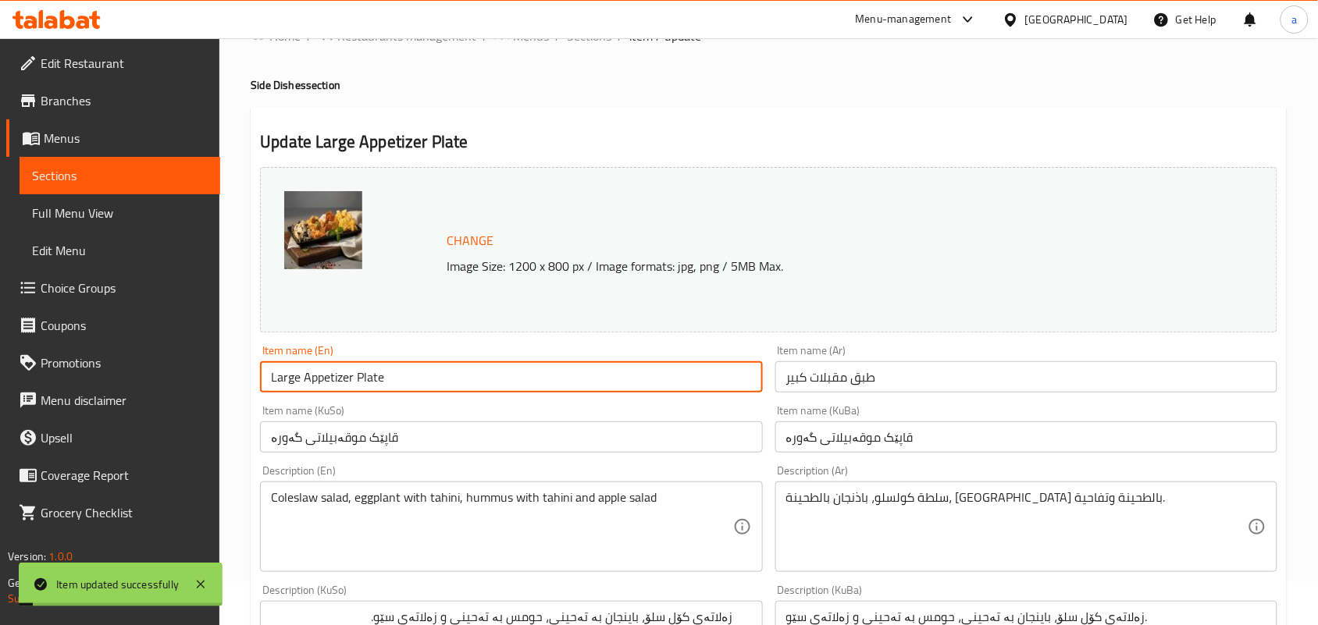
scroll to position [0, 0]
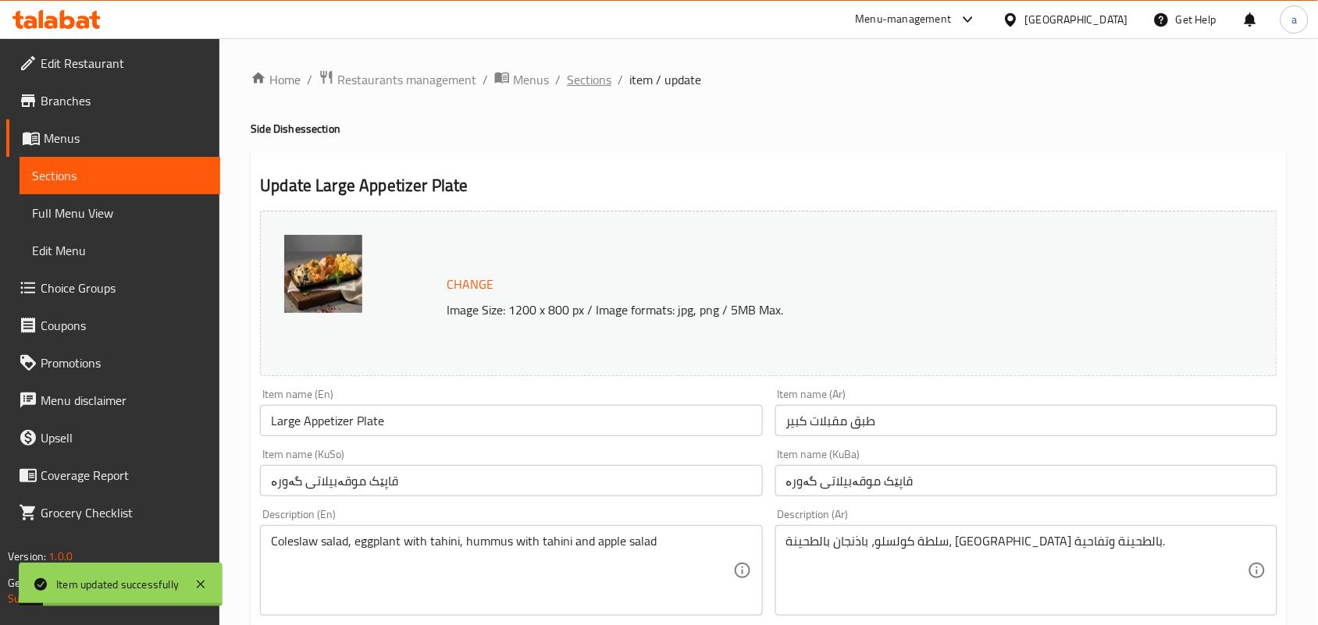
click at [602, 80] on span "Sections" at bounding box center [589, 79] width 45 height 19
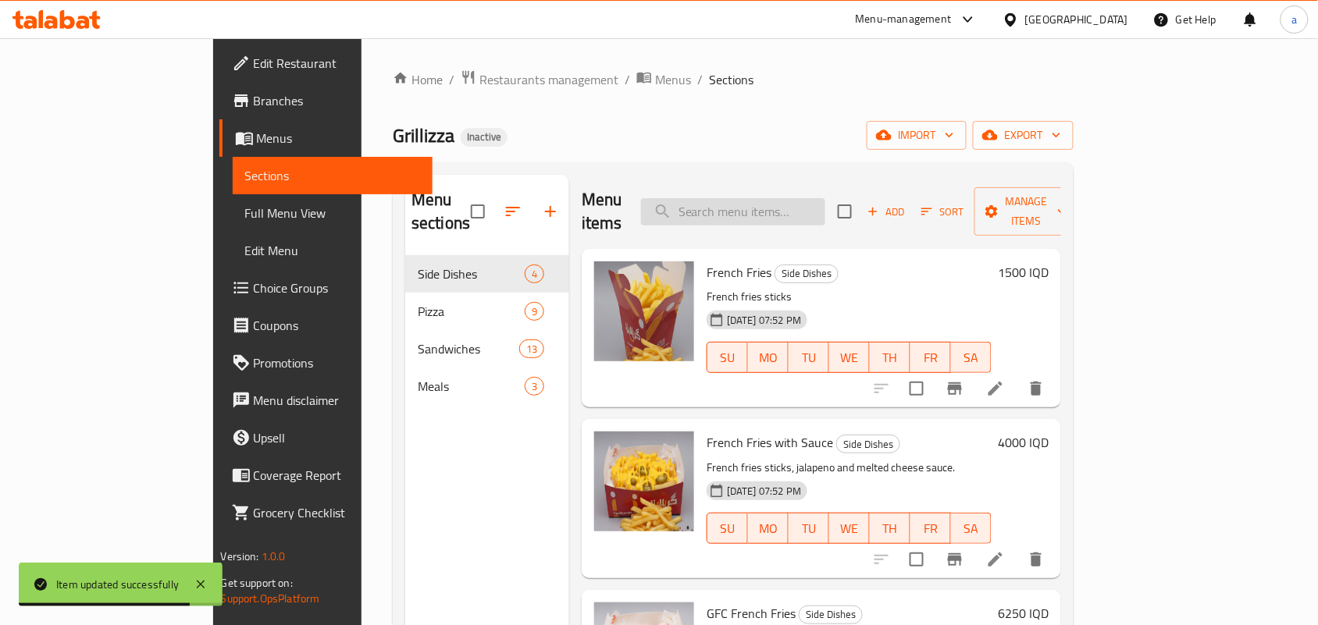
click at [769, 198] on input "search" at bounding box center [733, 211] width 184 height 27
paste input "Double Meat Burger"
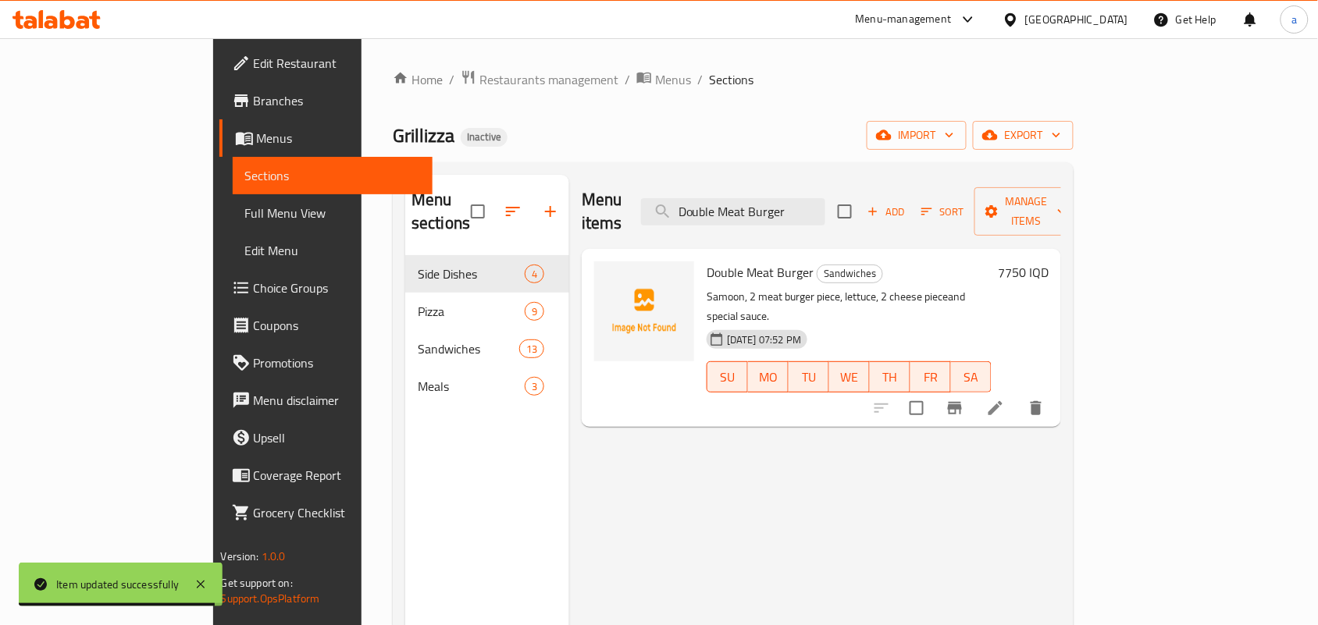
type input "Double Meat Burger"
click at [1005, 399] on icon at bounding box center [995, 408] width 19 height 19
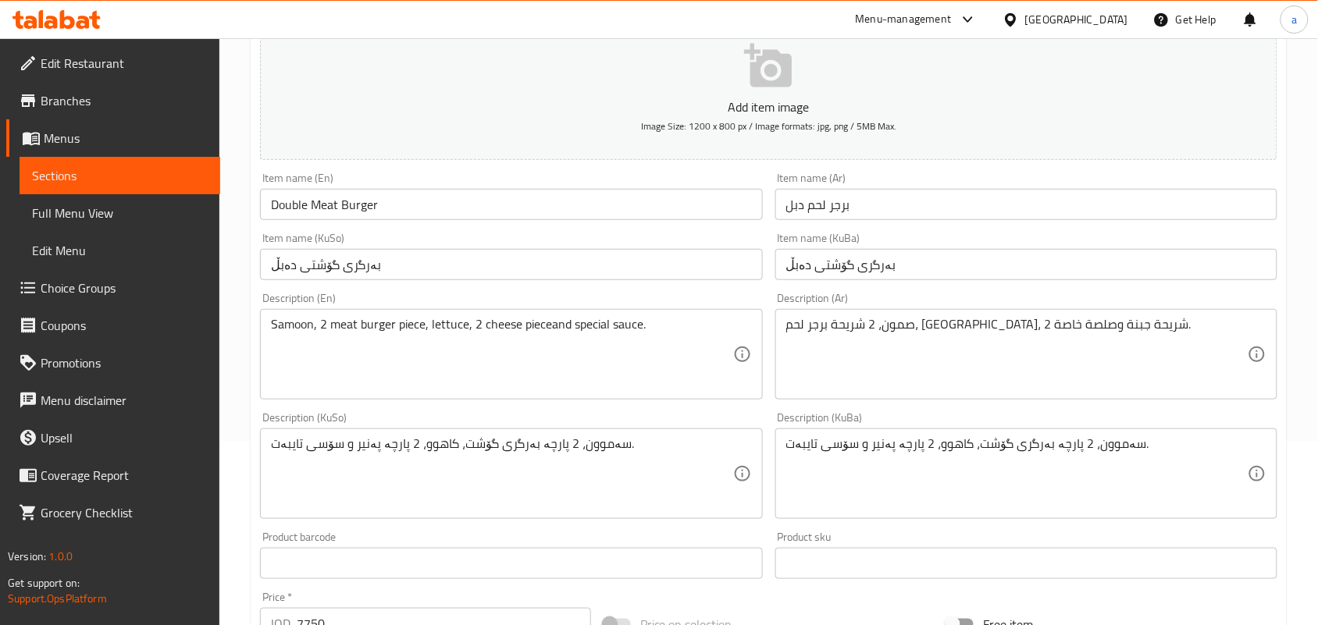
scroll to position [227, 0]
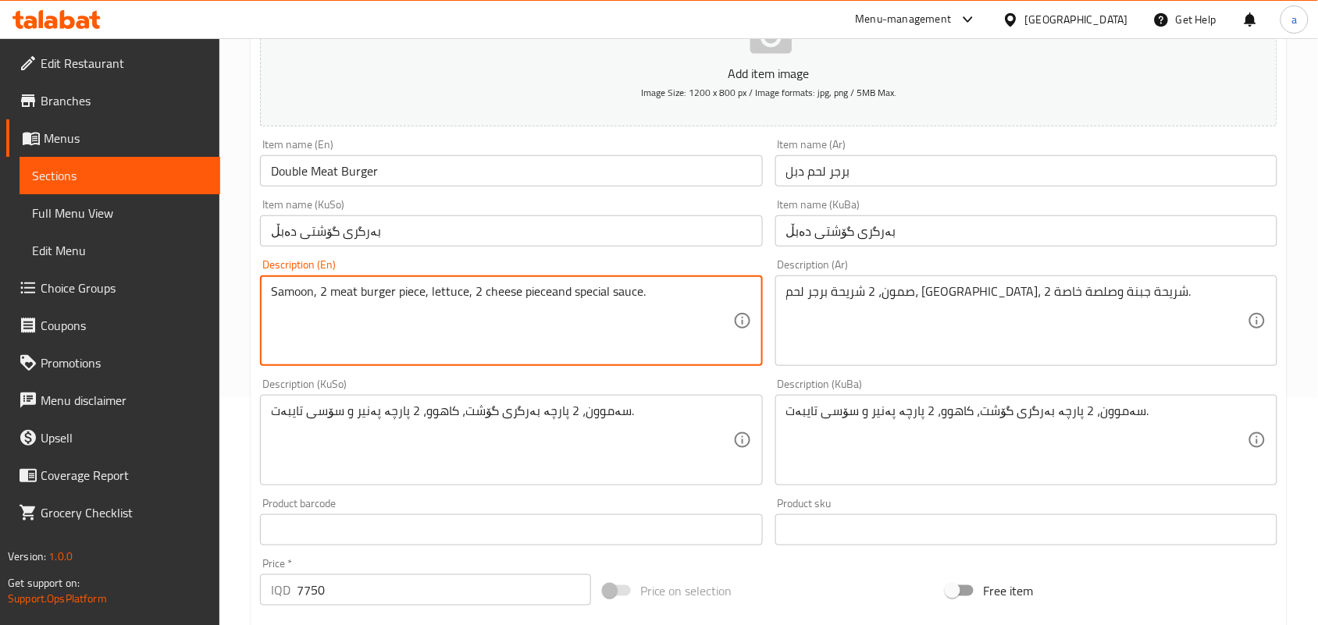
click at [568, 315] on textarea "Samoon, 2 meat burger piece, lettuce, 2 cheese pieceand special sauce." at bounding box center [502, 321] width 462 height 74
type textarea "Samoon, 2 meat burger piece, lettuce, 2 cheese piece and special sauce."
click at [380, 184] on input "Double Meat Burger" at bounding box center [511, 170] width 502 height 31
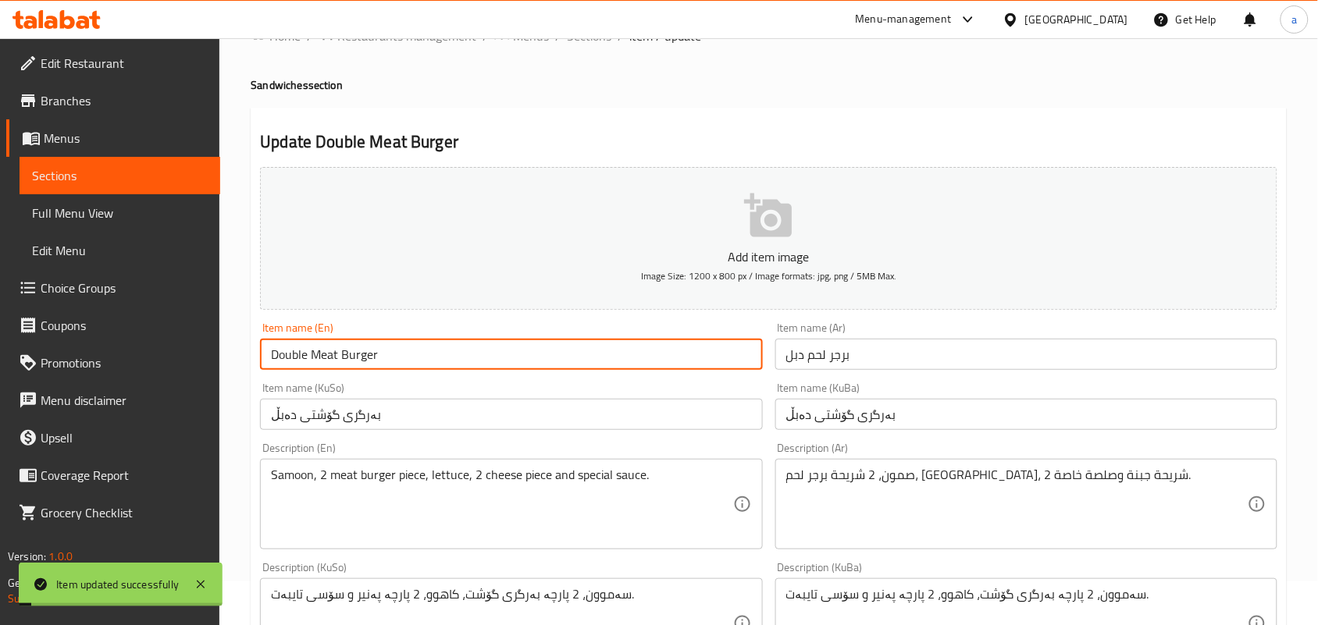
scroll to position [0, 0]
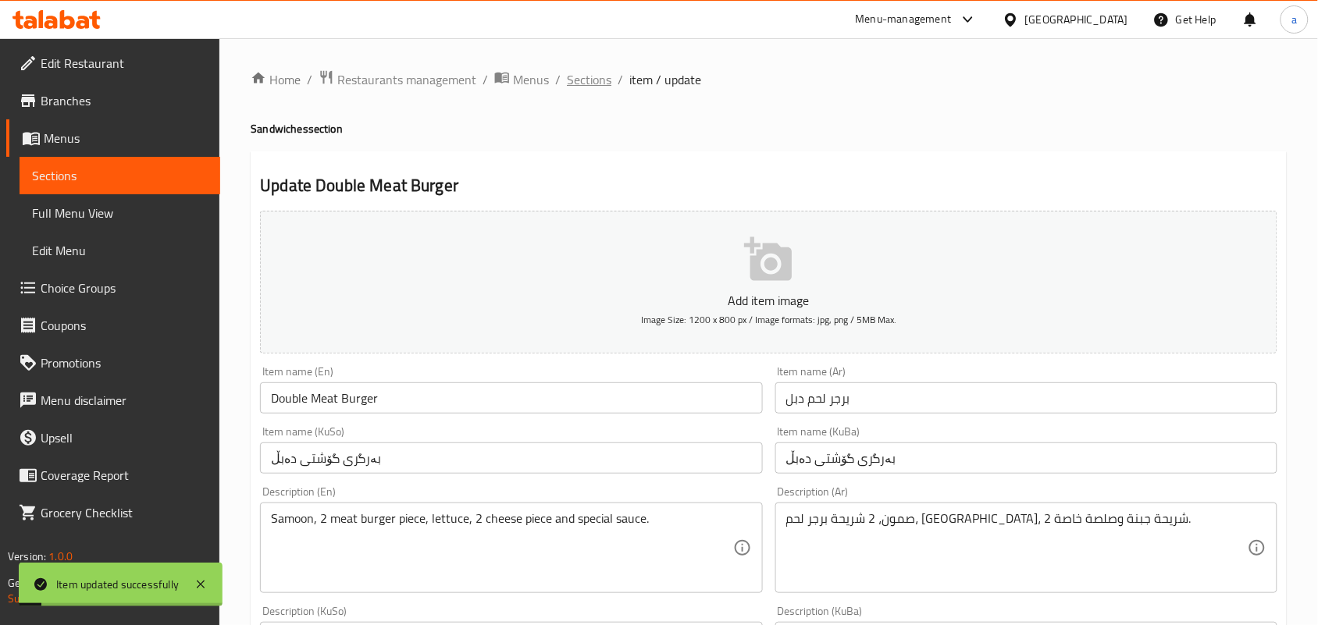
click at [593, 78] on span "Sections" at bounding box center [589, 79] width 45 height 19
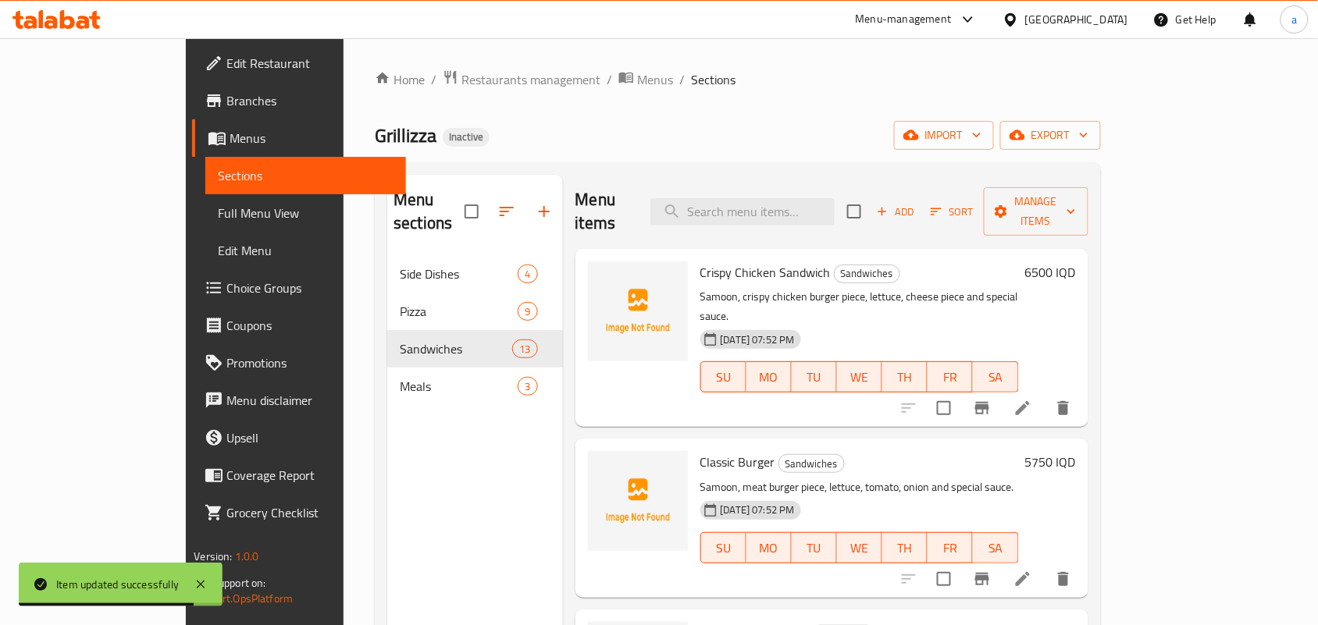
click at [205, 239] on link "Edit Menu" at bounding box center [305, 250] width 201 height 37
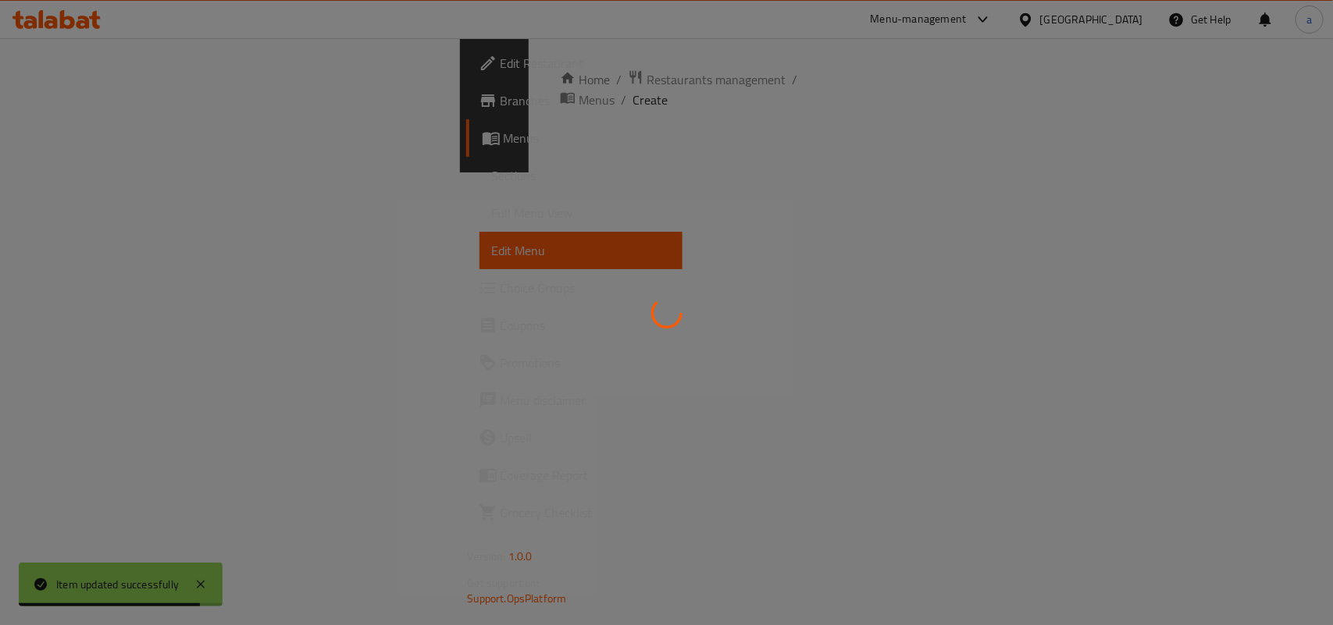
click at [105, 209] on div at bounding box center [666, 312] width 1333 height 625
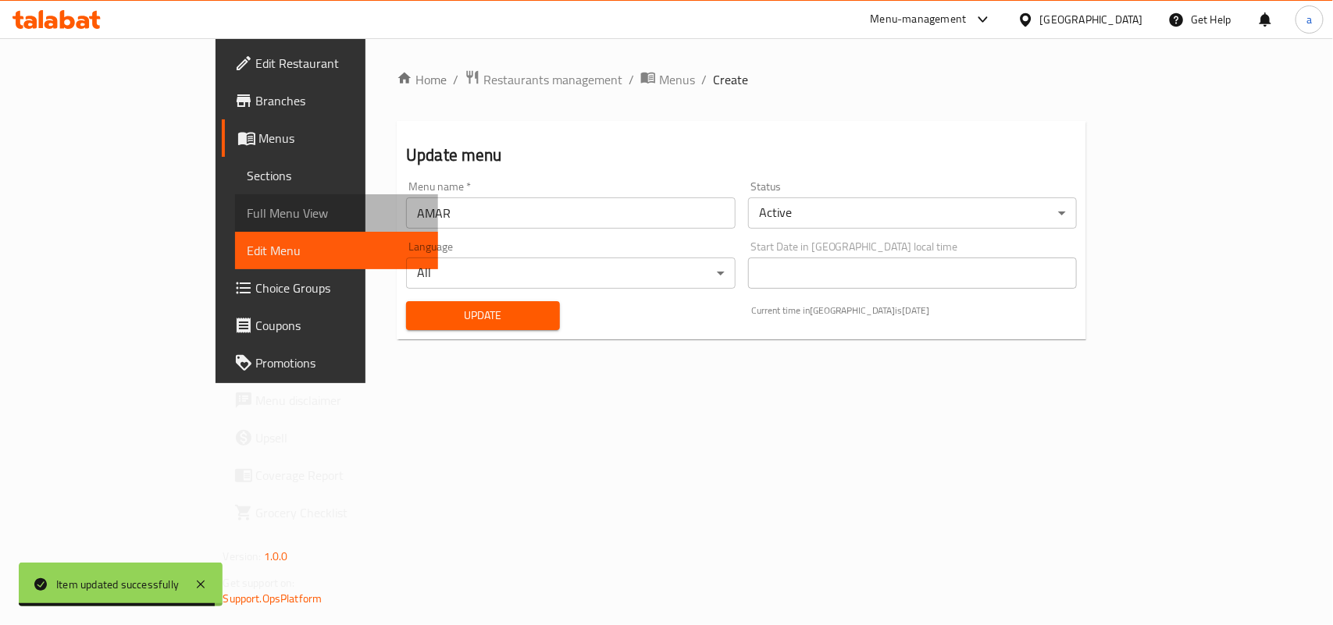
click at [248, 209] on span "Full Menu View" at bounding box center [337, 213] width 178 height 19
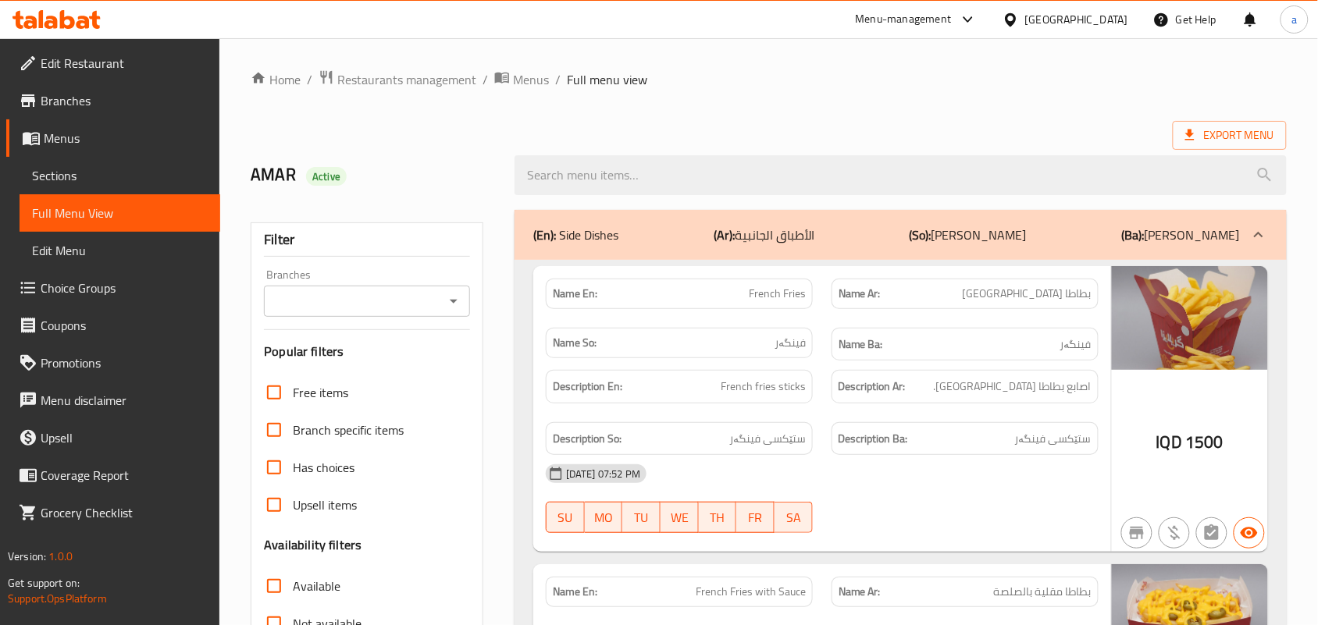
drag, startPoint x: 481, startPoint y: 306, endPoint x: 471, endPoint y: 306, distance: 10.2
click at [475, 306] on div "Filter Branches Branches Popular filters Free items Branch specific items Has c…" at bounding box center [367, 511] width 233 height 577
click at [451, 305] on icon "Open" at bounding box center [453, 301] width 19 height 19
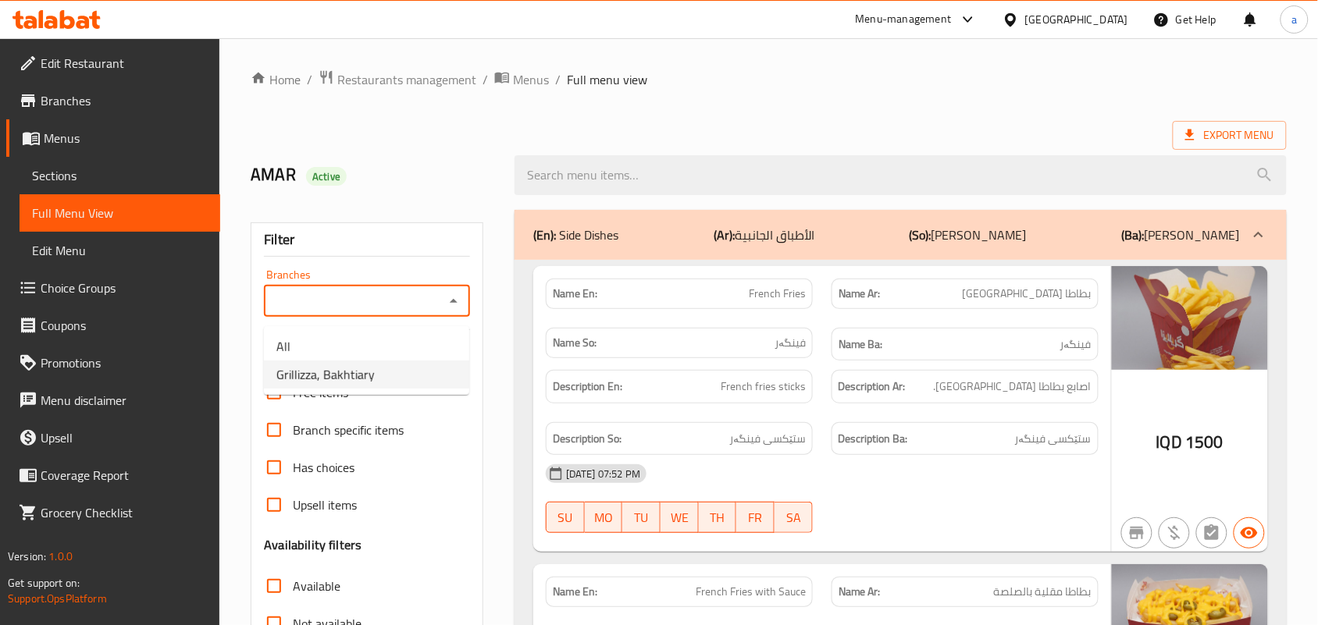
click at [371, 389] on li "Grillizza, Bakhtiary" at bounding box center [366, 375] width 205 height 28
type input "Grillizza, Bakhtiary"
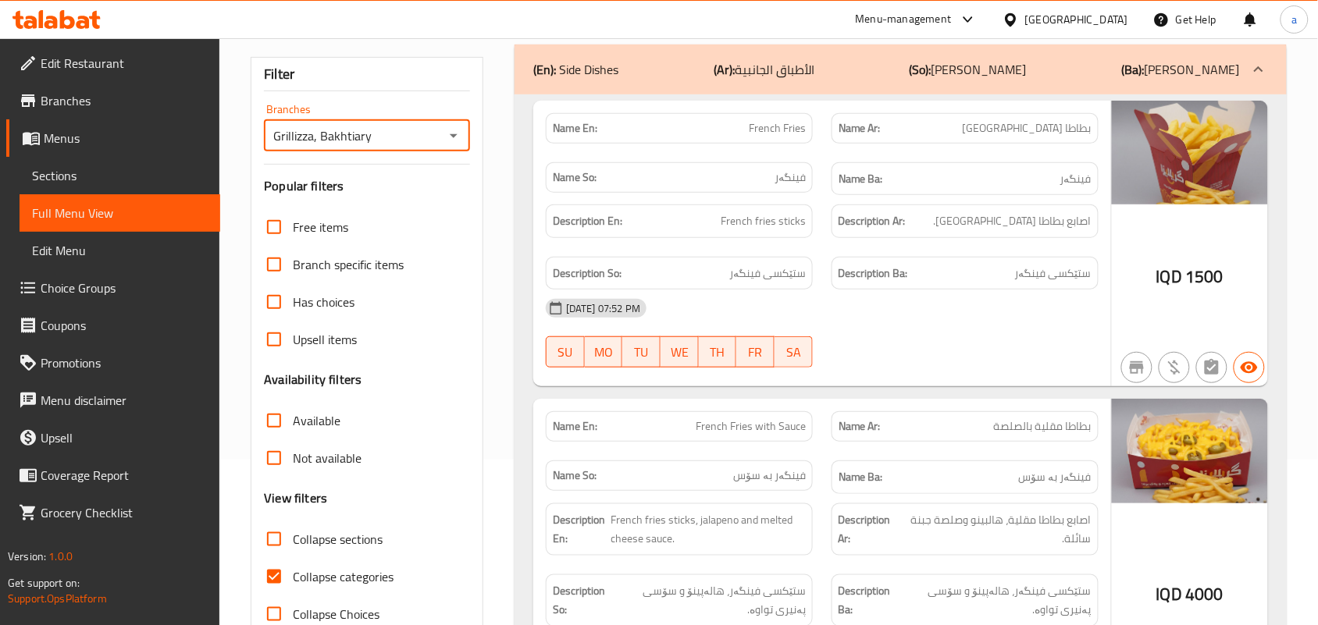
scroll to position [227, 0]
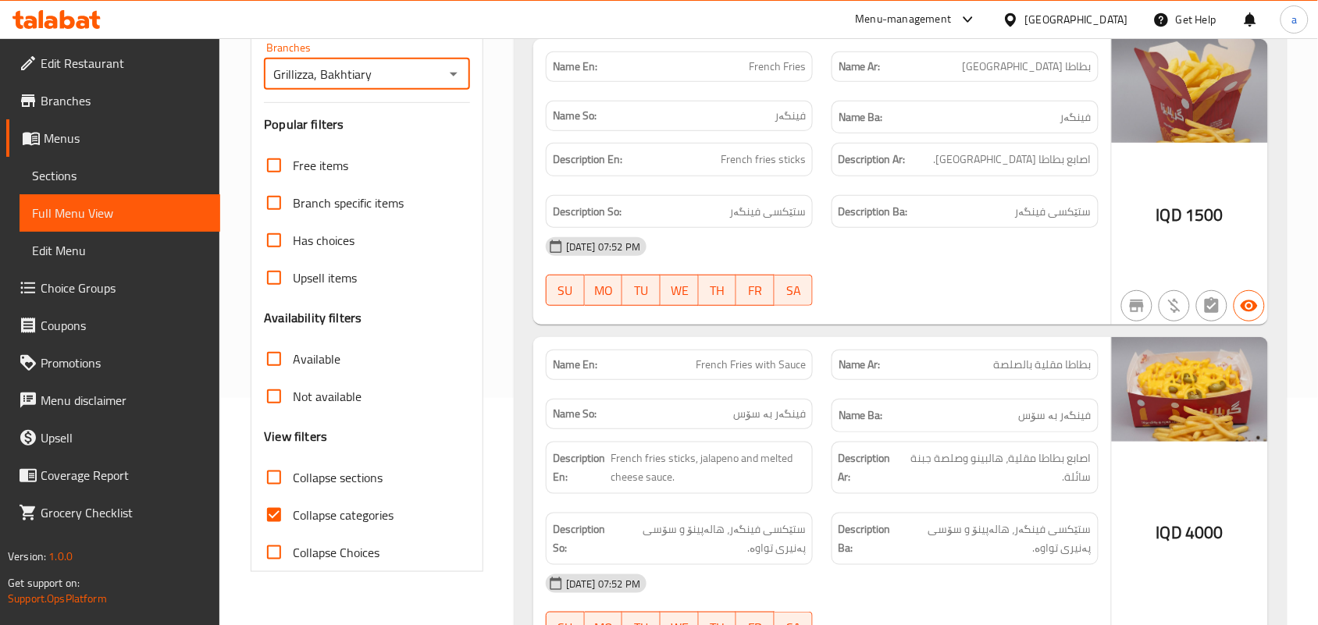
click at [279, 534] on input "Collapse categories" at bounding box center [273, 515] width 37 height 37
checkbox input "false"
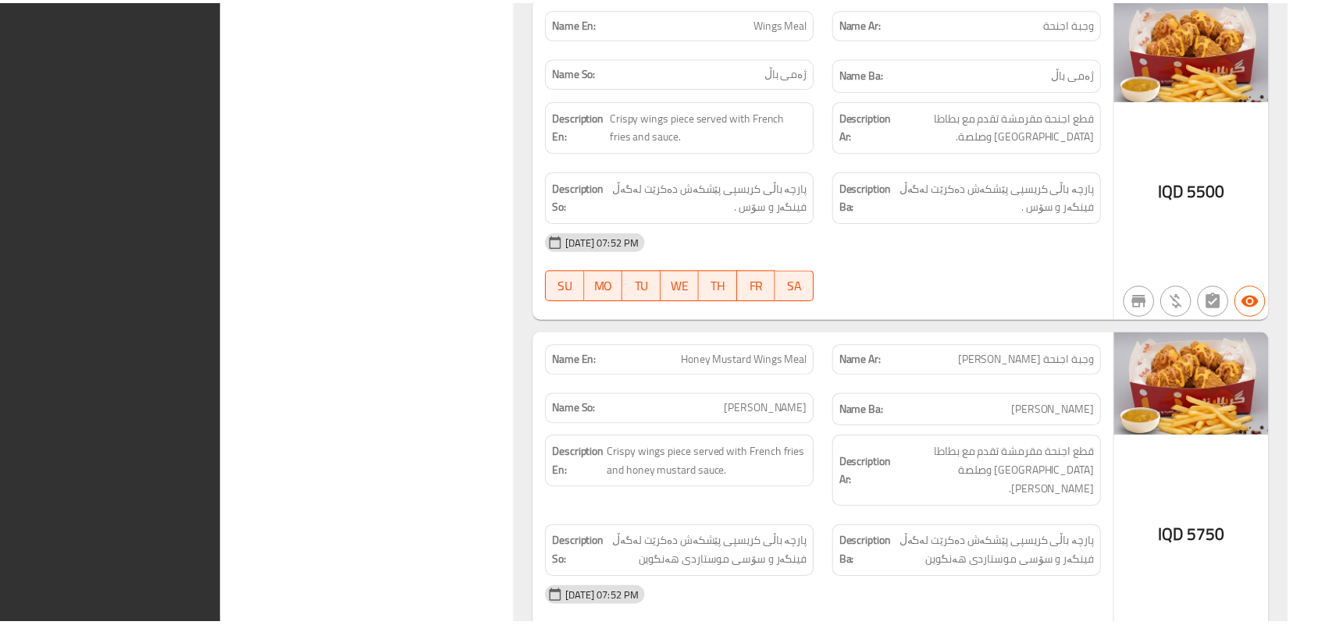
scroll to position [9869, 0]
